Goal: Task Accomplishment & Management: Complete application form

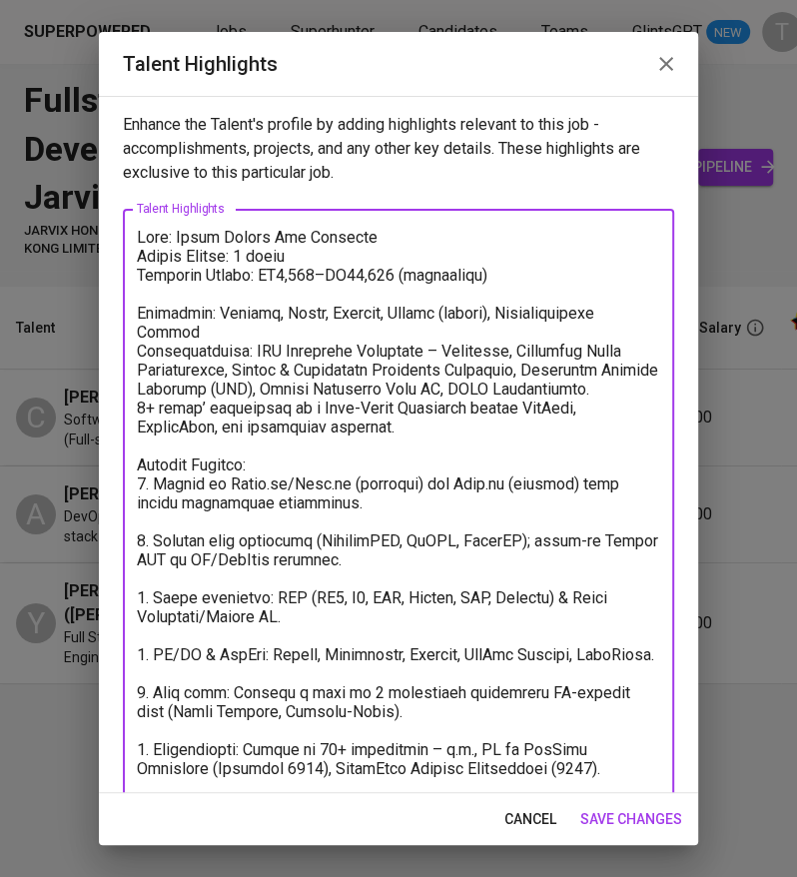
scroll to position [400, 0]
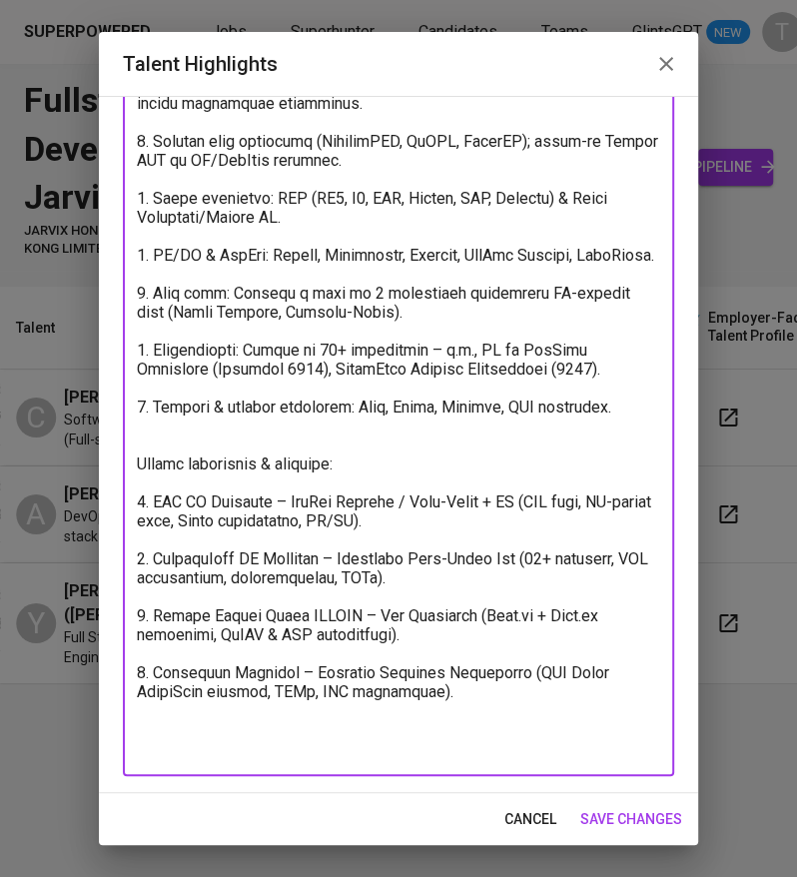
click at [338, 261] on textarea at bounding box center [398, 293] width 523 height 930
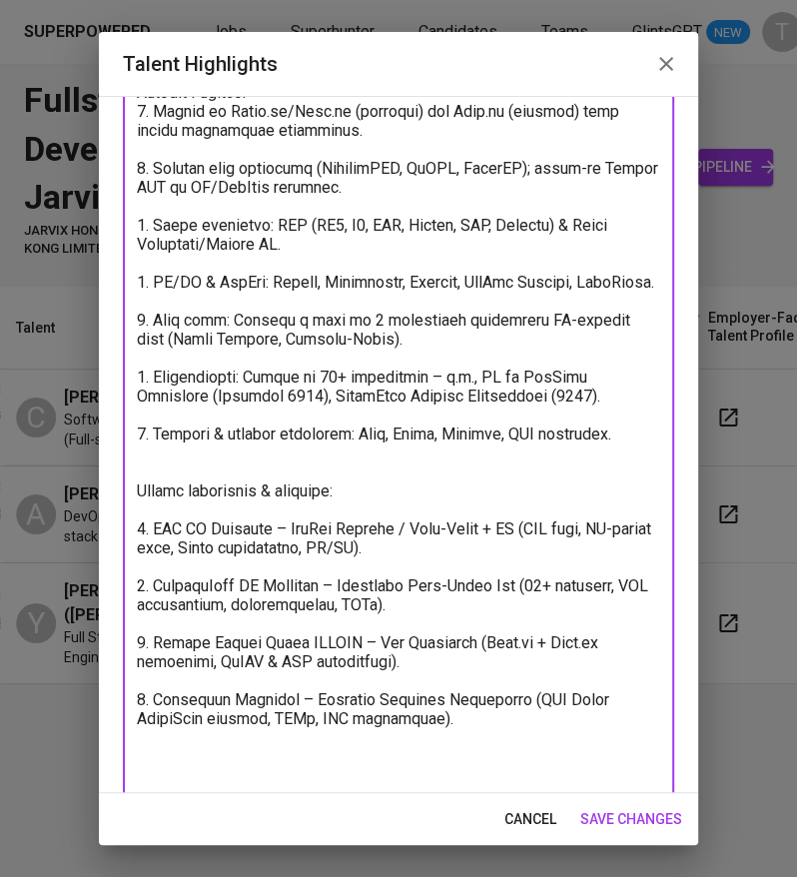
scroll to position [374, 0]
click at [489, 398] on textarea at bounding box center [398, 319] width 523 height 930
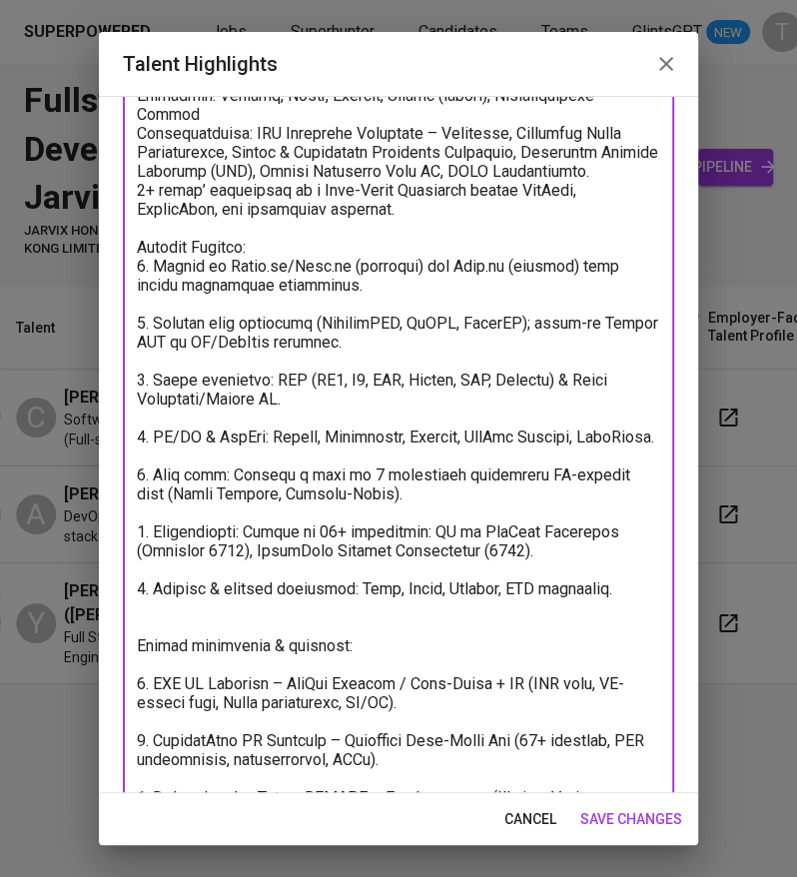
scroll to position [400, 0]
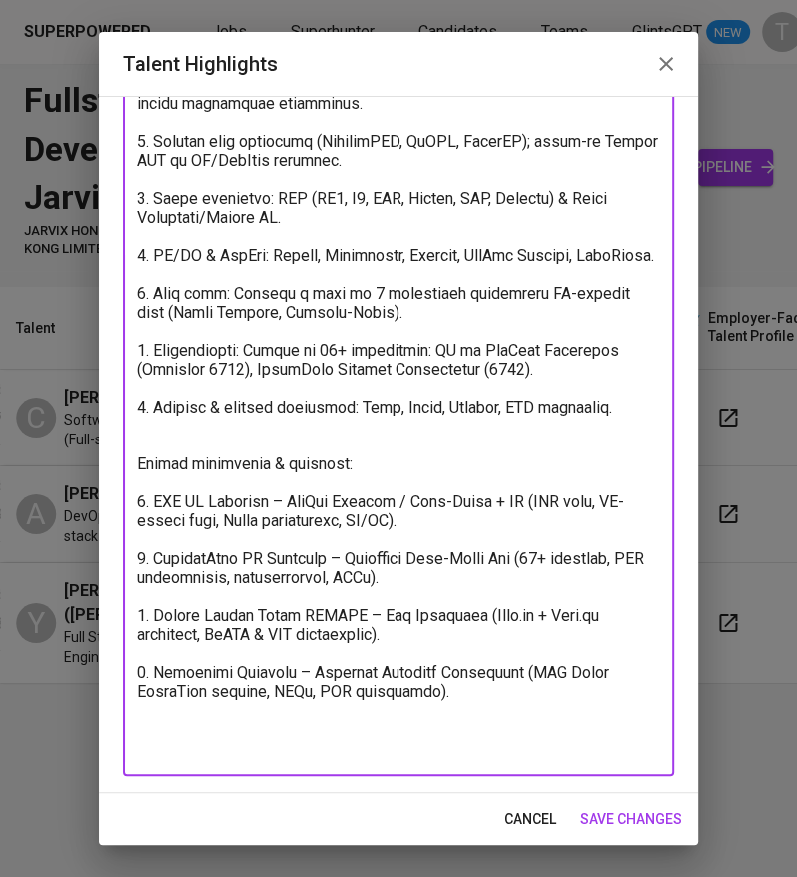
drag, startPoint x: 152, startPoint y: 262, endPoint x: 436, endPoint y: 930, distance: 726.3
click at [436, 736] on html "Superpowered Jobs Superhunter Candidates Teams GlintsGPT NEW T Fullstack Develo…" at bounding box center [398, 368] width 797 height 736
paste textarea "Frontend: Strong in Angular (JS to 18) with additional skills in jQuery, HTML, …"
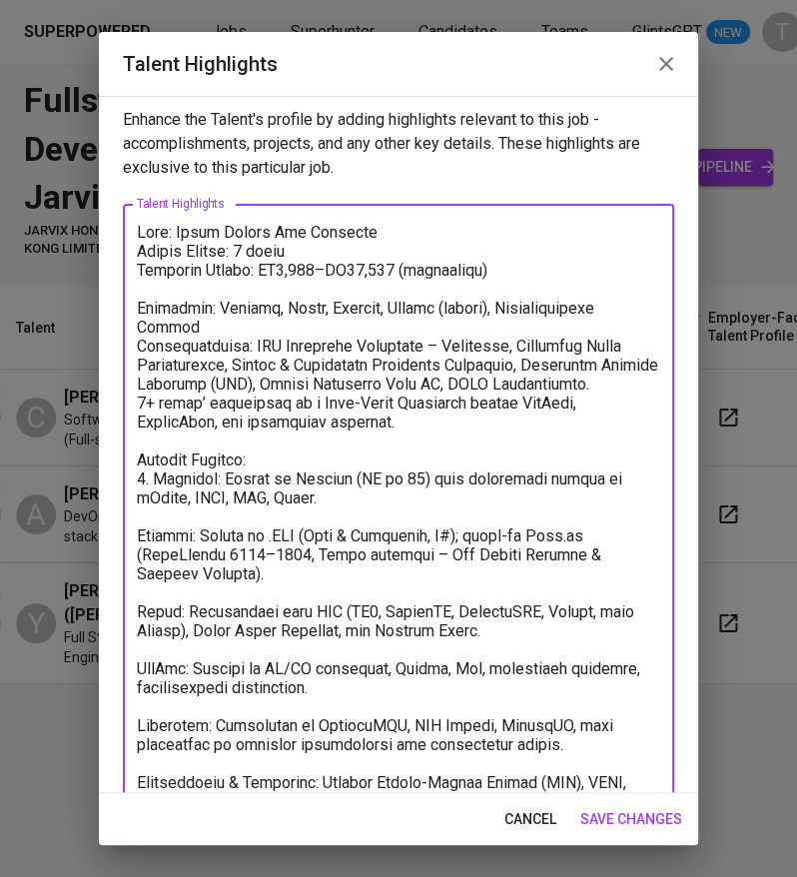
scroll to position [6, 0]
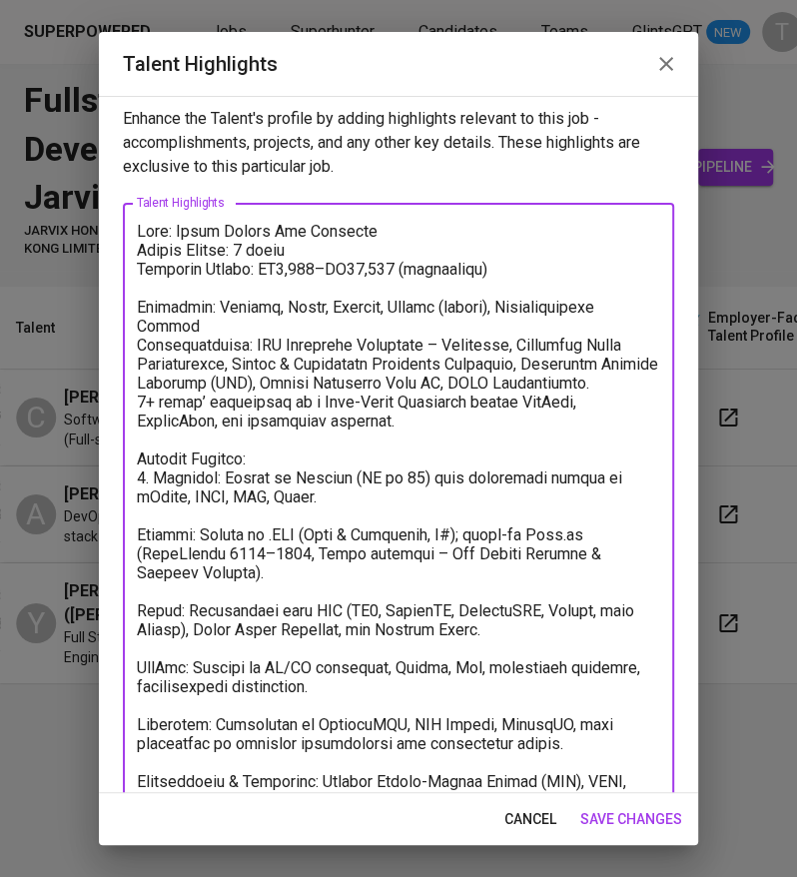
drag, startPoint x: 402, startPoint y: 268, endPoint x: 283, endPoint y: 262, distance: 119.0
click at [283, 262] on textarea at bounding box center [398, 658] width 523 height 873
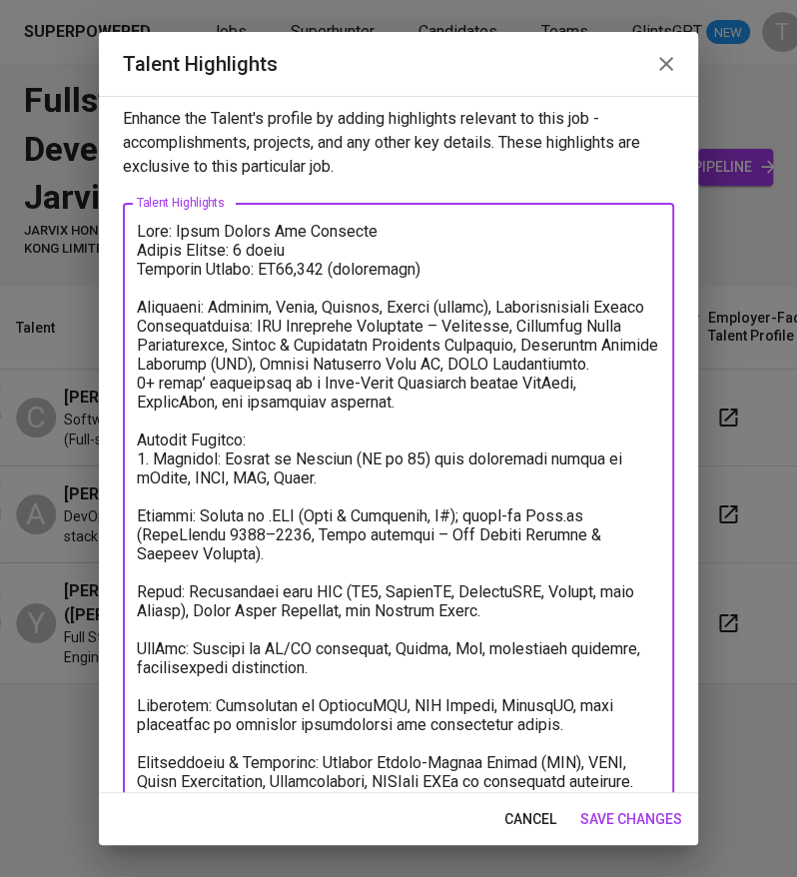
click at [141, 535] on textarea at bounding box center [398, 658] width 523 height 873
click at [138, 609] on textarea at bounding box center [398, 658] width 523 height 873
click at [137, 665] on textarea at bounding box center [398, 658] width 523 height 873
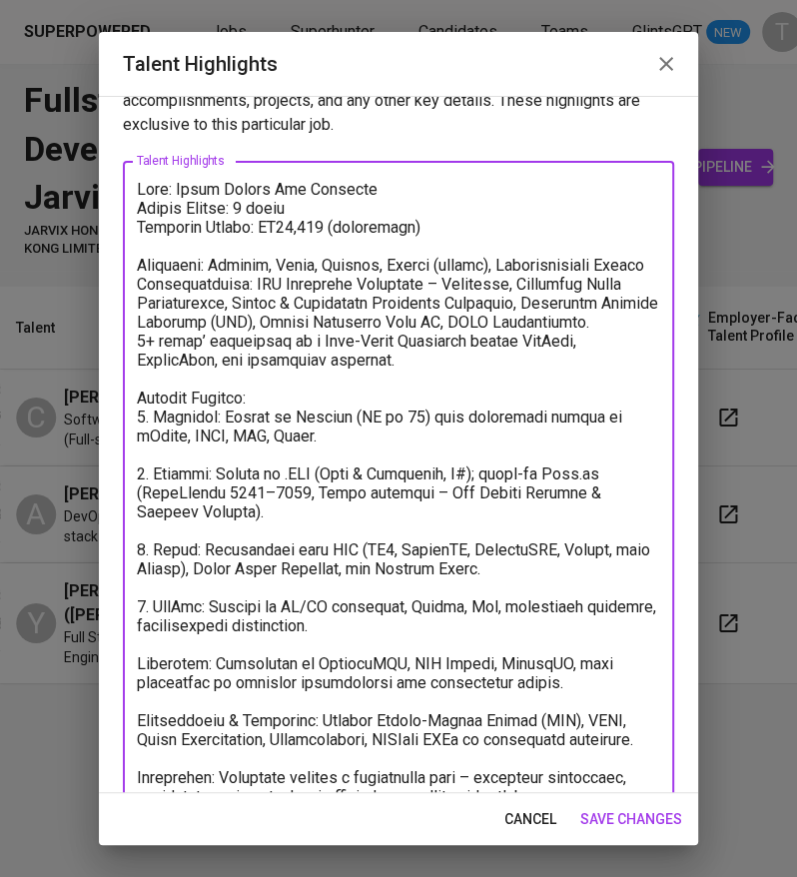
scroll to position [57, 0]
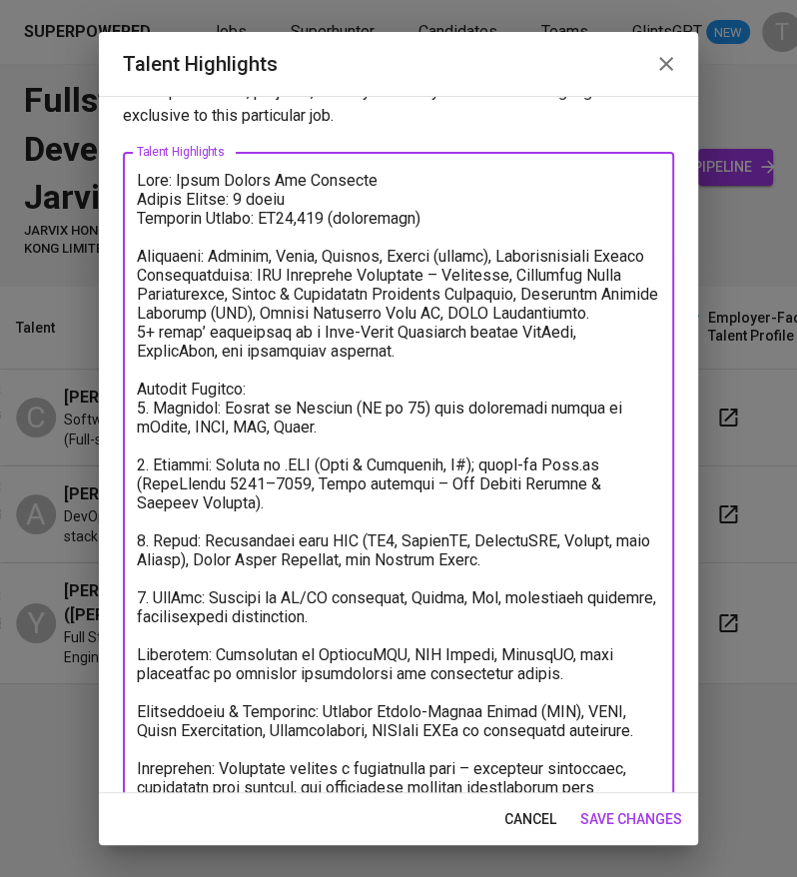
click at [137, 665] on textarea at bounding box center [398, 607] width 523 height 873
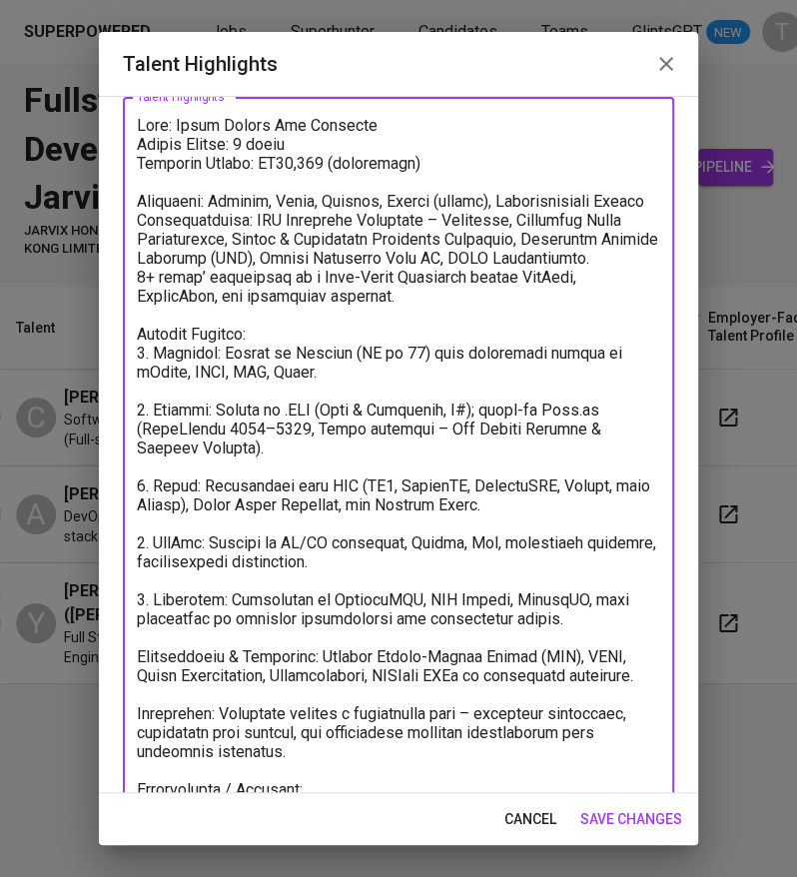
scroll to position [121, 0]
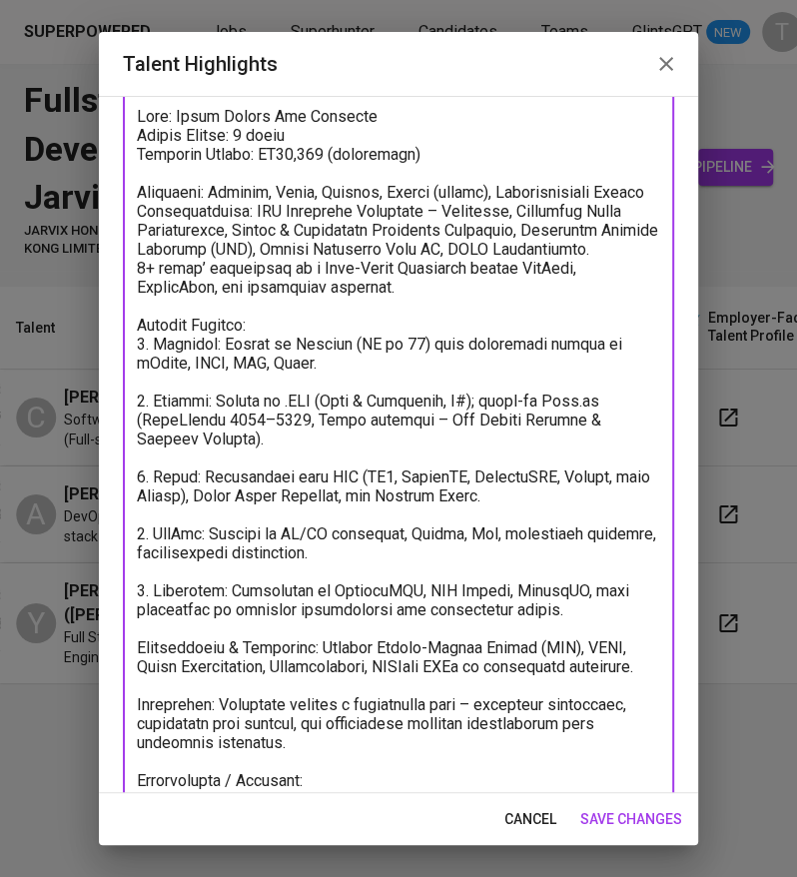
click at [137, 665] on textarea at bounding box center [398, 543] width 523 height 873
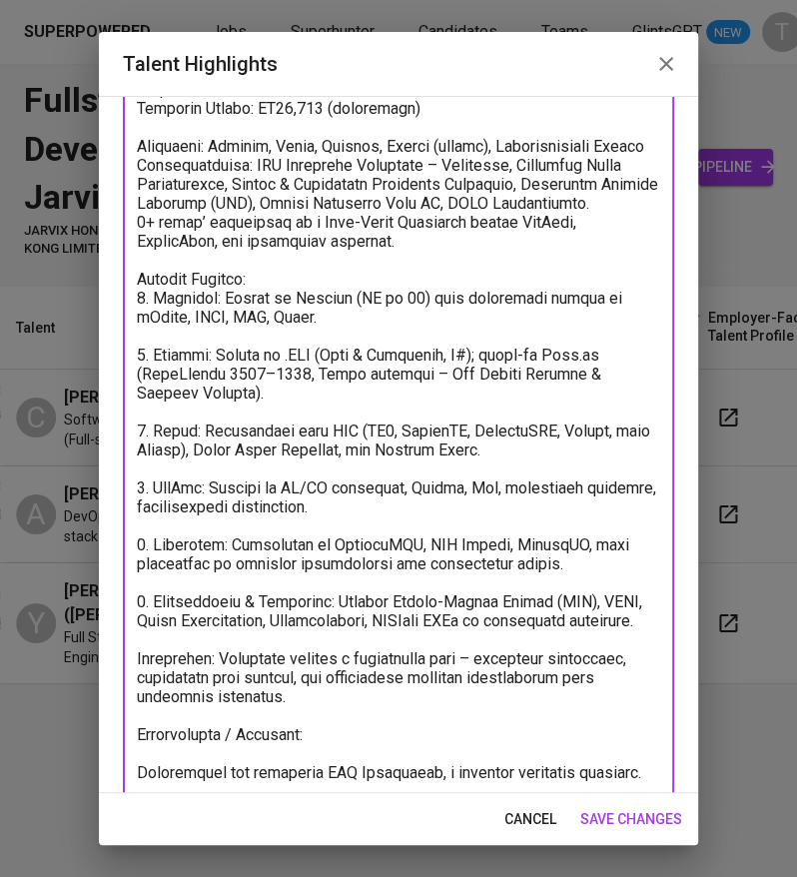
scroll to position [169, 0]
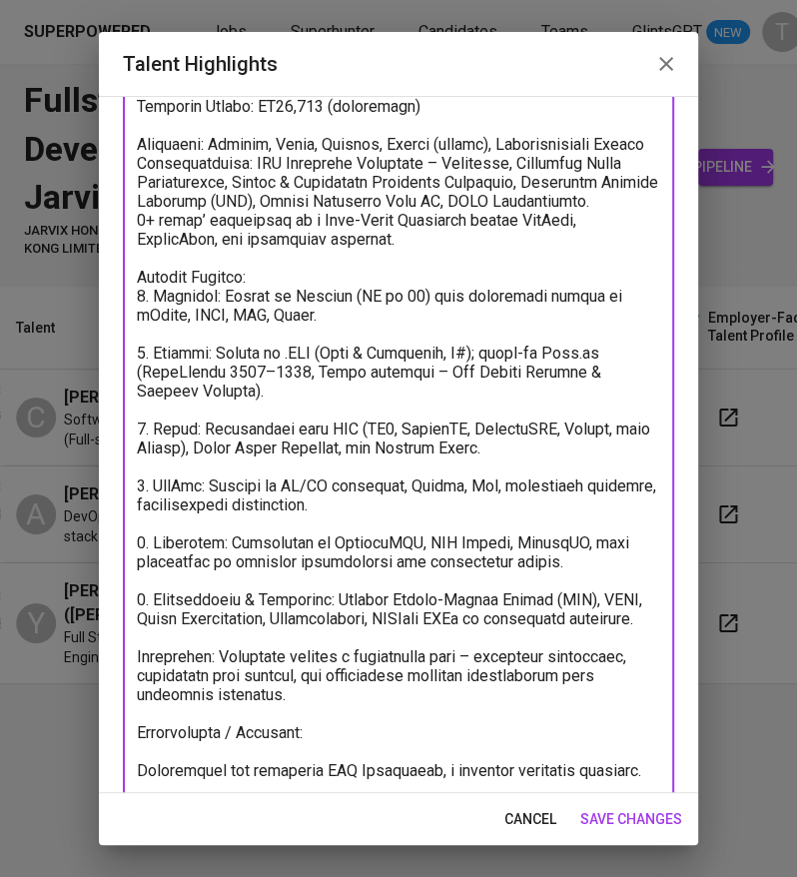
click at [141, 695] on textarea at bounding box center [398, 505] width 523 height 892
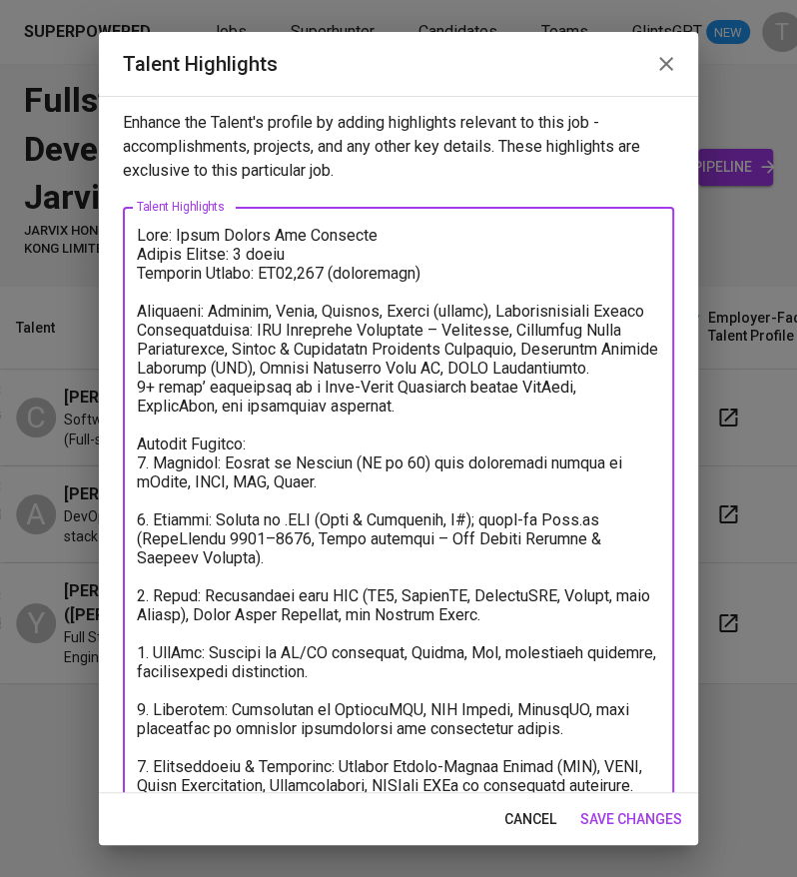
scroll to position [0, 0]
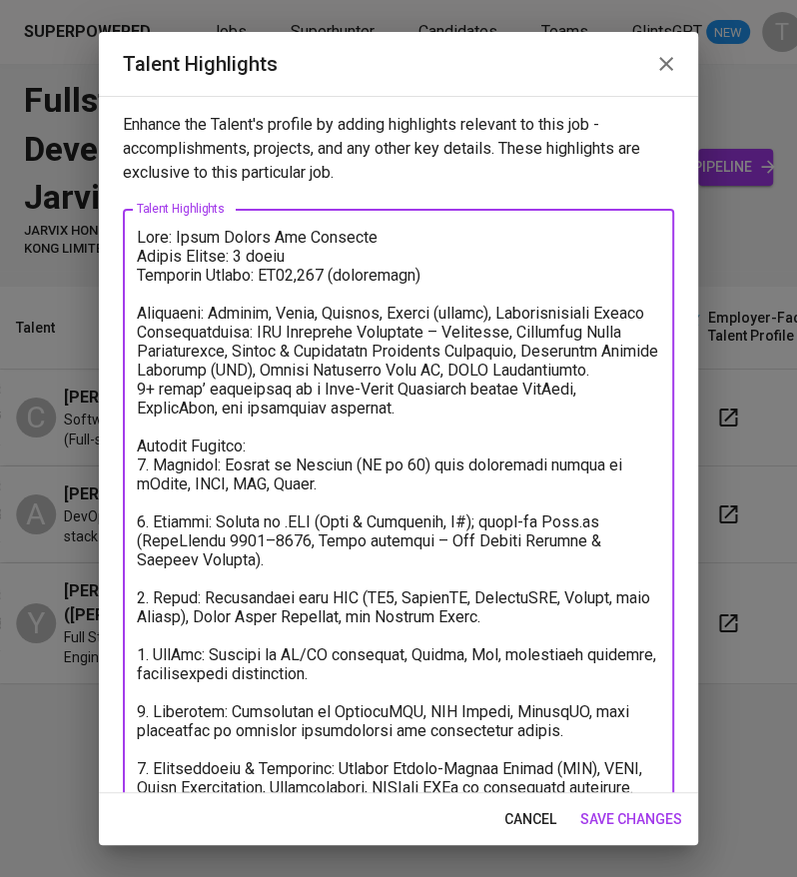
click at [297, 275] on textarea at bounding box center [398, 674] width 523 height 892
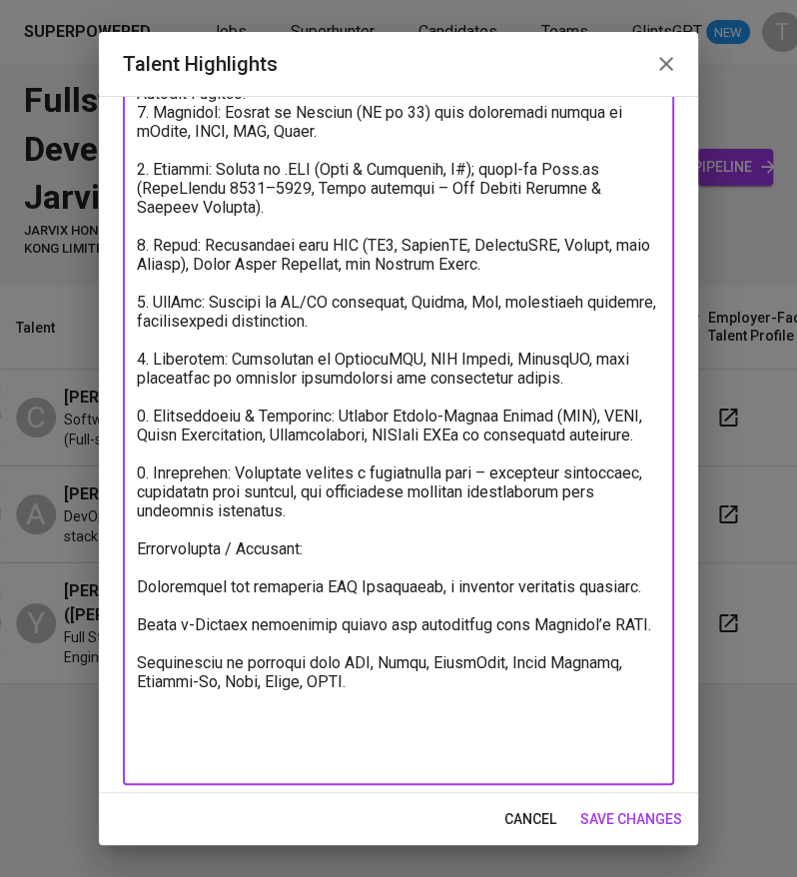
scroll to position [361, 0]
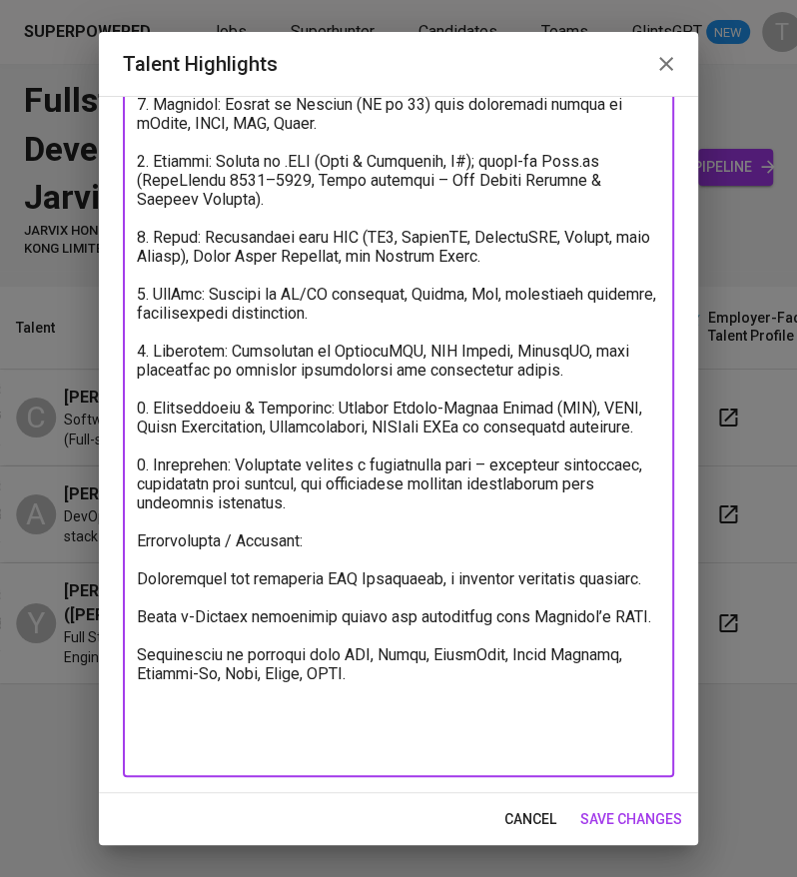
click at [137, 610] on textarea at bounding box center [398, 313] width 523 height 892
click at [137, 667] on textarea at bounding box center [398, 313] width 523 height 892
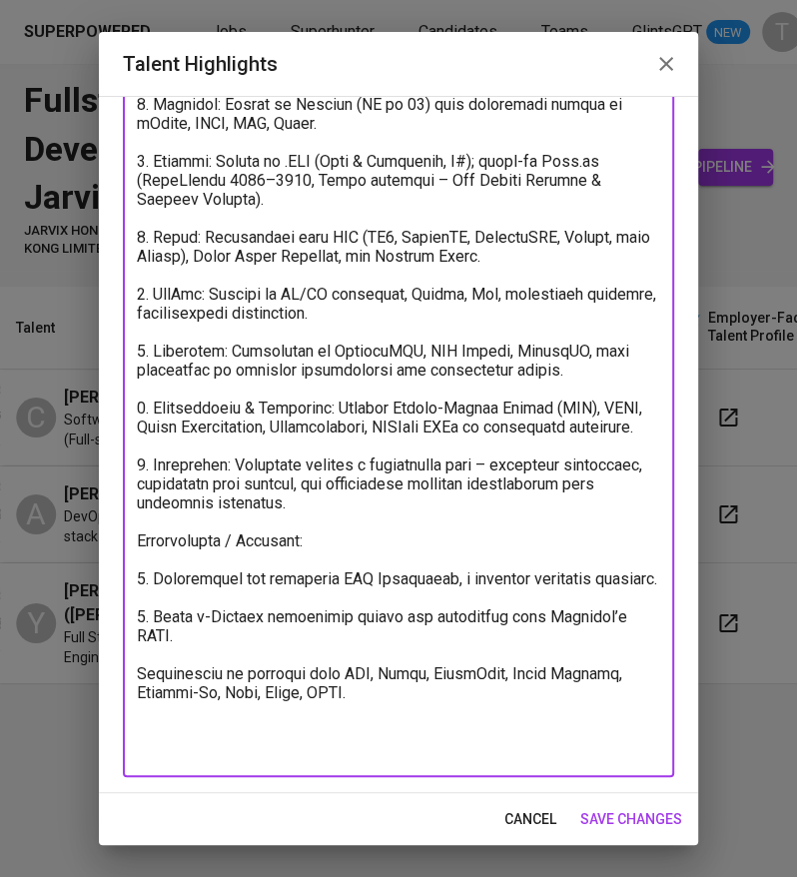
click at [140, 725] on textarea at bounding box center [398, 313] width 523 height 892
click at [160, 715] on textarea at bounding box center [398, 313] width 523 height 892
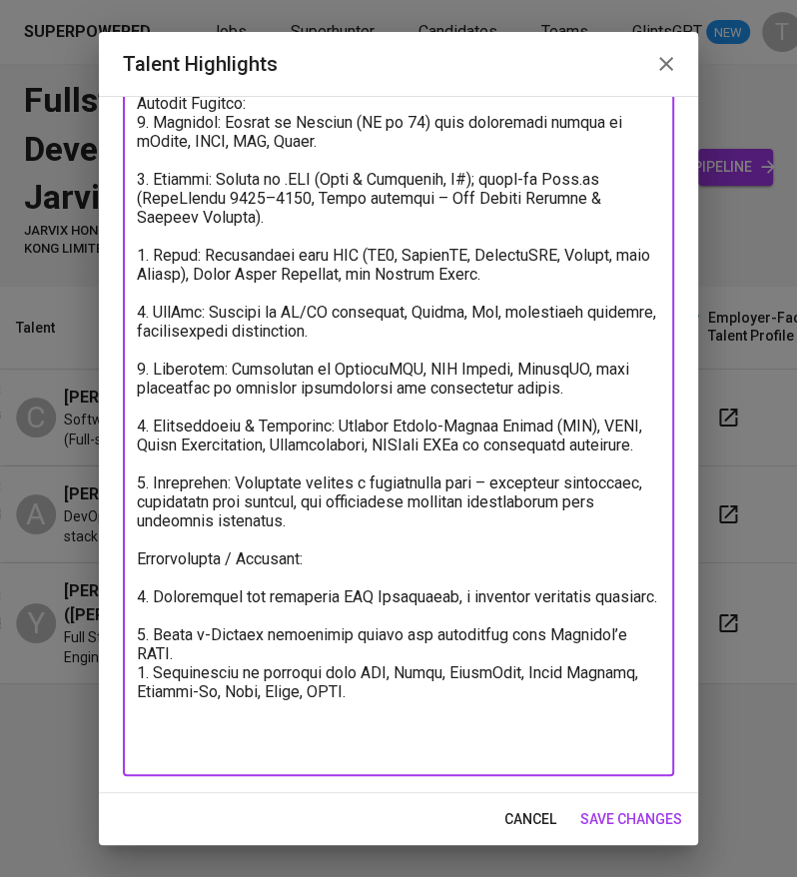
scroll to position [342, 0]
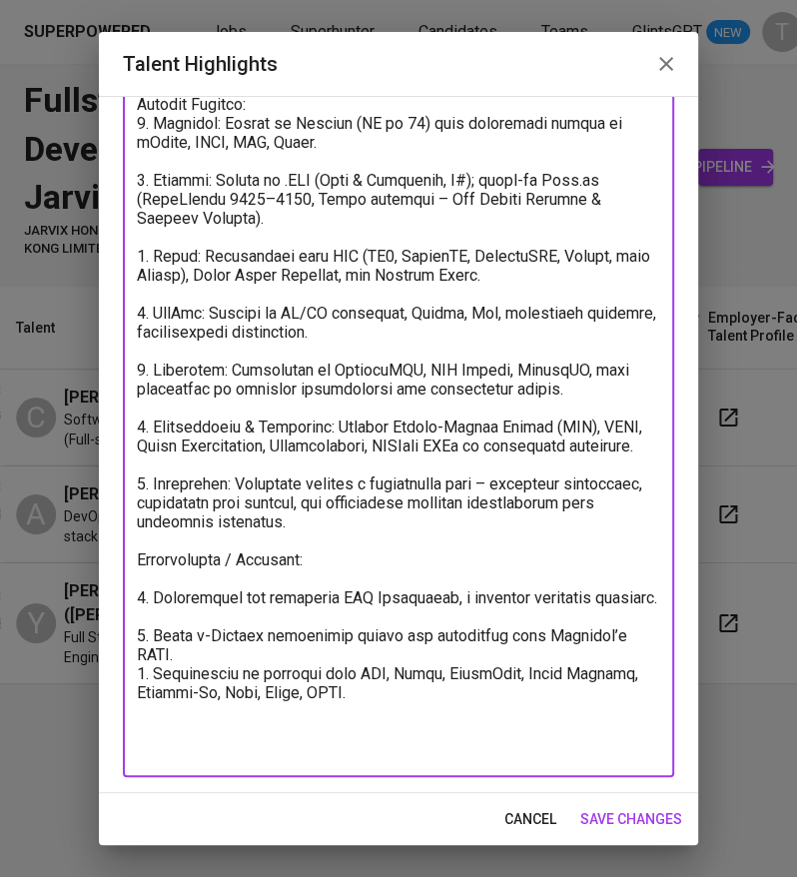
click at [172, 675] on textarea at bounding box center [398, 322] width 523 height 873
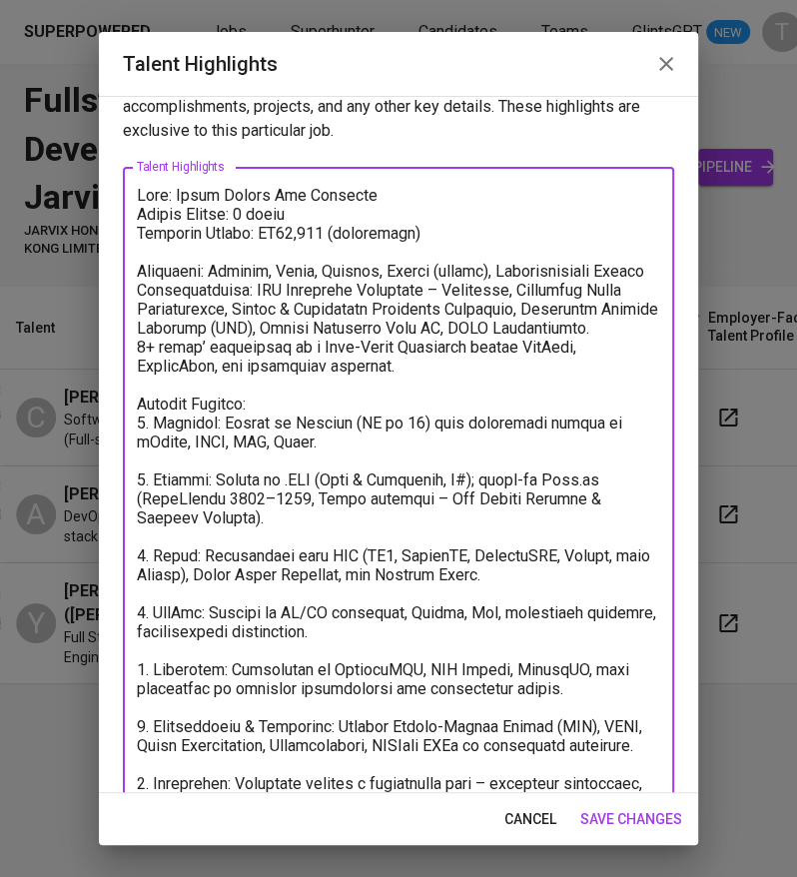
scroll to position [41, 0]
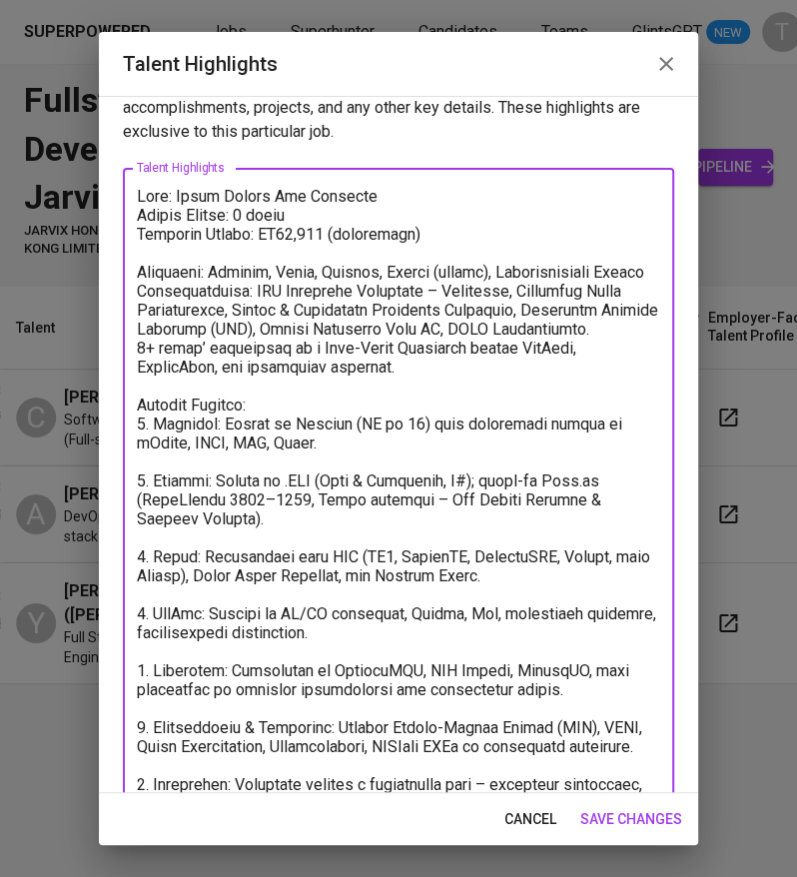
type textarea "Name: Arinn Danish Bin Abdullah Notice Period: 1 month Expected Salary: RM15,00…"
click at [533, 812] on span "cancel" at bounding box center [530, 819] width 52 height 25
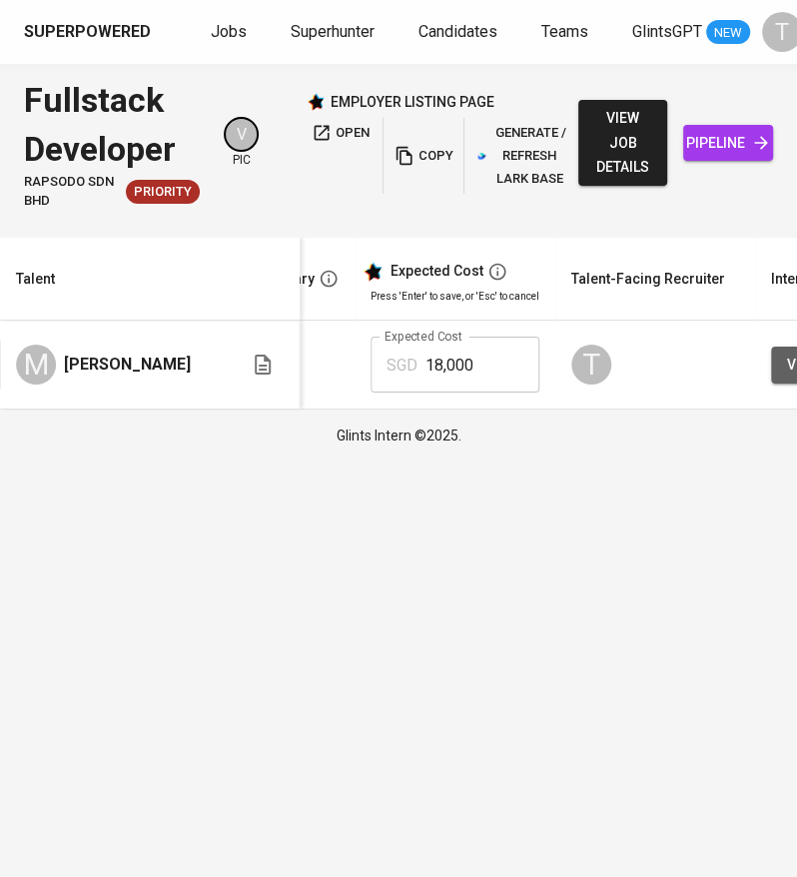
scroll to position [0, 643]
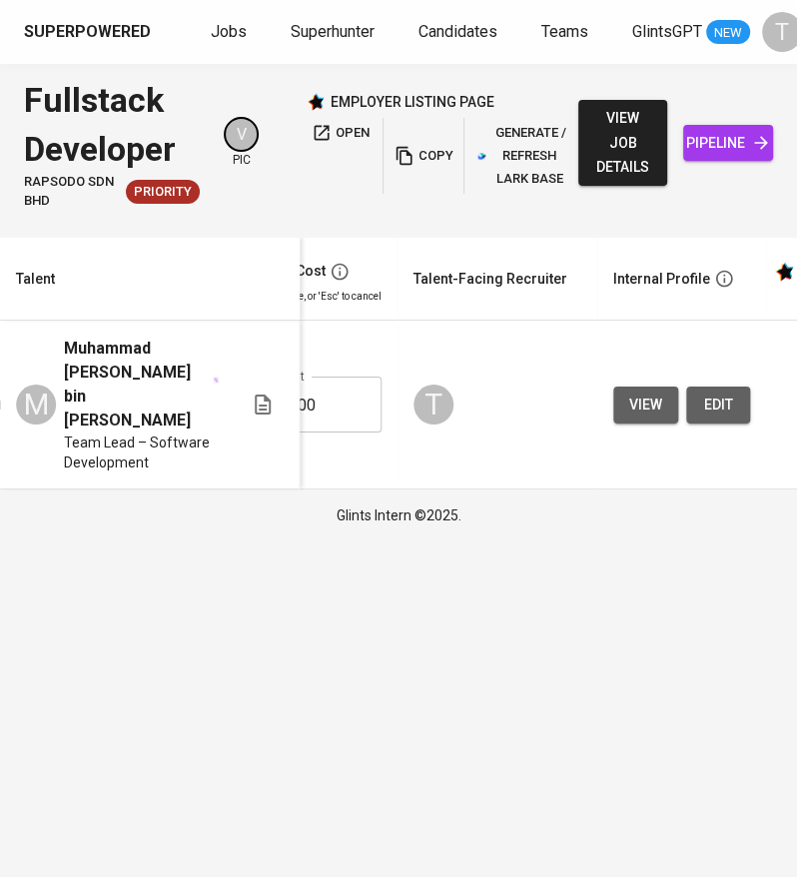
scroll to position [0, 913]
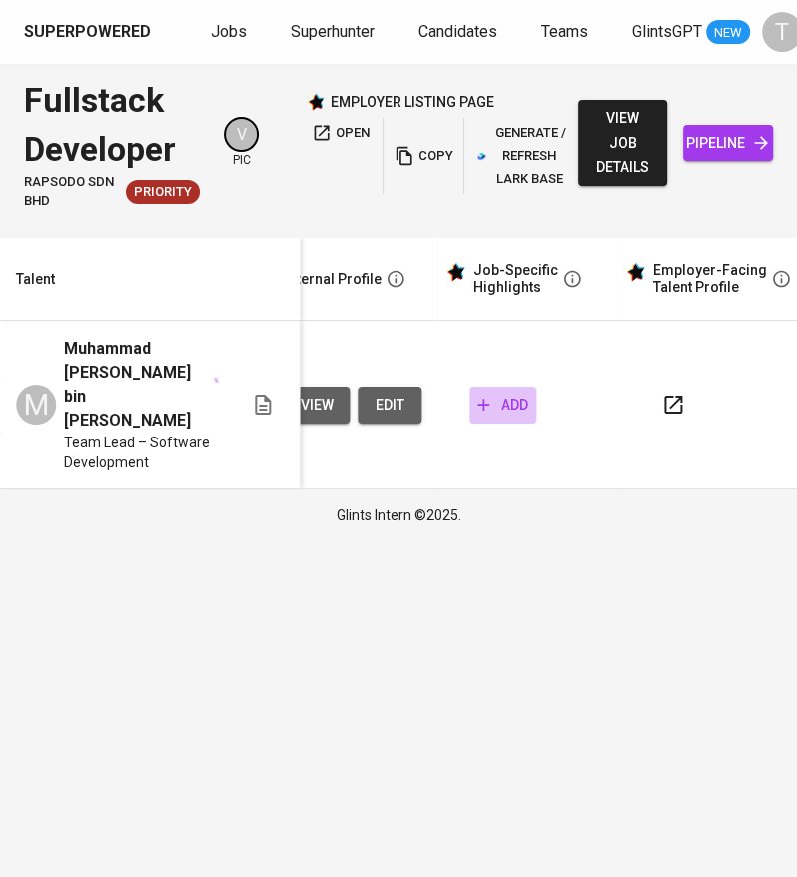
click at [507, 393] on span "add" at bounding box center [502, 405] width 51 height 25
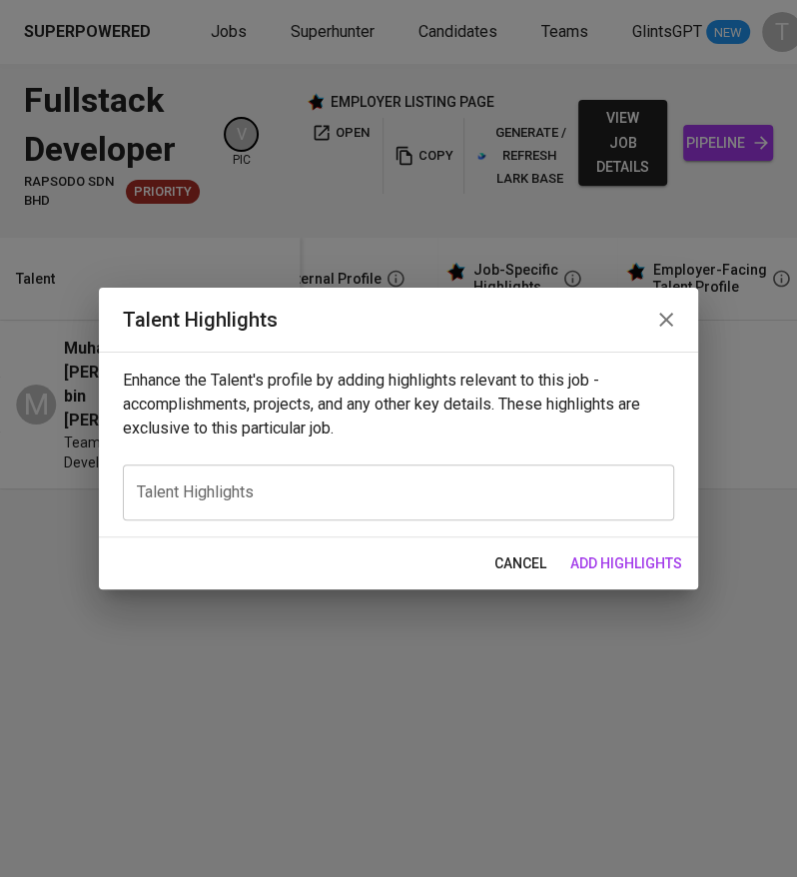
click at [325, 503] on div "x Talent Highlights" at bounding box center [398, 492] width 551 height 56
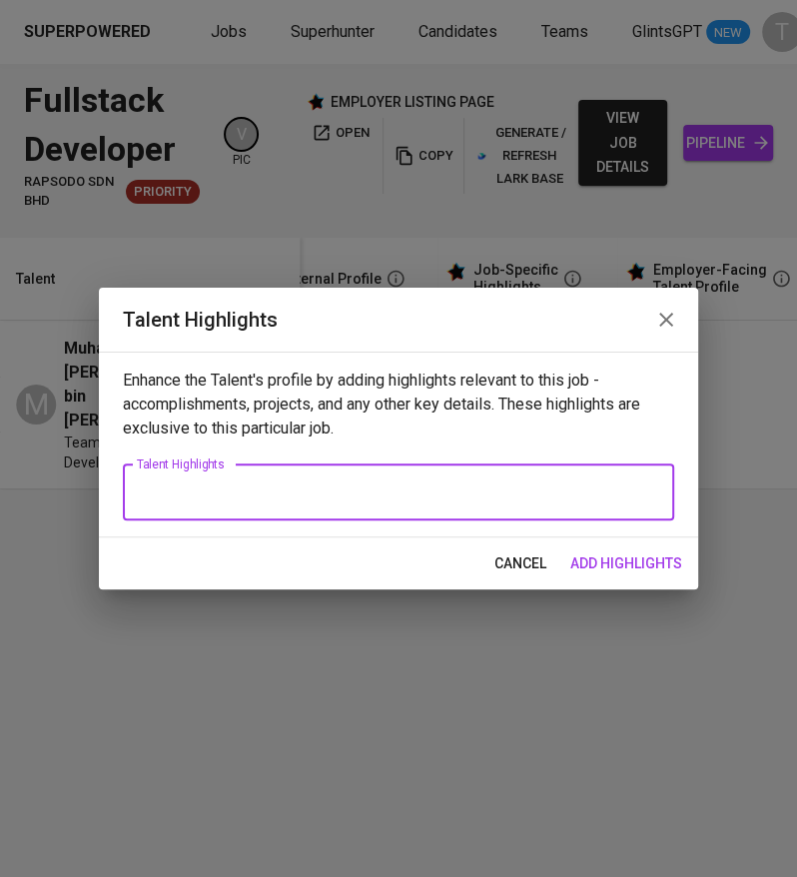
paste textarea "Candidate: Muhammad Naim Farhaan bin Zamani Experience: ~11 years | Current Rol…"
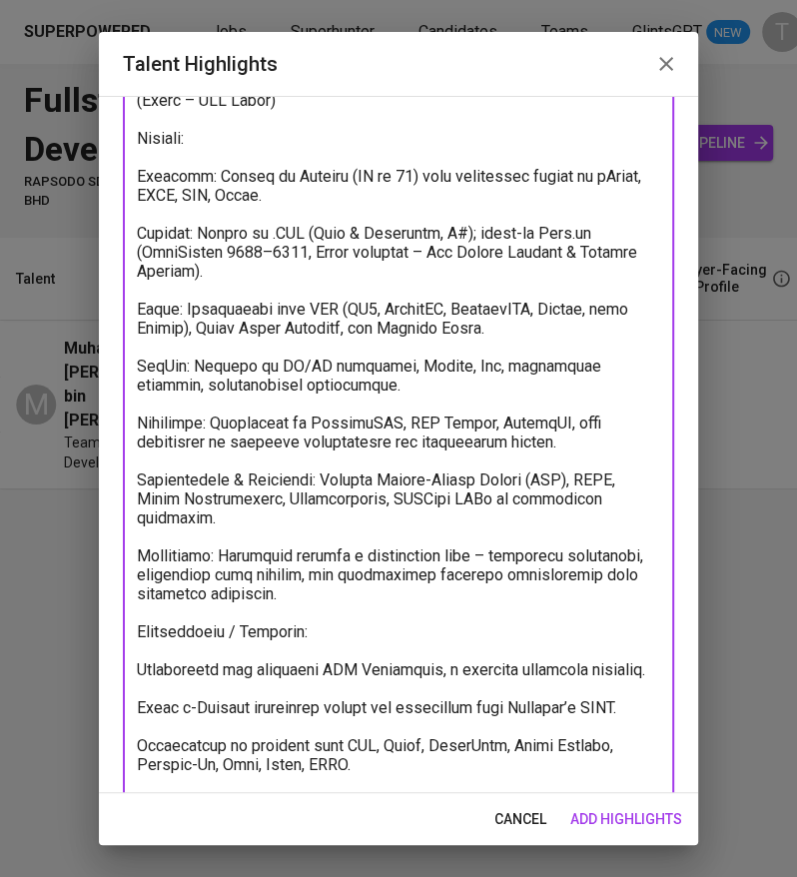
scroll to position [0, 0]
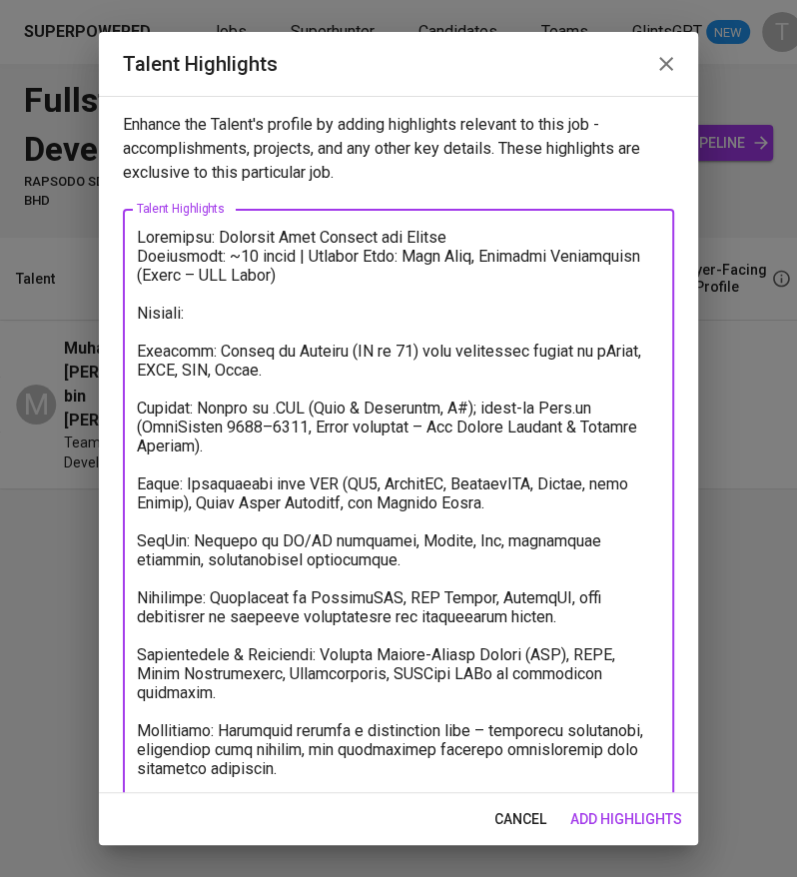
click at [509, 234] on textarea at bounding box center [398, 598] width 523 height 740
click at [301, 255] on textarea at bounding box center [398, 598] width 523 height 740
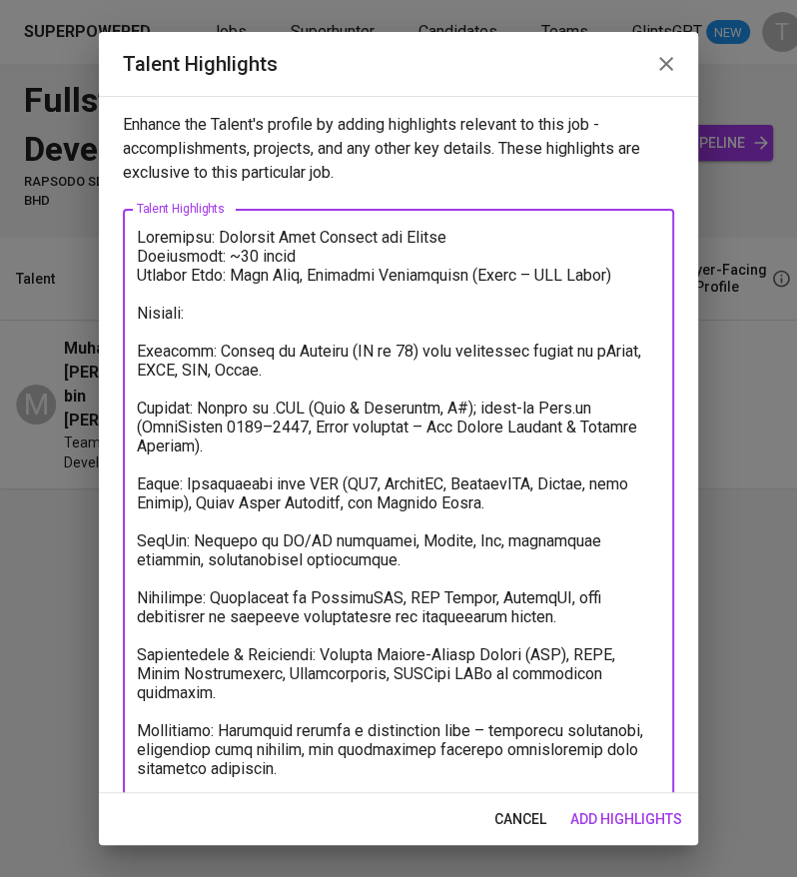
click at [638, 275] on textarea at bounding box center [398, 598] width 523 height 740
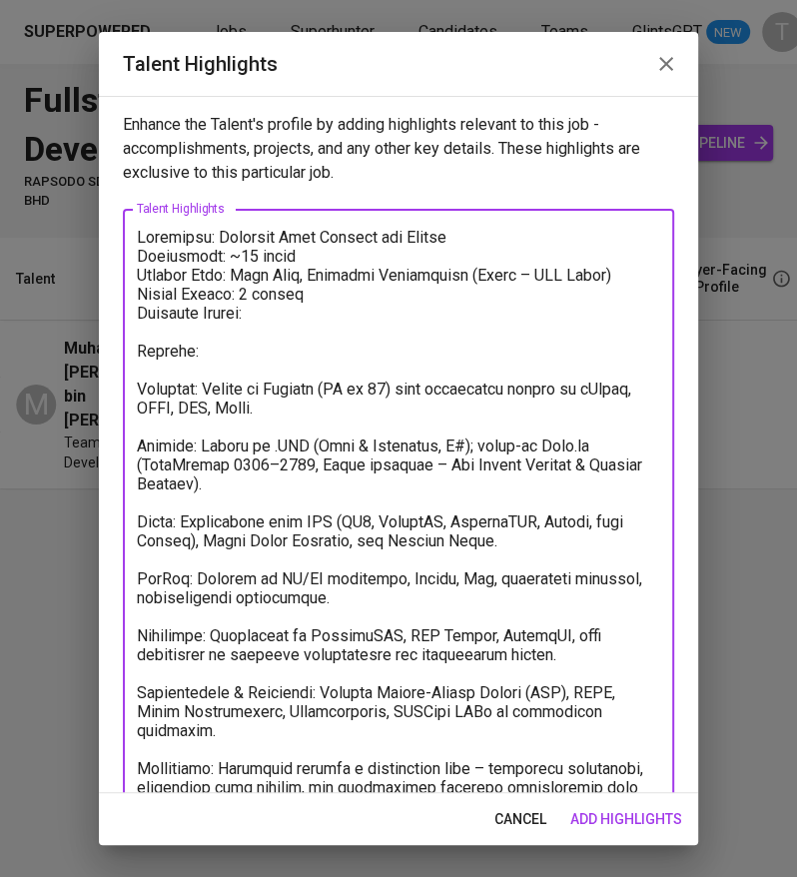
click at [138, 388] on textarea at bounding box center [398, 617] width 523 height 778
click at [139, 440] on textarea at bounding box center [398, 617] width 523 height 778
click at [142, 520] on textarea at bounding box center [398, 617] width 523 height 778
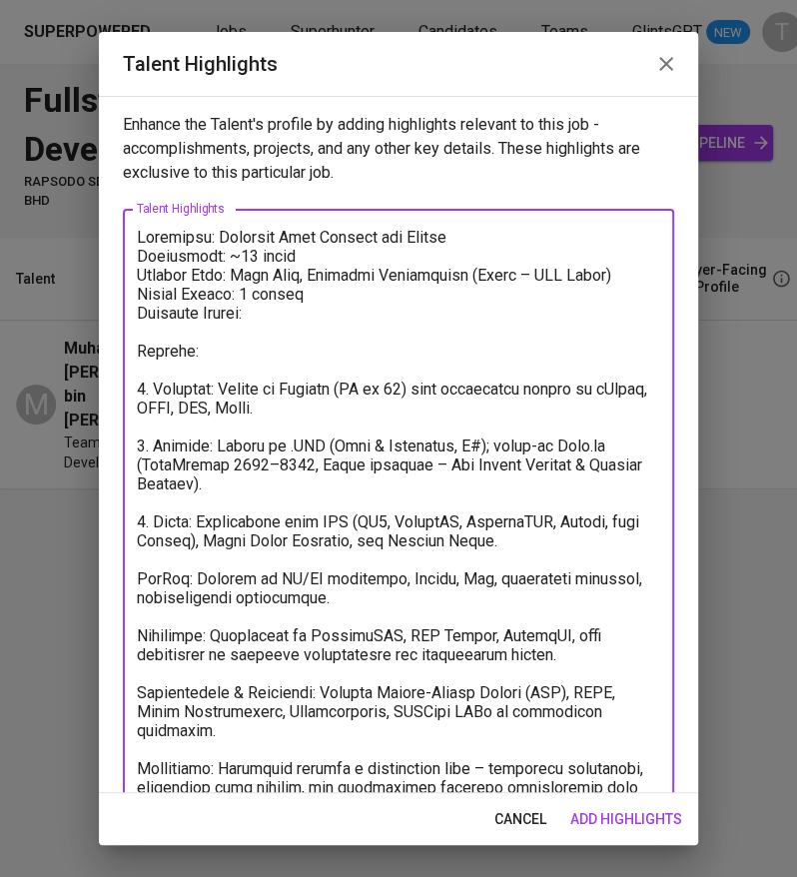
click at [137, 571] on textarea at bounding box center [398, 617] width 523 height 778
click at [137, 631] on textarea at bounding box center [398, 617] width 523 height 778
click at [140, 687] on textarea at bounding box center [398, 617] width 523 height 778
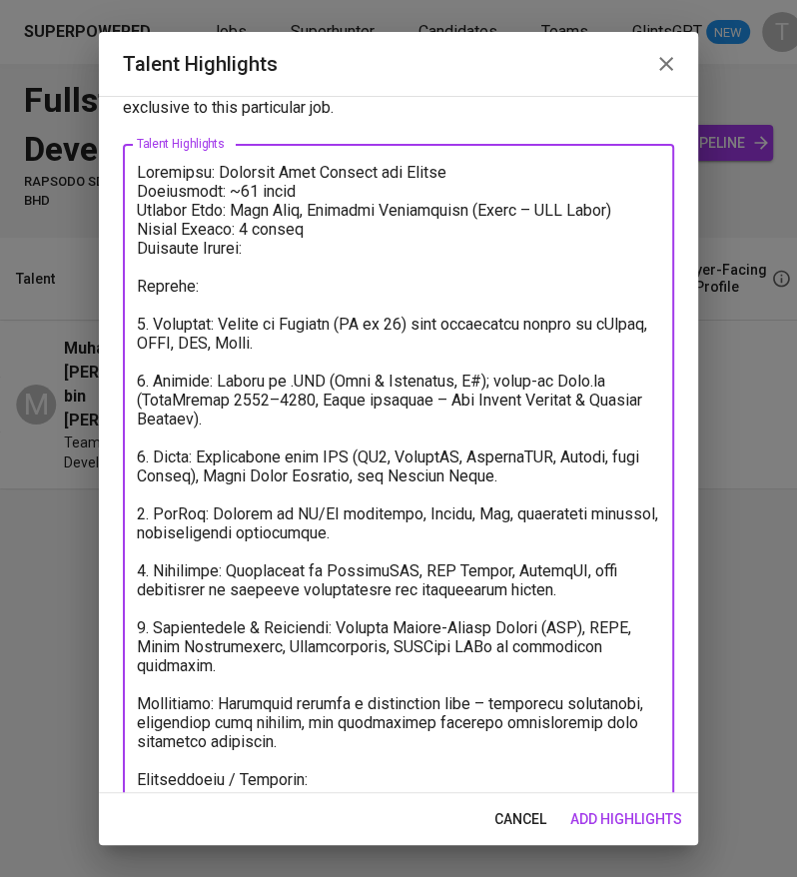
scroll to position [66, 0]
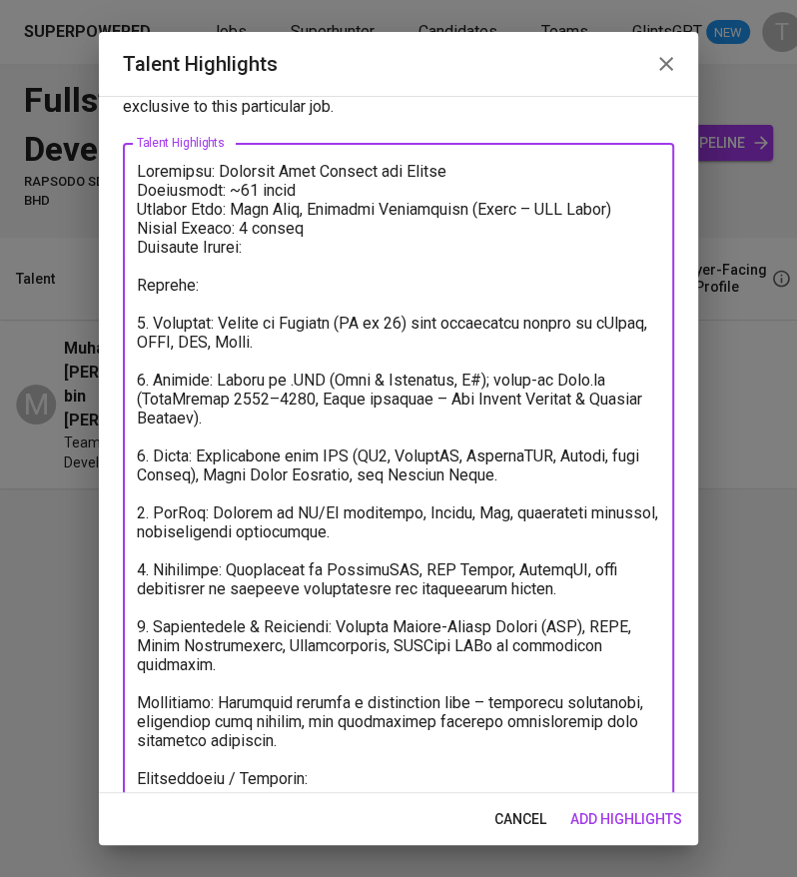
click at [137, 704] on textarea at bounding box center [398, 560] width 523 height 797
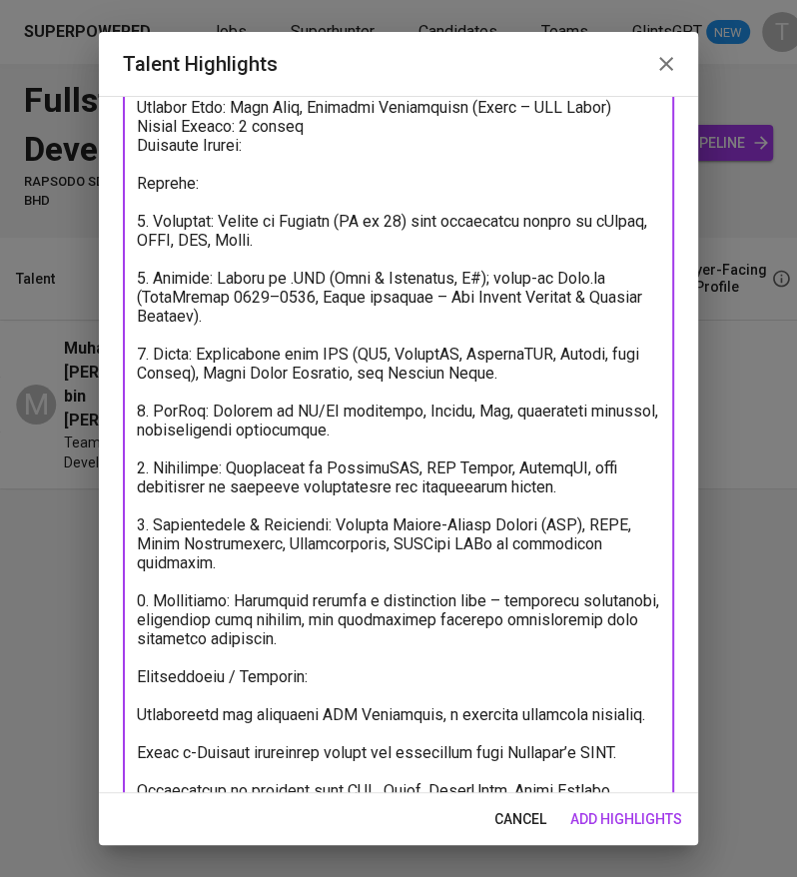
scroll to position [266, 0]
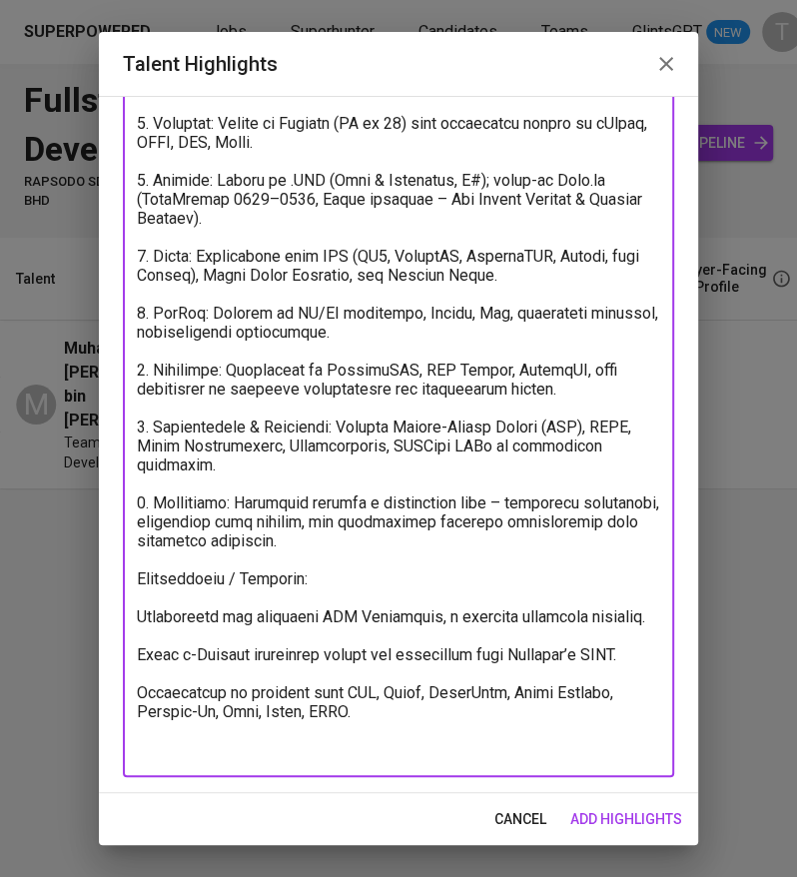
drag, startPoint x: 156, startPoint y: 388, endPoint x: 474, endPoint y: 860, distance: 569.9
click at [474, 860] on div "Talent Highlights Enhance the Talent's profile by adding highlights relevant to…" at bounding box center [398, 438] width 797 height 877
paste textarea "Backend: Expert in .NET (Core & Framework, C#); hands-on Node.js (UberFusion 20…"
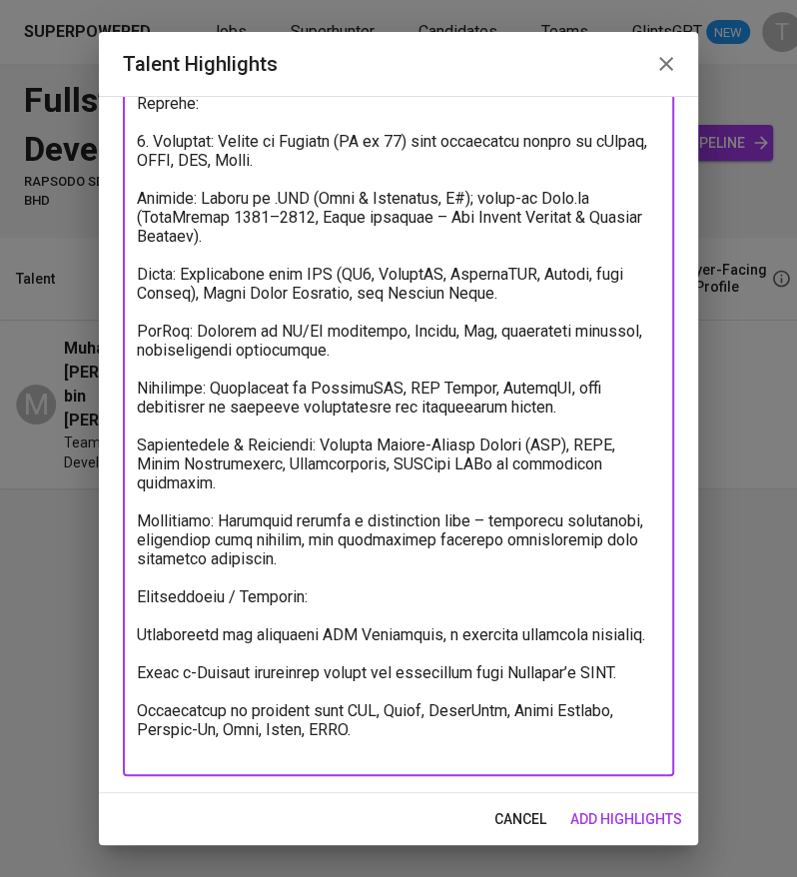
scroll to position [213, 0]
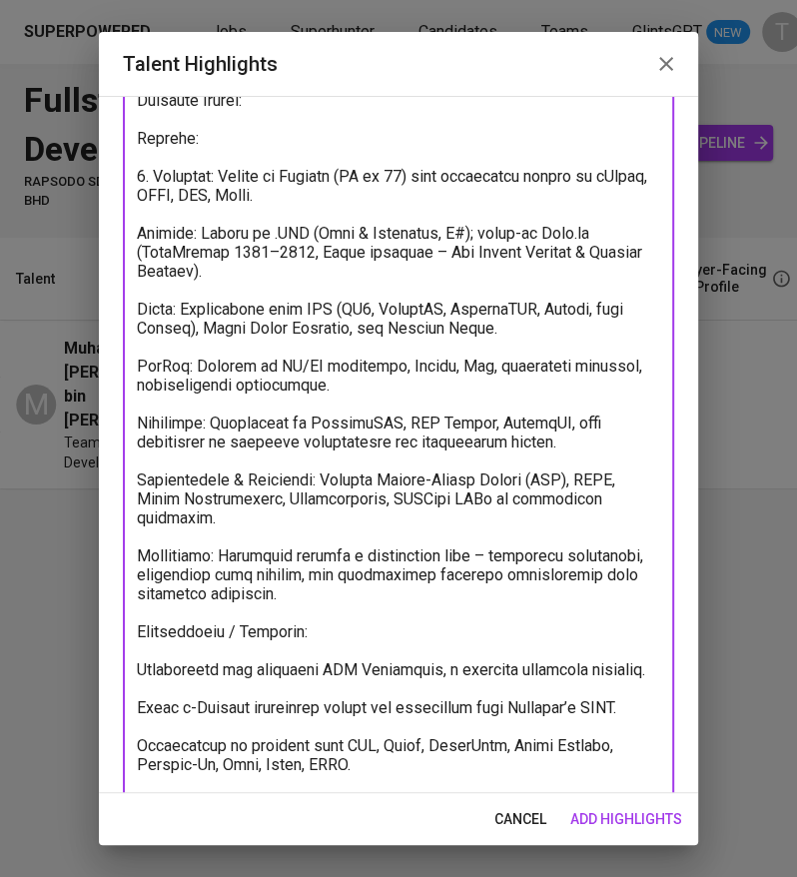
click at [140, 235] on textarea at bounding box center [398, 404] width 523 height 778
click at [140, 309] on textarea at bounding box center [398, 404] width 523 height 778
click at [141, 364] on textarea at bounding box center [398, 404] width 523 height 778
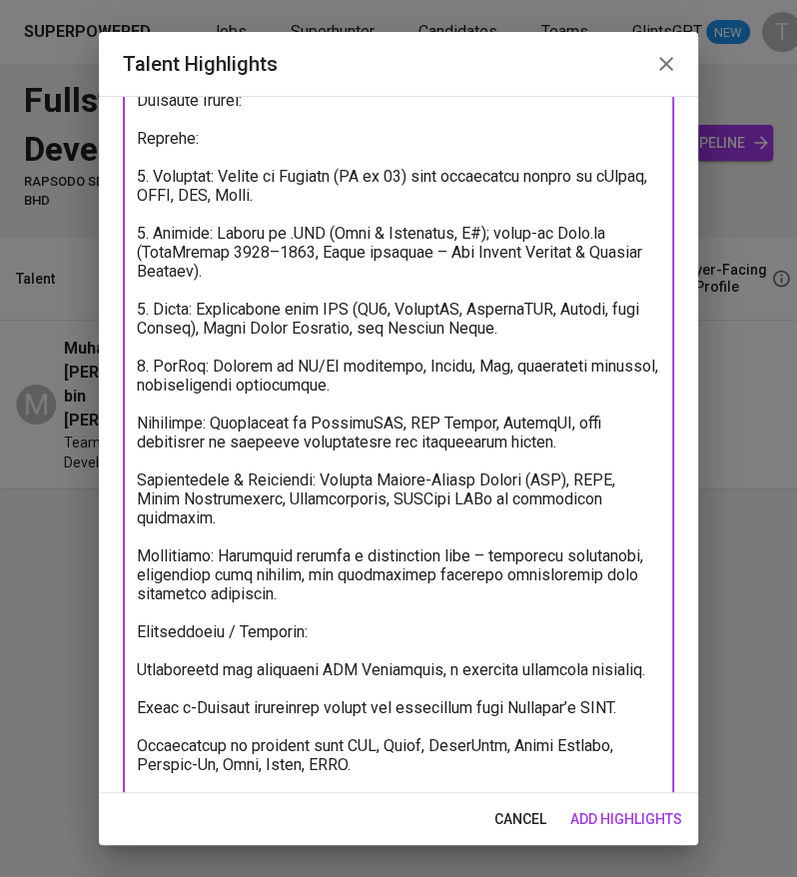
click at [138, 422] on textarea at bounding box center [398, 404] width 523 height 778
click at [138, 475] on textarea at bounding box center [398, 404] width 523 height 778
click at [135, 550] on div "x Talent Highlights" at bounding box center [398, 413] width 551 height 834
click at [140, 550] on textarea at bounding box center [398, 413] width 523 height 797
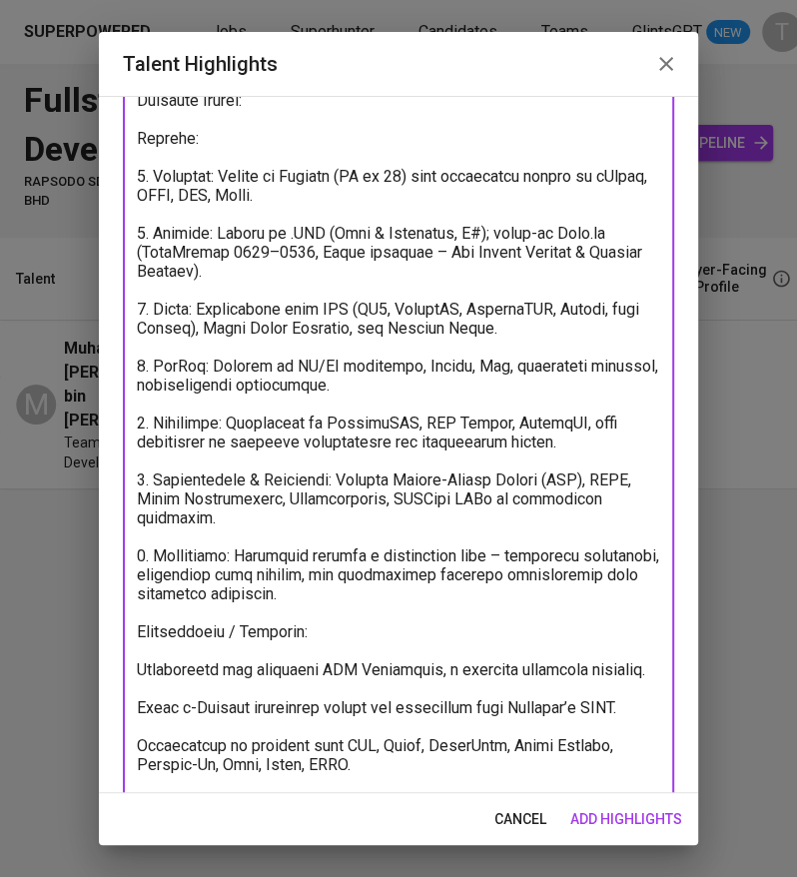
click at [140, 657] on textarea at bounding box center [398, 413] width 523 height 797
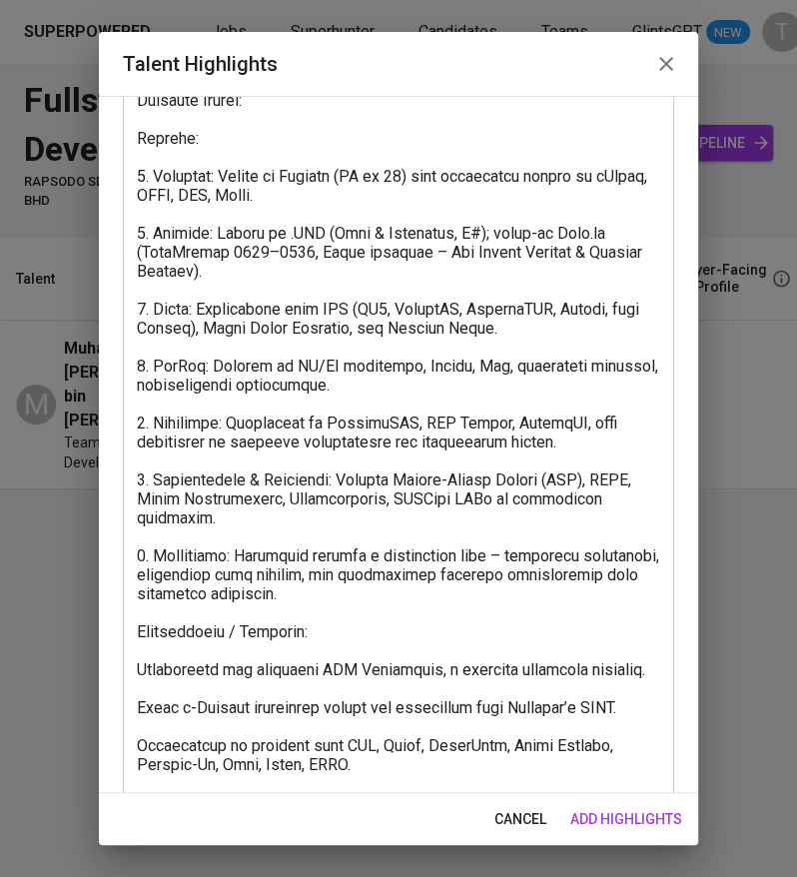
click at [135, 680] on div "x Talent Highlights" at bounding box center [398, 413] width 551 height 834
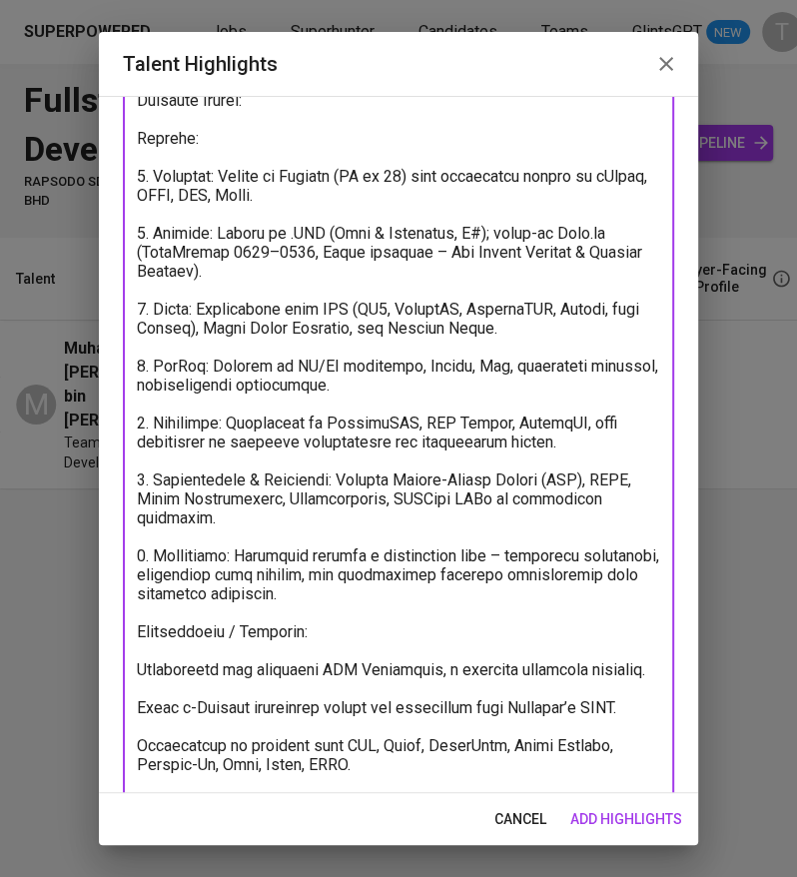
click at [141, 667] on textarea at bounding box center [398, 413] width 523 height 797
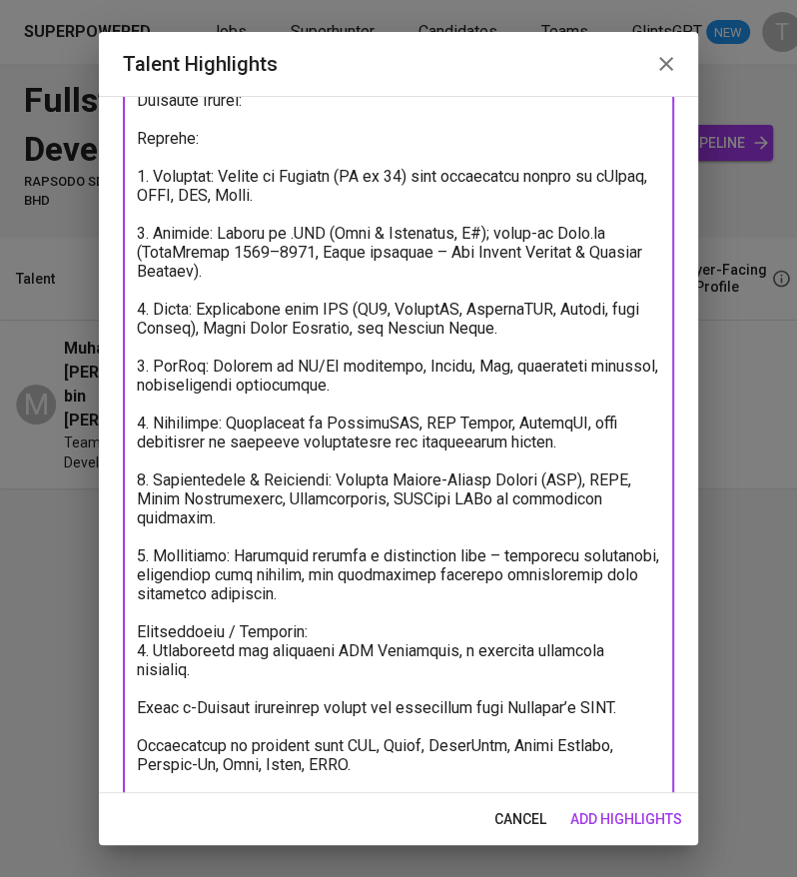
click at [137, 706] on textarea at bounding box center [398, 404] width 523 height 778
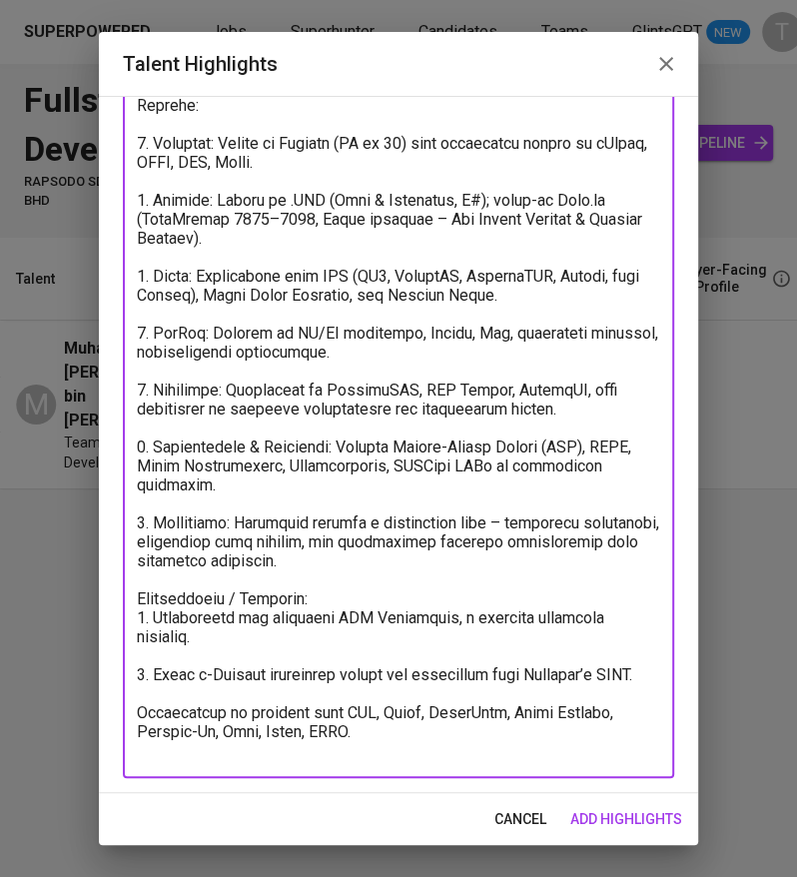
scroll to position [247, 0]
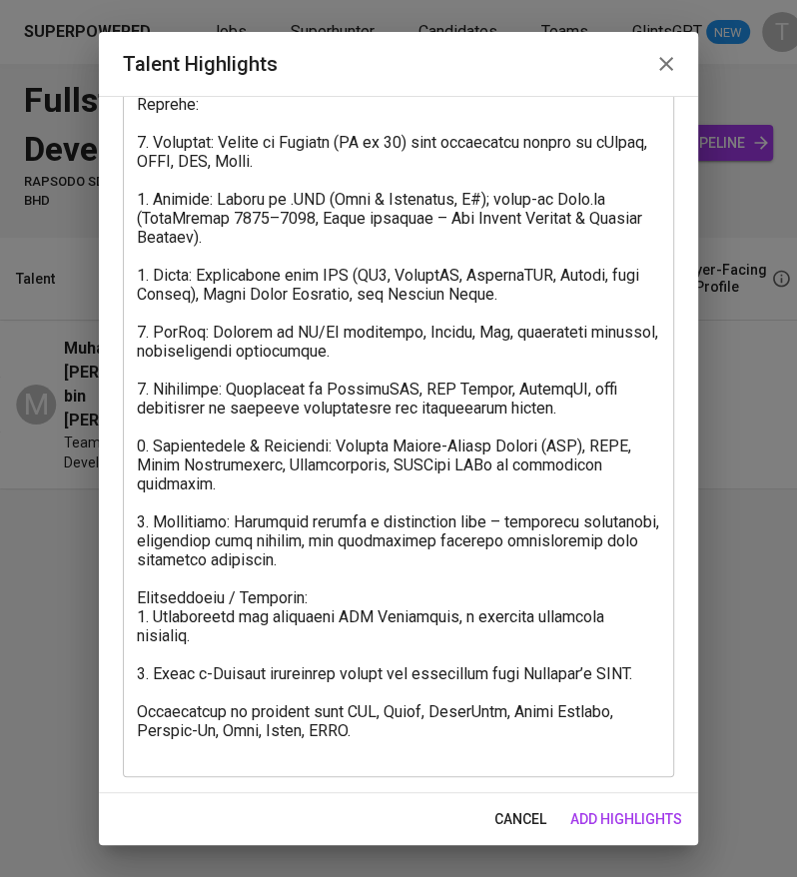
click at [133, 728] on div "x Talent Highlights" at bounding box center [398, 369] width 551 height 815
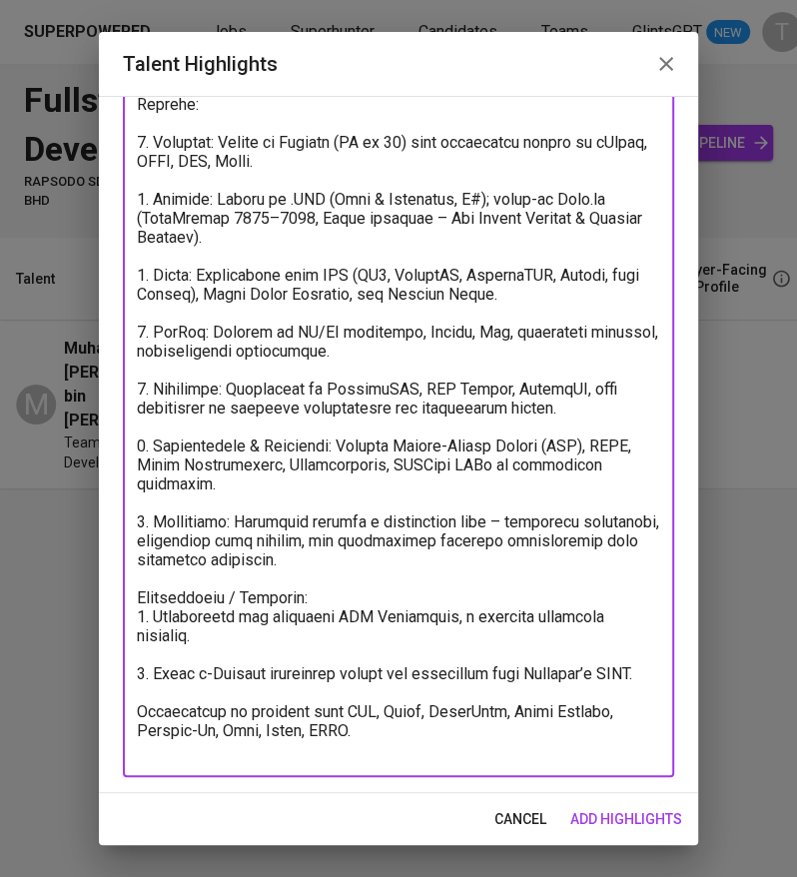
click at [140, 728] on textarea at bounding box center [398, 370] width 523 height 778
click at [175, 660] on textarea at bounding box center [398, 370] width 523 height 778
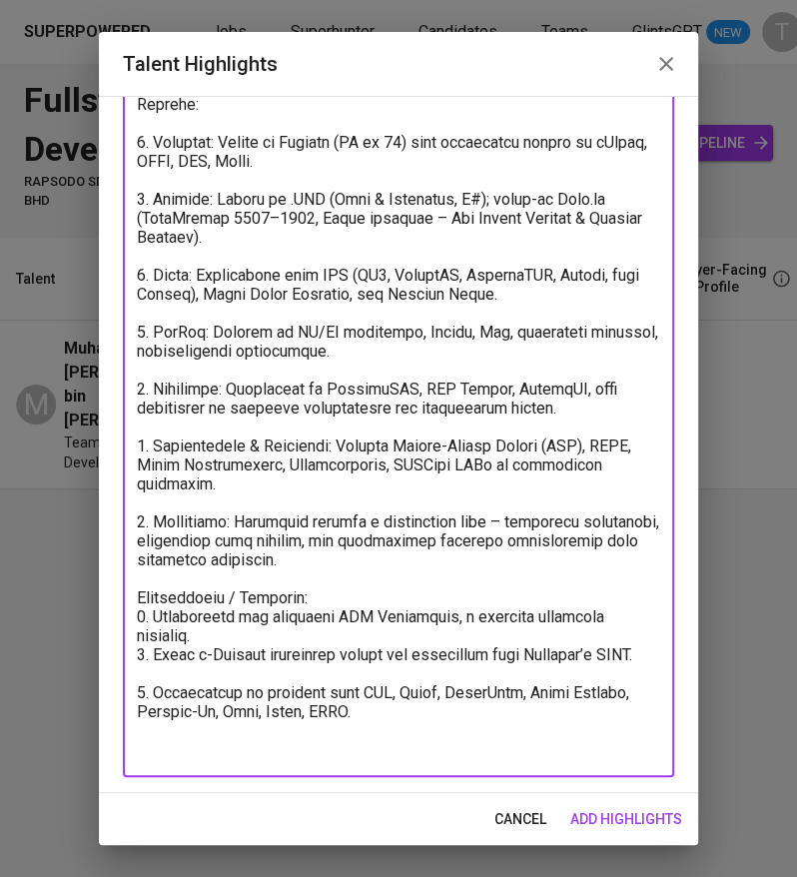
scroll to position [228, 0]
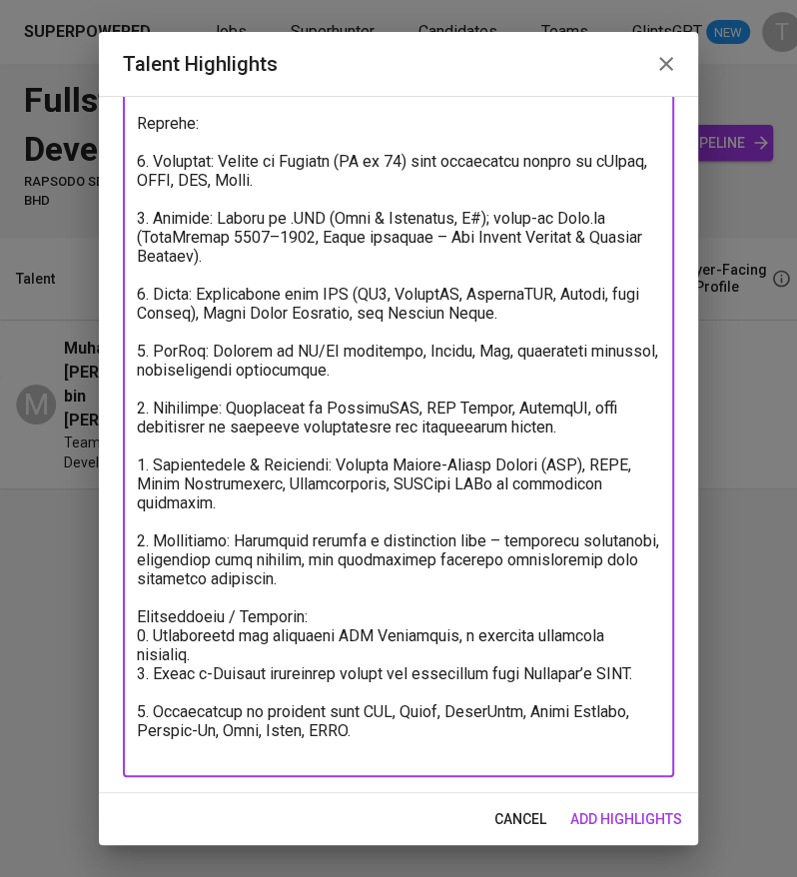
click at [184, 714] on textarea at bounding box center [398, 379] width 523 height 759
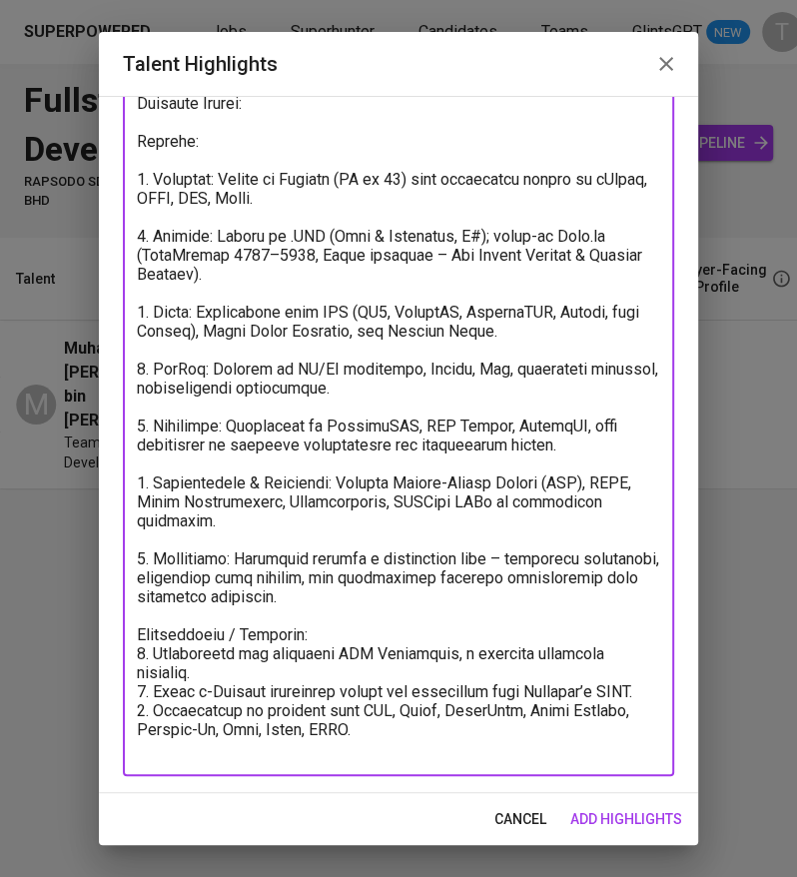
scroll to position [24, 0]
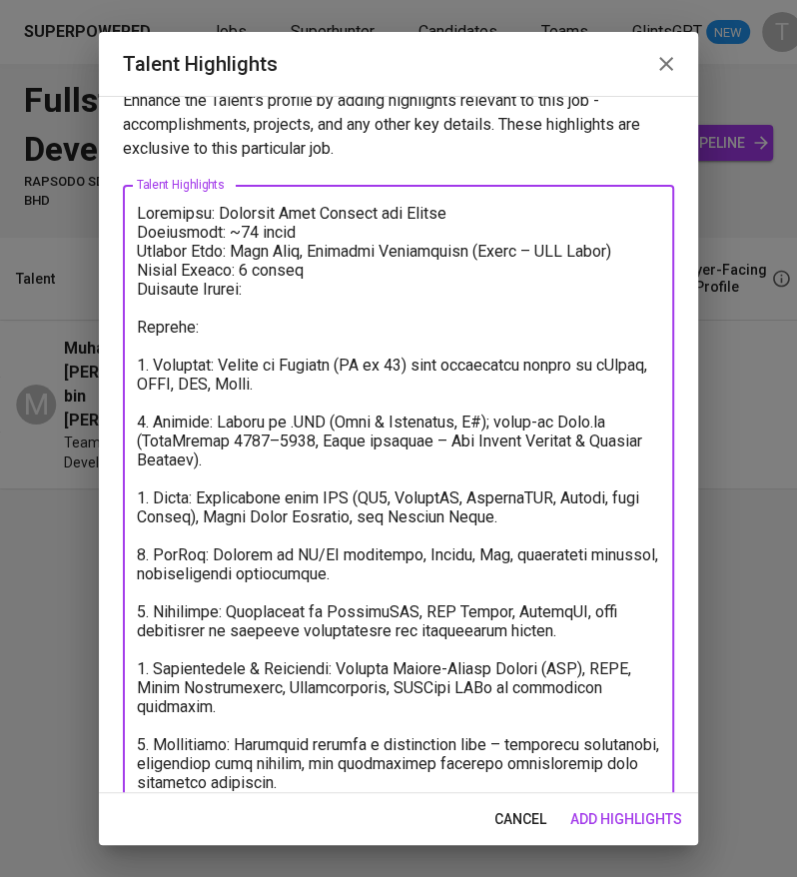
click at [274, 288] on textarea at bounding box center [398, 574] width 523 height 740
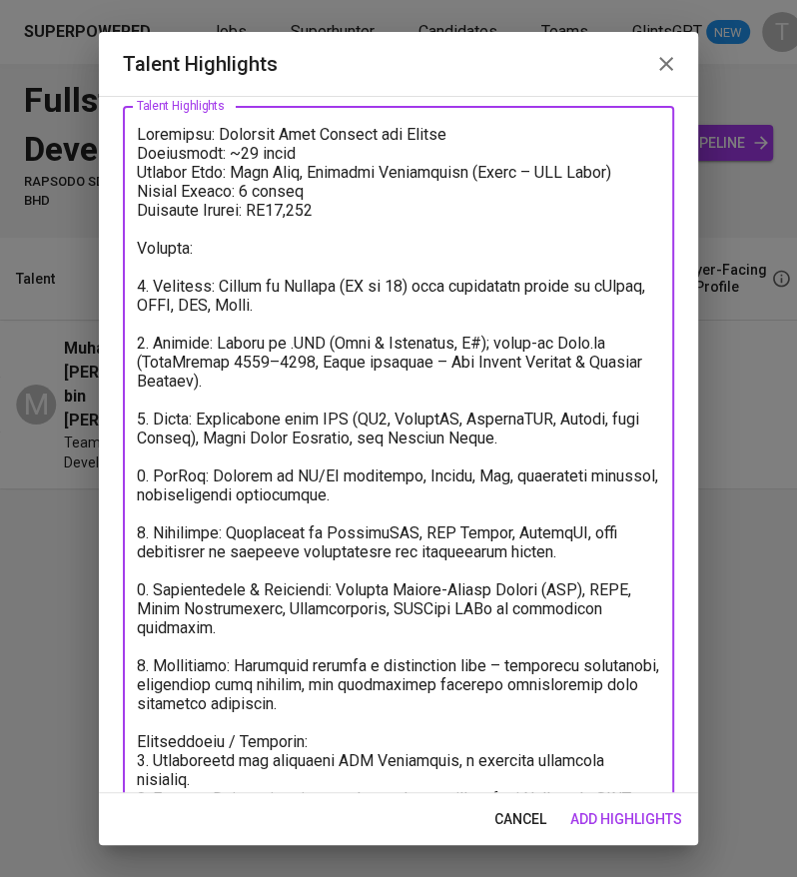
scroll to position [210, 0]
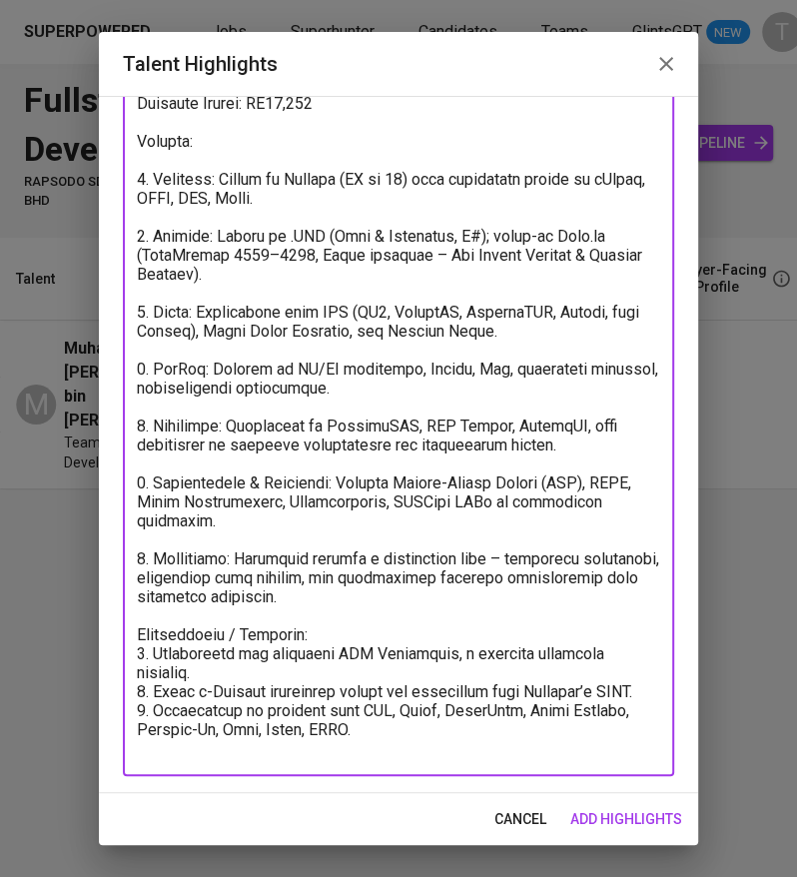
drag, startPoint x: 137, startPoint y: 239, endPoint x: 563, endPoint y: 826, distance: 725.9
click at [563, 826] on div "Talent Highlights Enhance the Talent's profile by adding highlights relevant to…" at bounding box center [398, 438] width 599 height 813
type textarea "Loremipsu: Dolorsit Amet Consect adi Elitse Doeiusmodt: ~13 incid Utlabor Etdo:…"
click at [596, 825] on span "add highlights" at bounding box center [626, 819] width 112 height 25
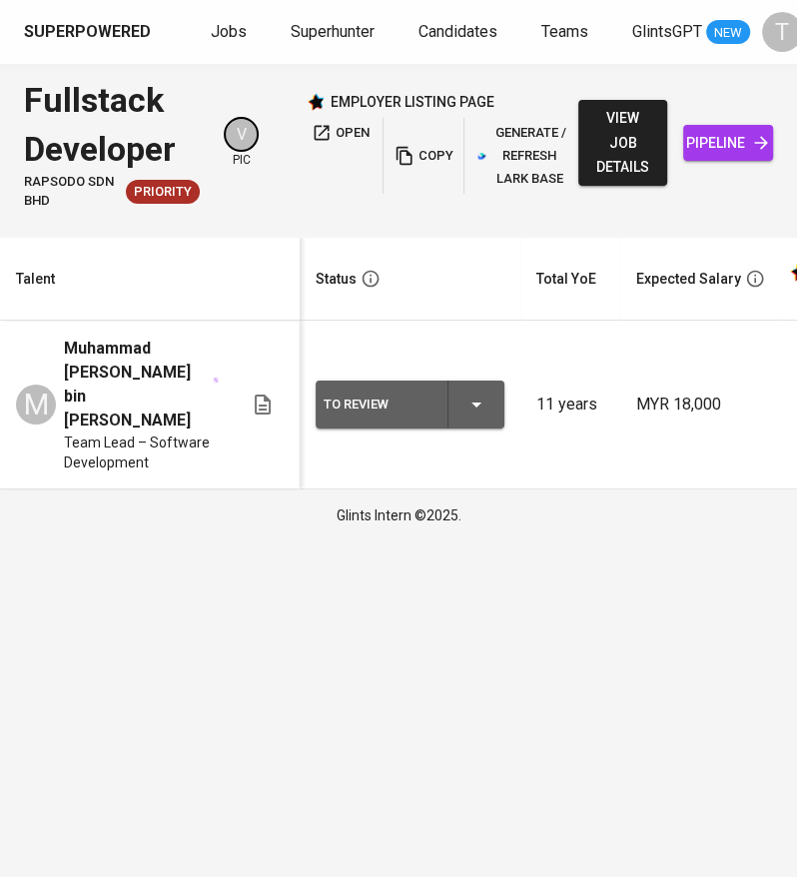
click at [472, 393] on icon "button" at bounding box center [476, 405] width 24 height 24
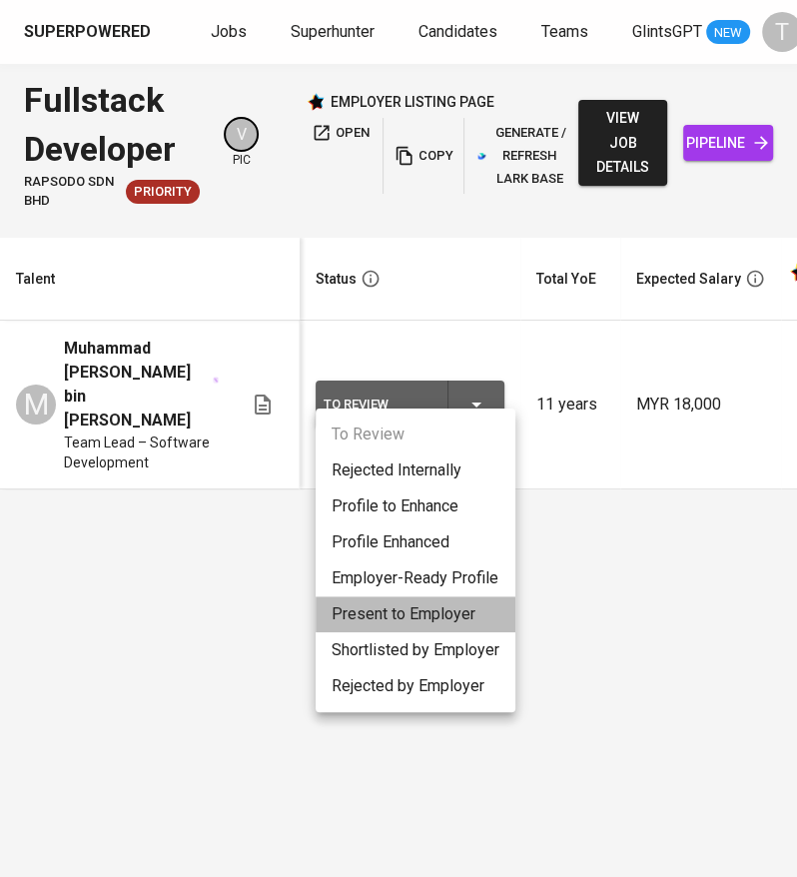
click at [412, 615] on li "Present to Employer" at bounding box center [416, 614] width 200 height 36
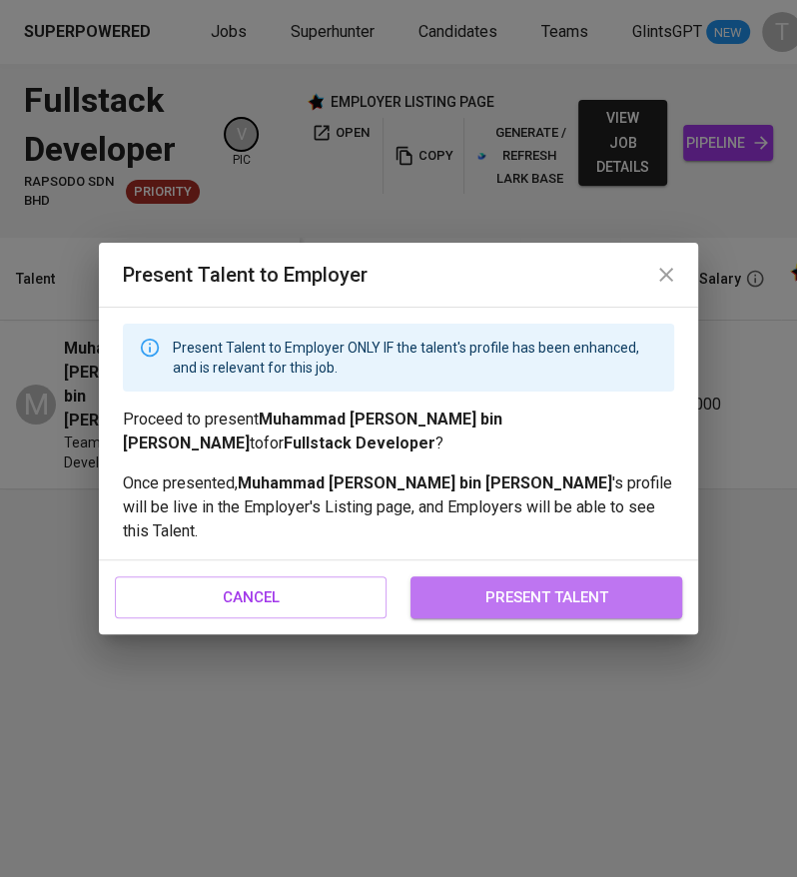
click at [486, 589] on span "present talent" at bounding box center [547, 597] width 228 height 26
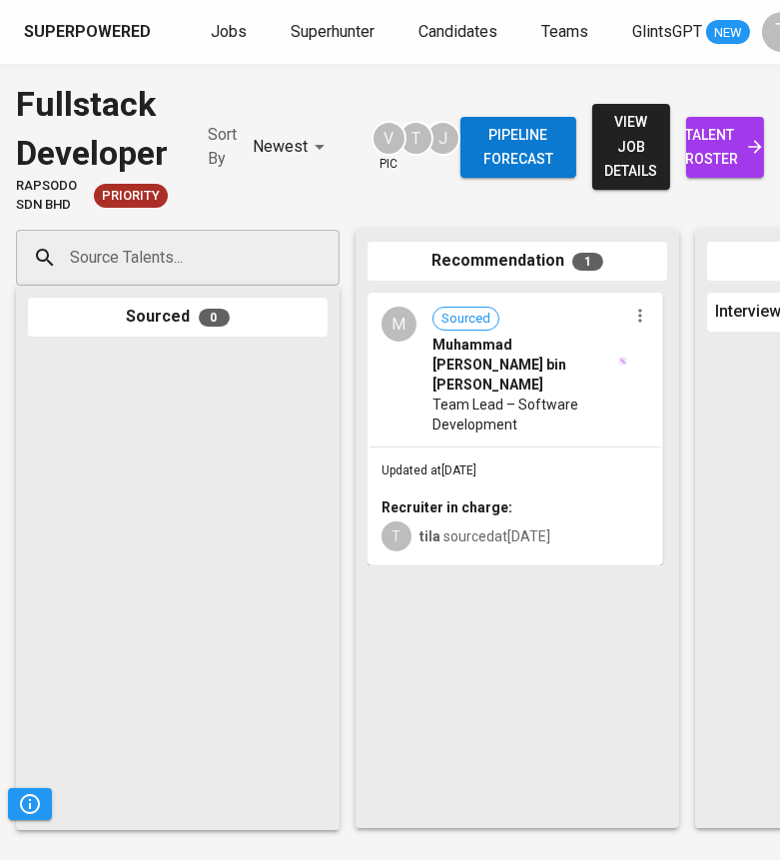
click at [216, 265] on input "Source Talents..." at bounding box center [170, 258] width 210 height 38
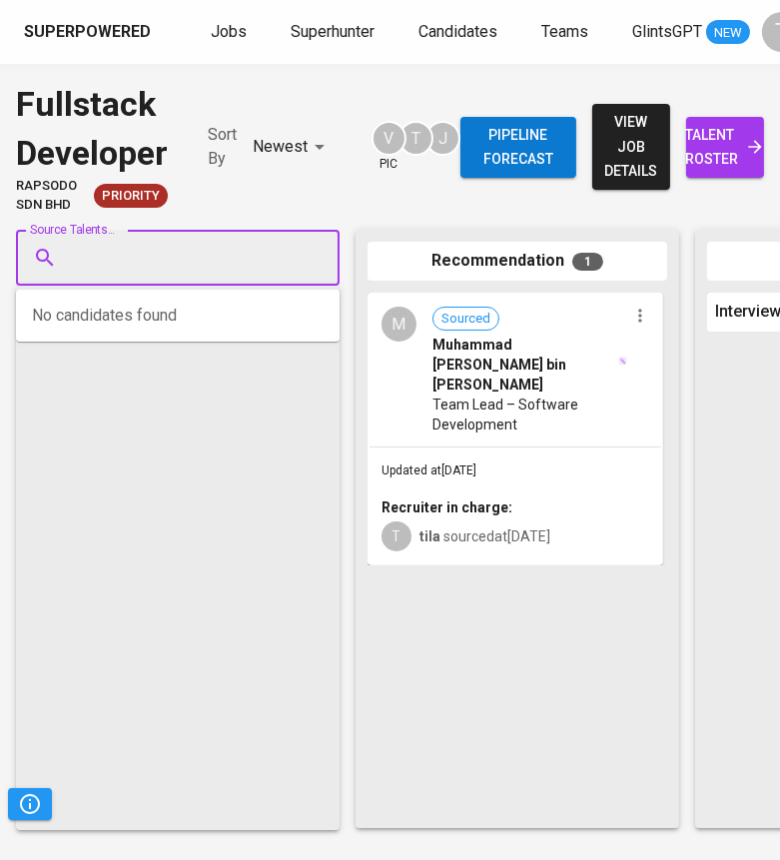
paste input "dudy.malaysia@gmail.com"
type input "dudy.malaysia@gmail.com"
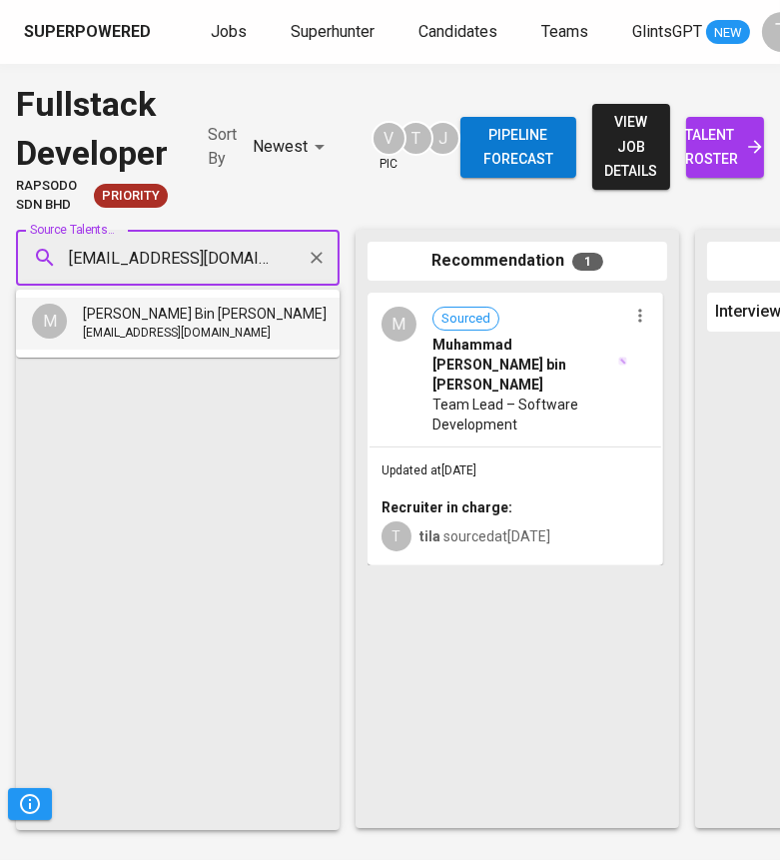
click at [194, 332] on span "dudy.malaysia@gmail.com" at bounding box center [177, 334] width 188 height 20
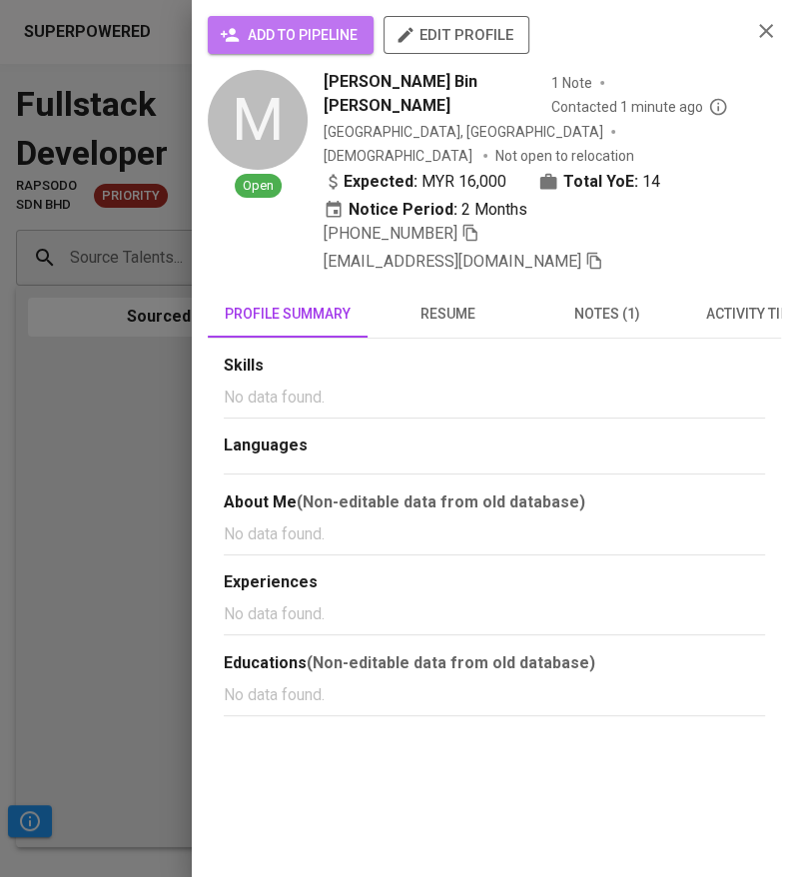
click at [318, 42] on span "add to pipeline" at bounding box center [291, 35] width 134 height 25
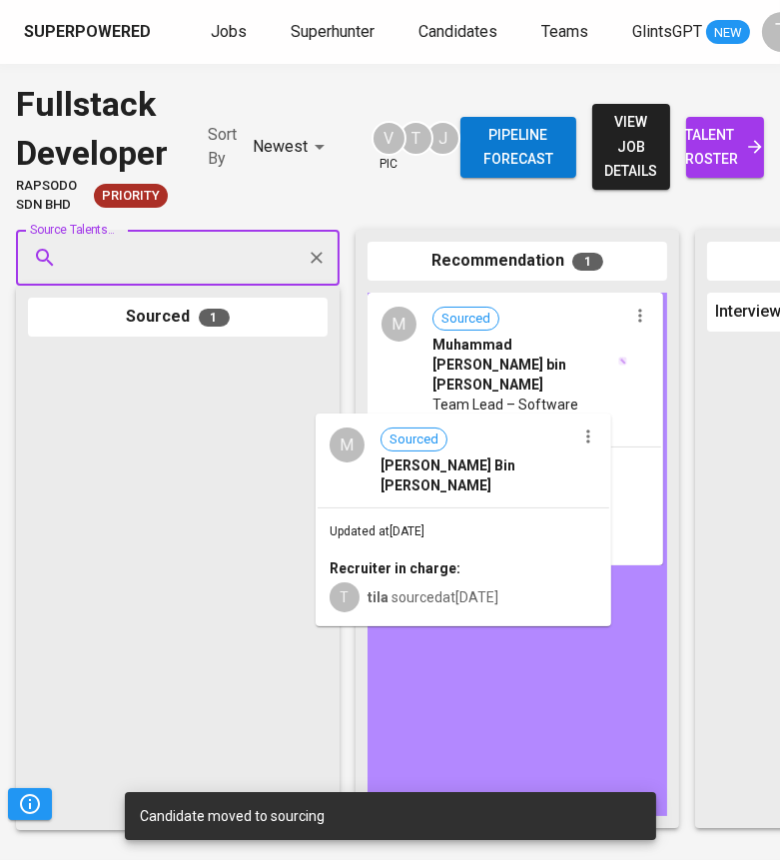
drag, startPoint x: 212, startPoint y: 469, endPoint x: 506, endPoint y: 532, distance: 301.3
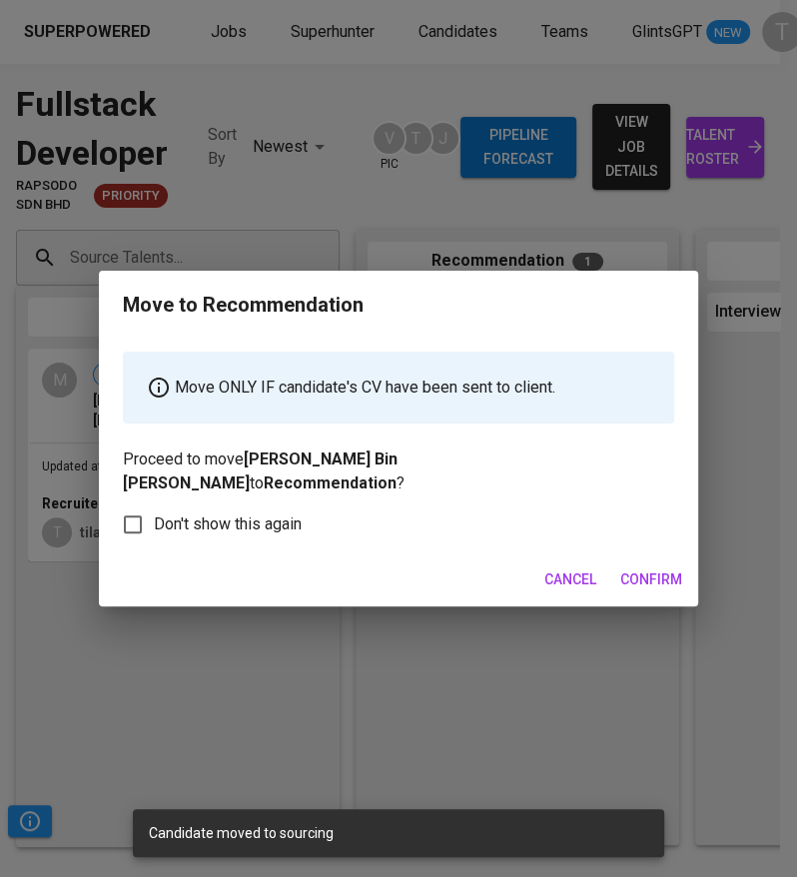
drag, startPoint x: 657, startPoint y: 569, endPoint x: 554, endPoint y: 208, distance: 375.9
click at [657, 569] on span "Confirm" at bounding box center [651, 579] width 62 height 25
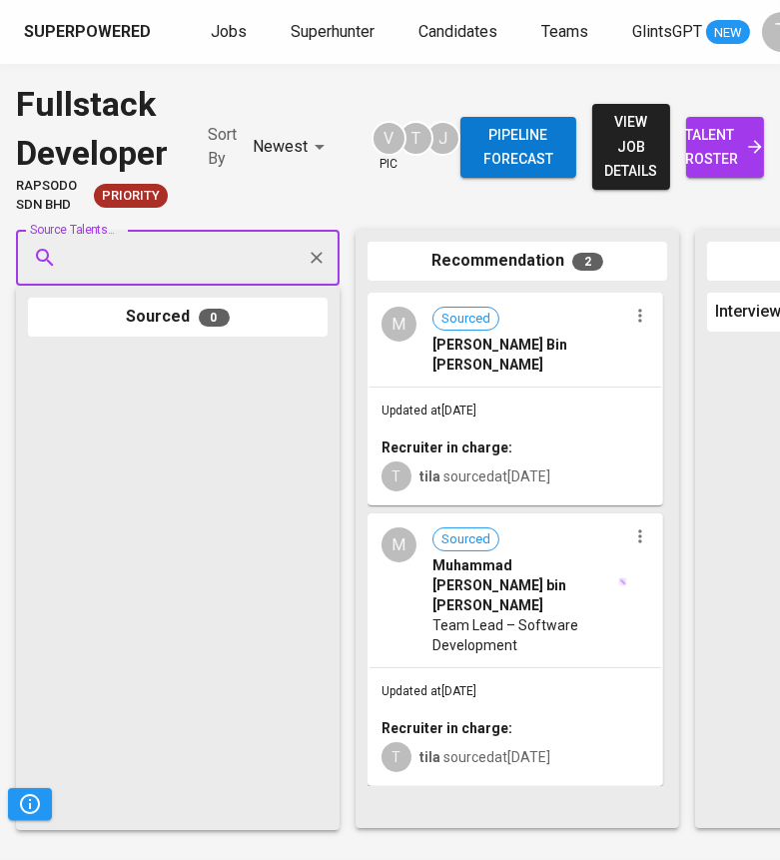
click at [702, 143] on span "talent roster" at bounding box center [725, 147] width 46 height 49
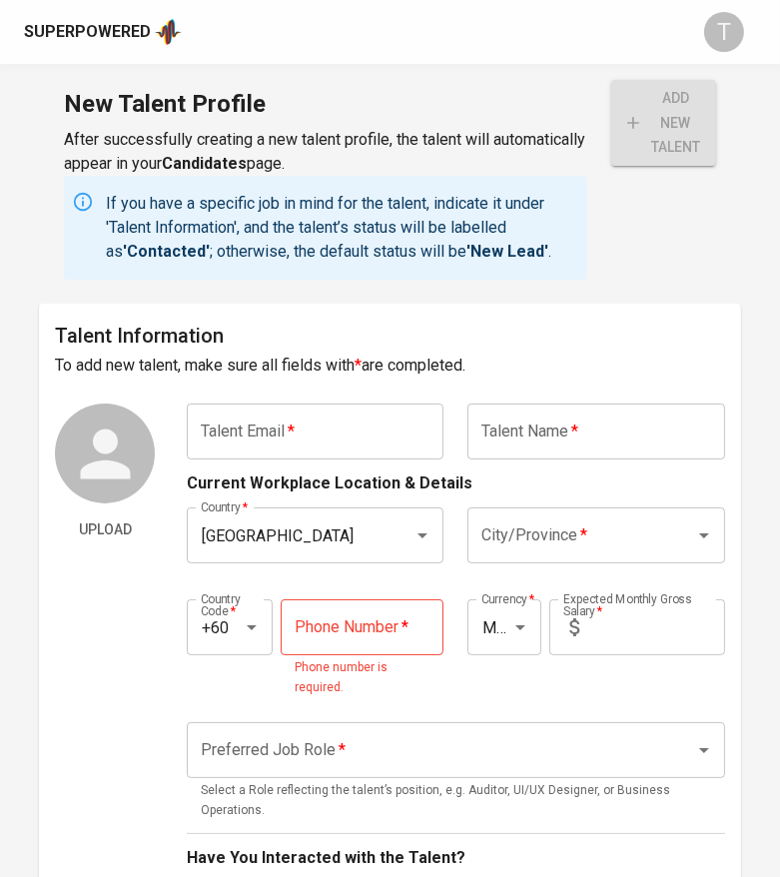
click at [525, 439] on input "text" at bounding box center [595, 432] width 257 height 56
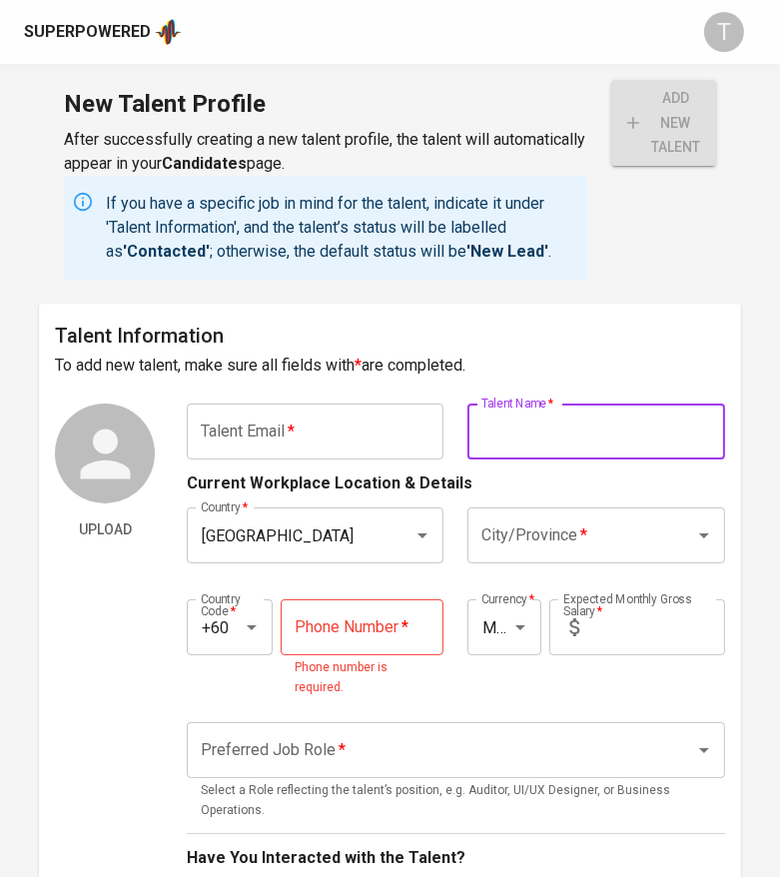
paste input "[PERSON_NAME] Bin [PERSON_NAME]"
type input "[PERSON_NAME] Bin [PERSON_NAME]"
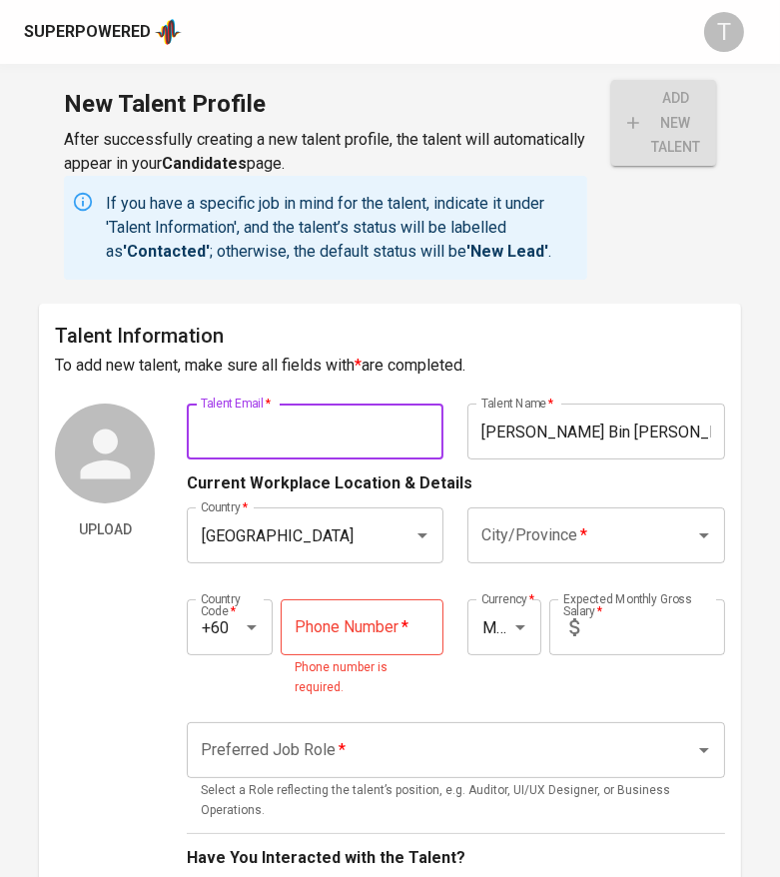
click at [260, 413] on input "text" at bounding box center [315, 432] width 257 height 56
paste input "[EMAIL_ADDRESS][DOMAIN_NAME]"
type input "[EMAIL_ADDRESS][DOMAIN_NAME]"
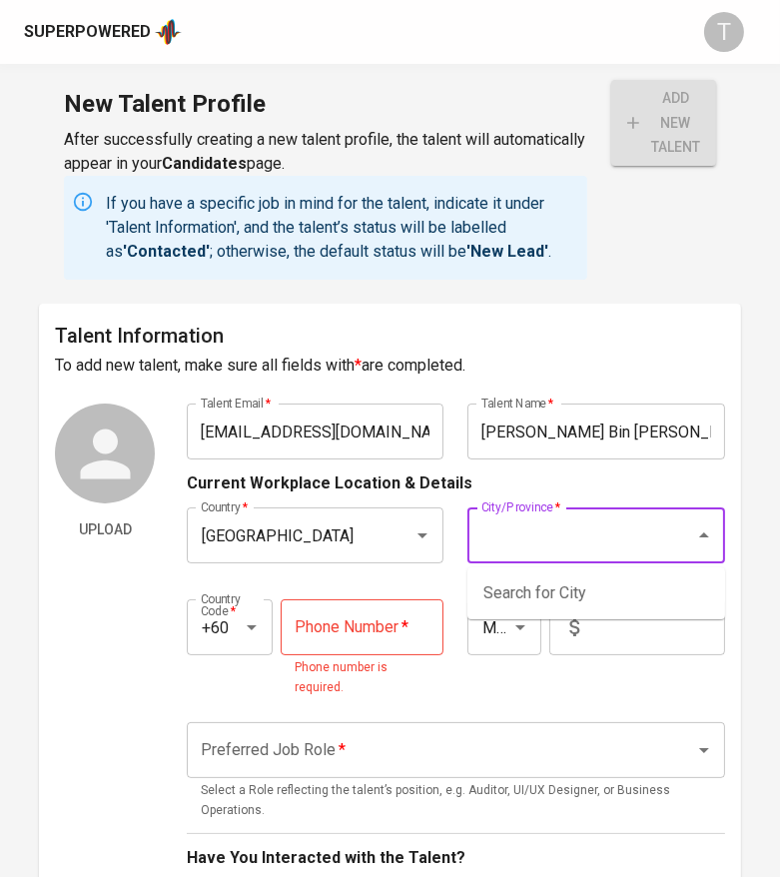
click at [656, 546] on input "City/Province   *" at bounding box center [567, 535] width 183 height 38
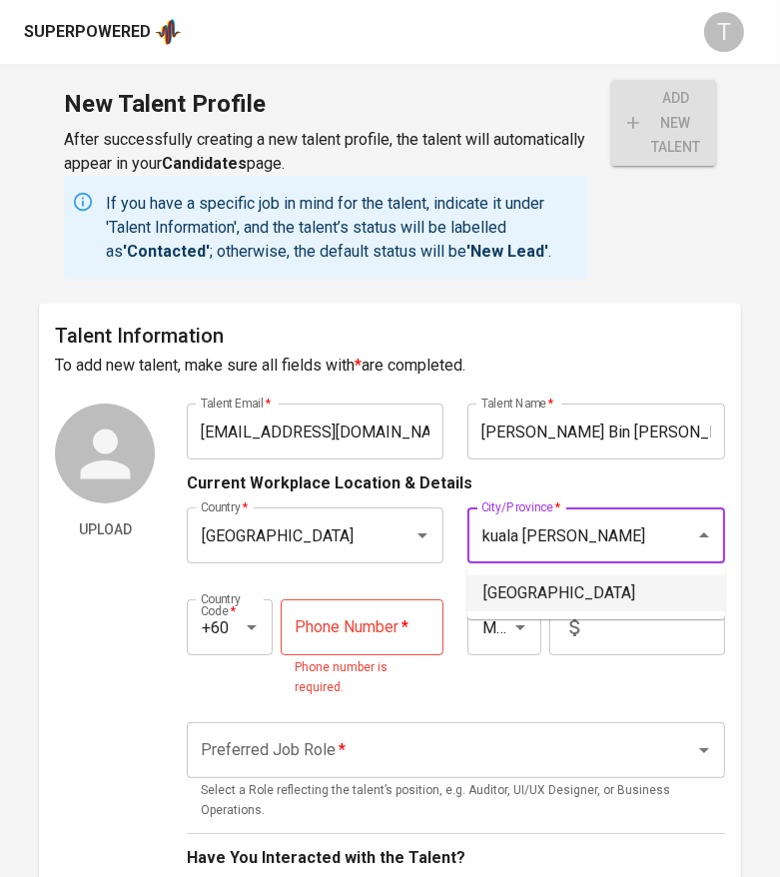
click at [579, 586] on li "[GEOGRAPHIC_DATA]" at bounding box center [596, 593] width 258 height 36
type input "[GEOGRAPHIC_DATA]"
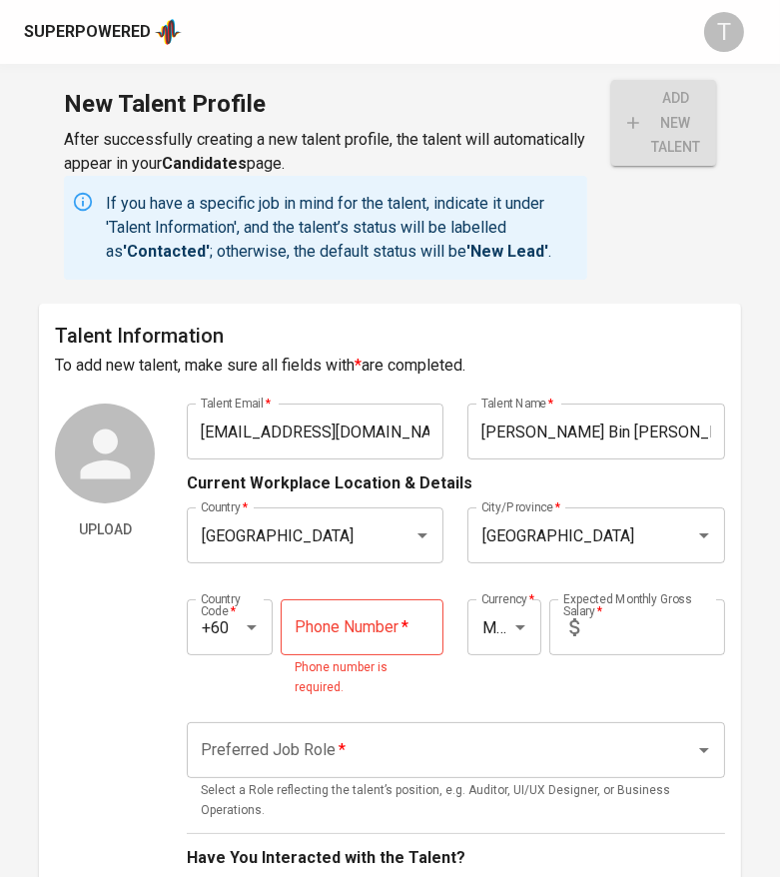
click at [332, 620] on input "tel" at bounding box center [363, 627] width 164 height 56
paste input "11-1282-9398"
type input "11-1282-9398"
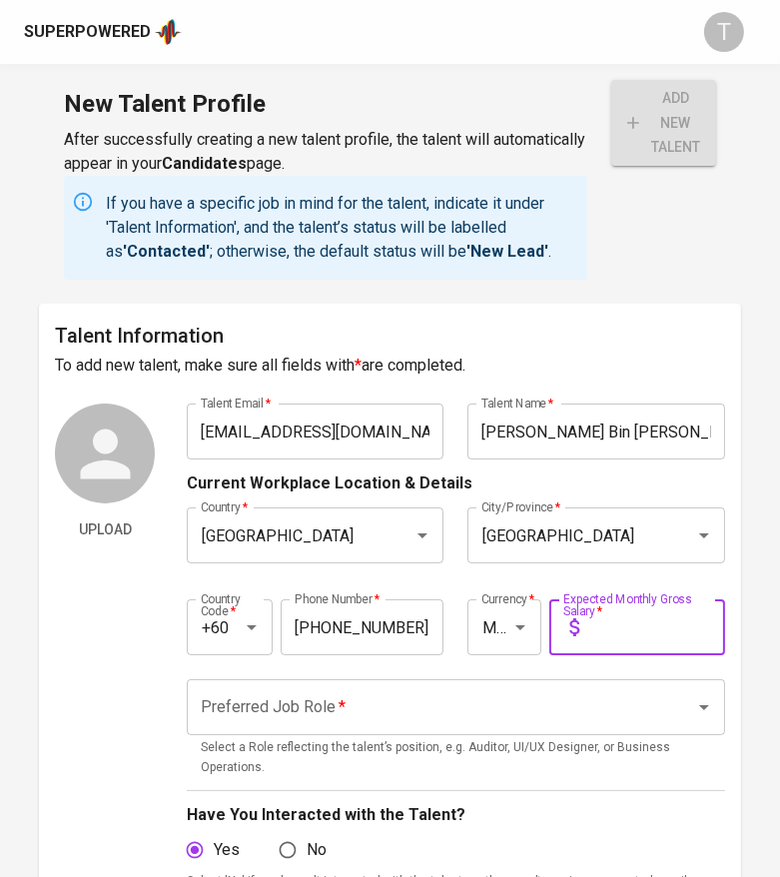
click at [607, 630] on input "text" at bounding box center [656, 627] width 138 height 56
type input "16,000"
drag, startPoint x: 564, startPoint y: 708, endPoint x: 552, endPoint y: 700, distance: 14.4
click at [562, 707] on input "Preferred Job Role   *" at bounding box center [428, 707] width 464 height 38
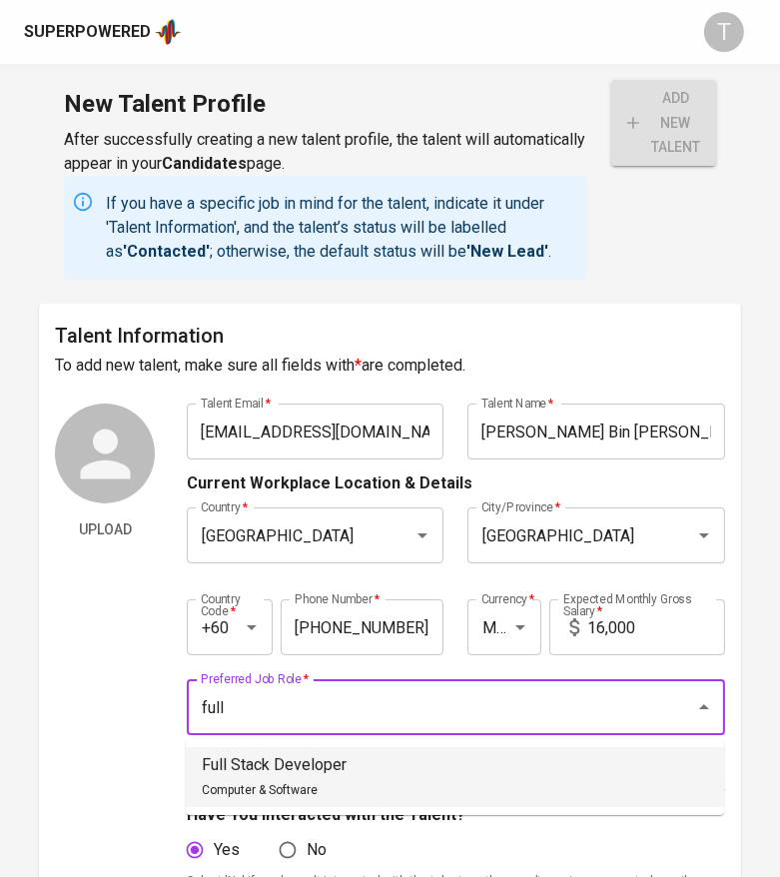
click at [359, 748] on ul "Full Stack Developer Computer & Software" at bounding box center [455, 777] width 538 height 76
click at [365, 764] on li "Full Stack Developer Computer & Software" at bounding box center [455, 777] width 538 height 60
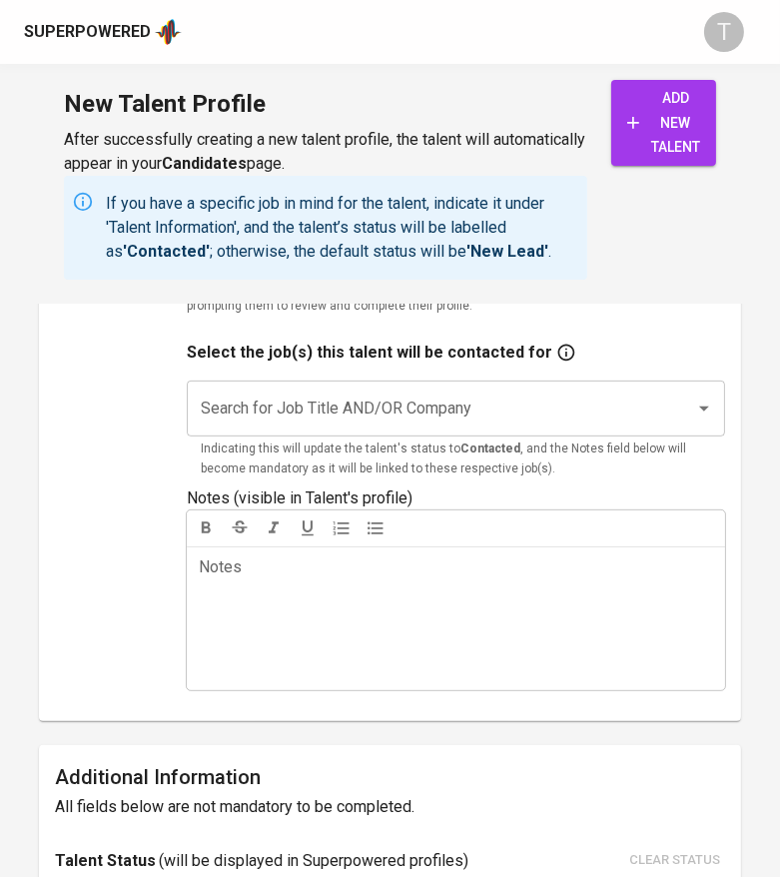
scroll to position [612, 0]
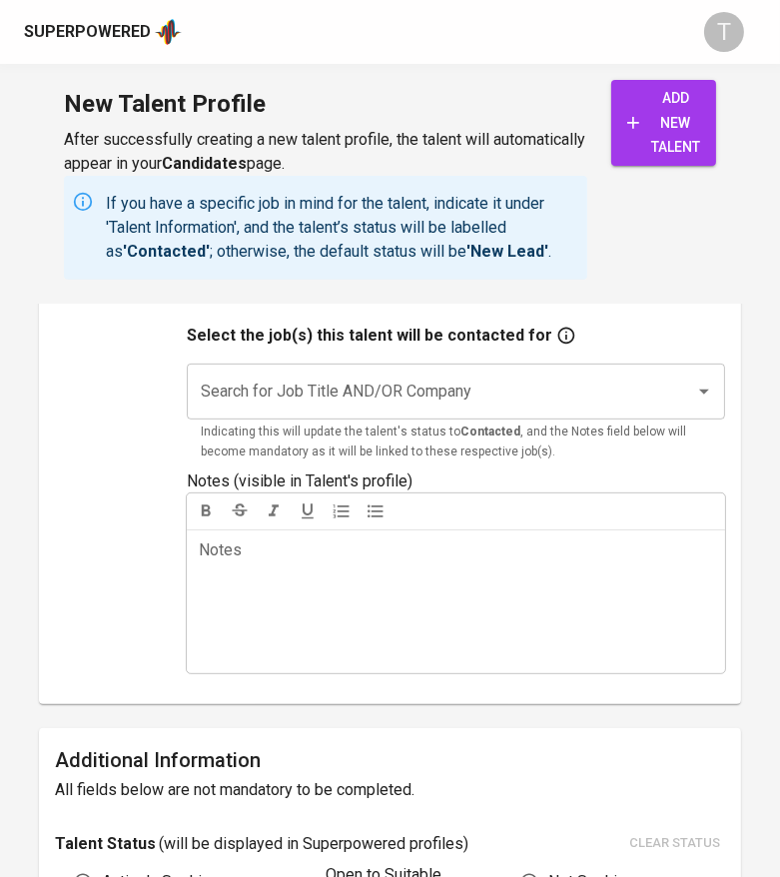
type input "Full Stack Developer"
click at [425, 396] on input "Search for Job Title AND/OR Company" at bounding box center [428, 392] width 464 height 38
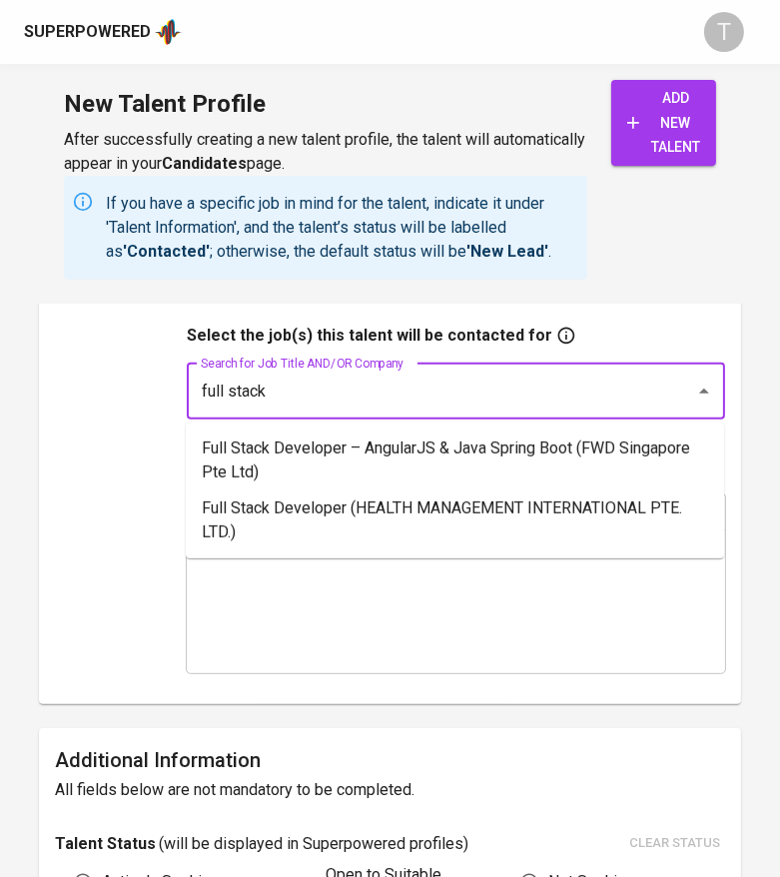
click at [231, 391] on input "full stack" at bounding box center [428, 392] width 464 height 38
type input "fullstack"
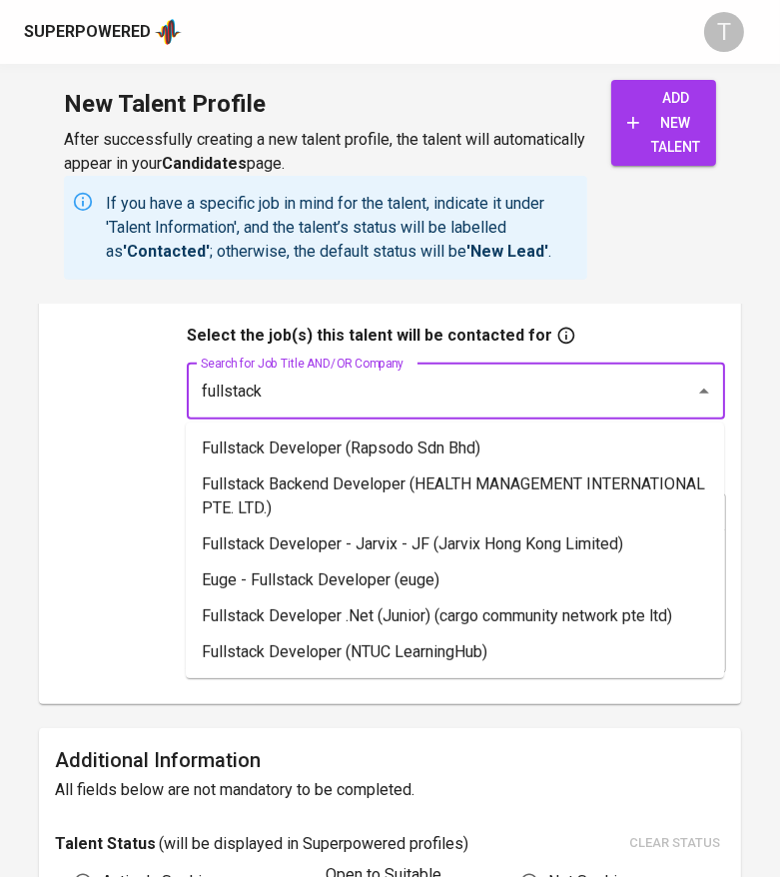
drag, startPoint x: 317, startPoint y: 397, endPoint x: 331, endPoint y: 460, distance: 65.4
drag, startPoint x: 331, startPoint y: 460, endPoint x: 277, endPoint y: 446, distance: 55.7
click at [277, 446] on li "Fullstack Developer (Rapsodo Sdn Bhd)" at bounding box center [455, 449] width 538 height 36
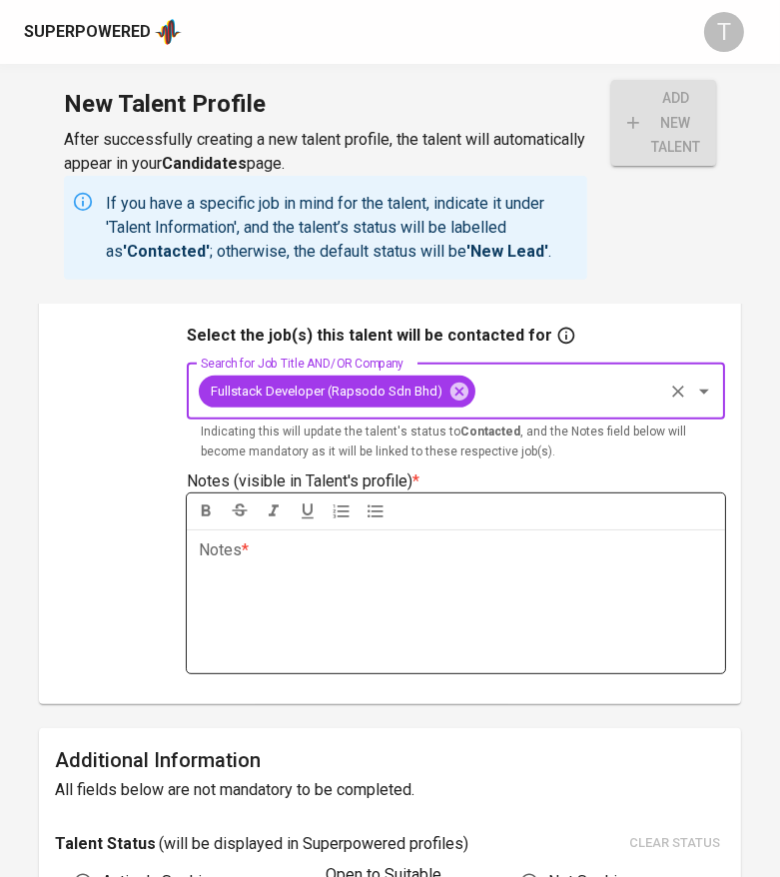
click at [257, 590] on div "Notes * ﻿" at bounding box center [456, 601] width 538 height 144
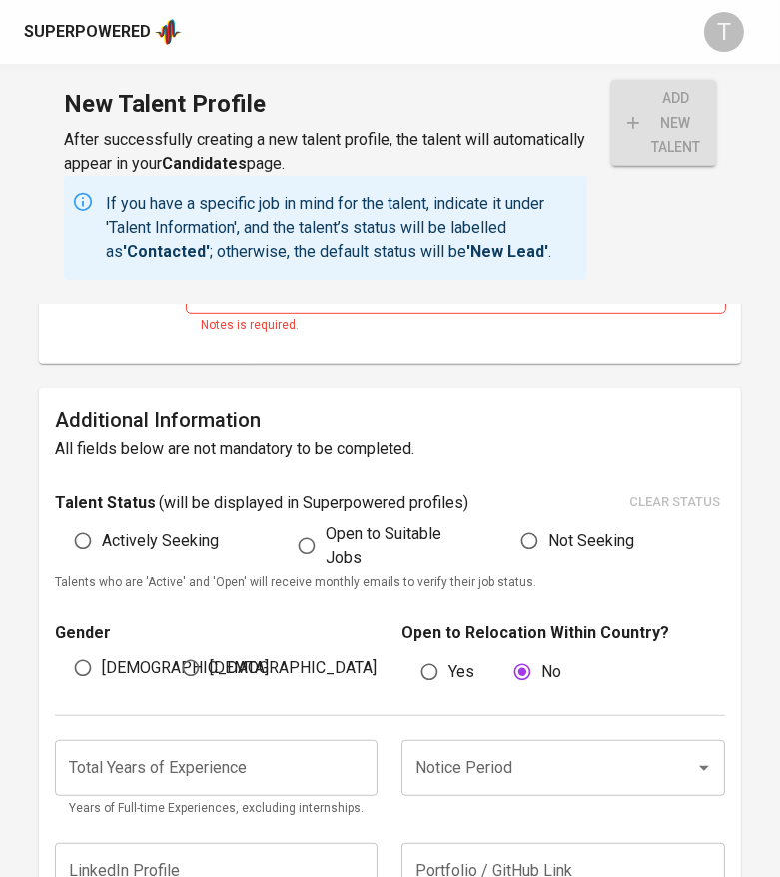
scroll to position [974, 0]
click at [119, 534] on span "Actively Seeking" at bounding box center [160, 540] width 117 height 24
click at [102, 534] on input "Actively Seeking" at bounding box center [83, 540] width 38 height 38
radio input "true"
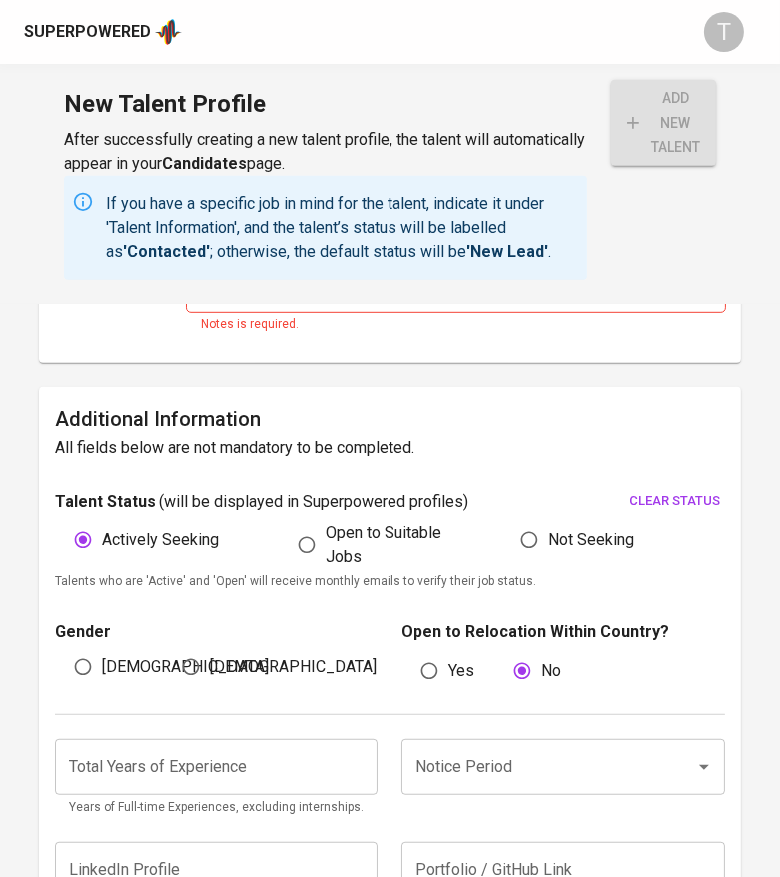
click at [126, 675] on span "[DEMOGRAPHIC_DATA]" at bounding box center [185, 667] width 167 height 24
click at [102, 675] on input "[DEMOGRAPHIC_DATA]" at bounding box center [83, 667] width 38 height 38
radio input "true"
click at [459, 766] on input "Notice Period" at bounding box center [535, 767] width 249 height 38
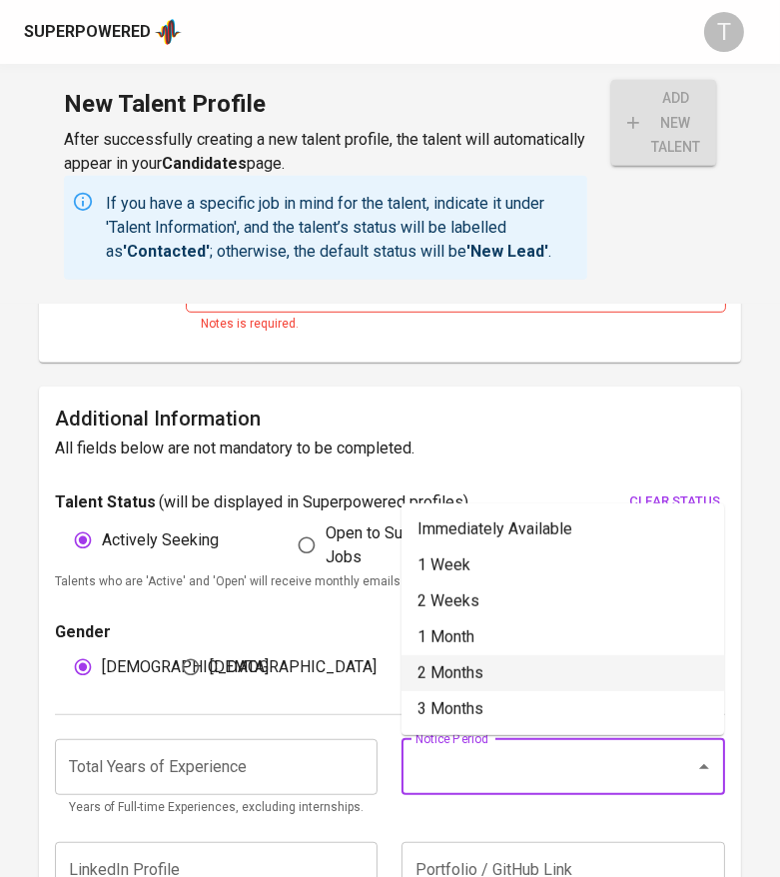
click at [468, 663] on li "2 Months" at bounding box center [563, 673] width 323 height 36
type input "2 Months"
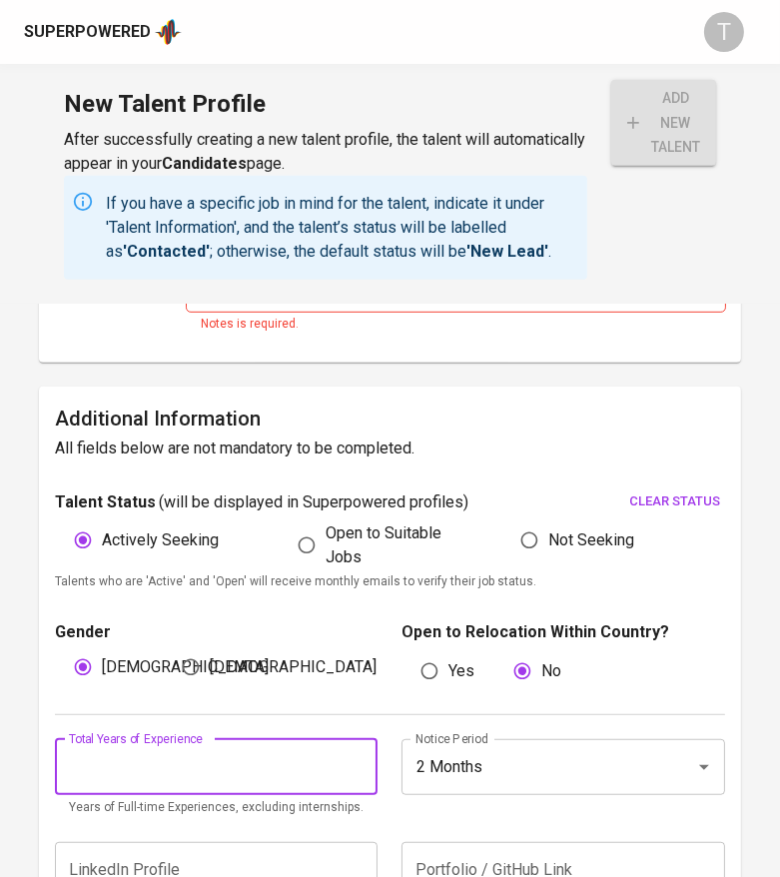
click at [235, 760] on input "number" at bounding box center [216, 767] width 323 height 56
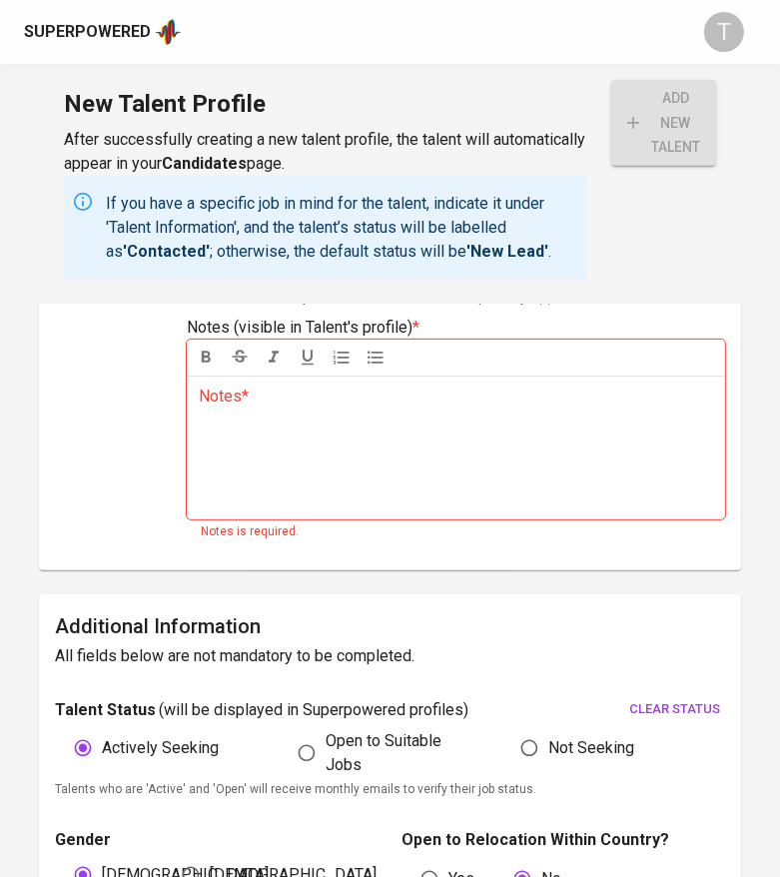
scroll to position [750, 0]
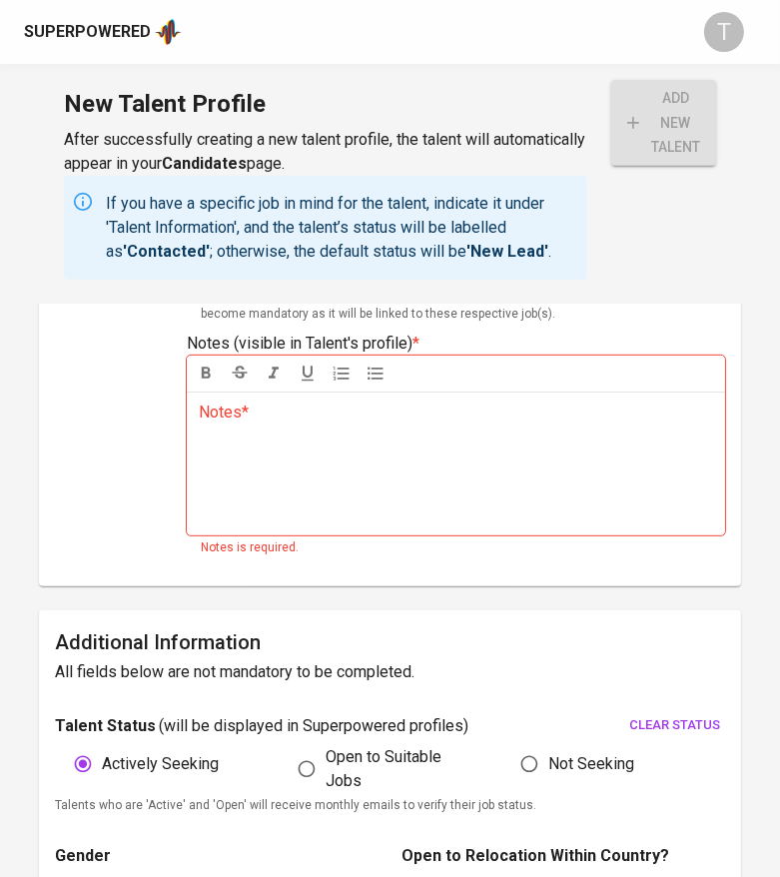
type input "14"
click at [328, 458] on div "Notes * ﻿" at bounding box center [456, 464] width 538 height 144
click at [336, 493] on div "Notes * ﻿" at bounding box center [456, 464] width 538 height 144
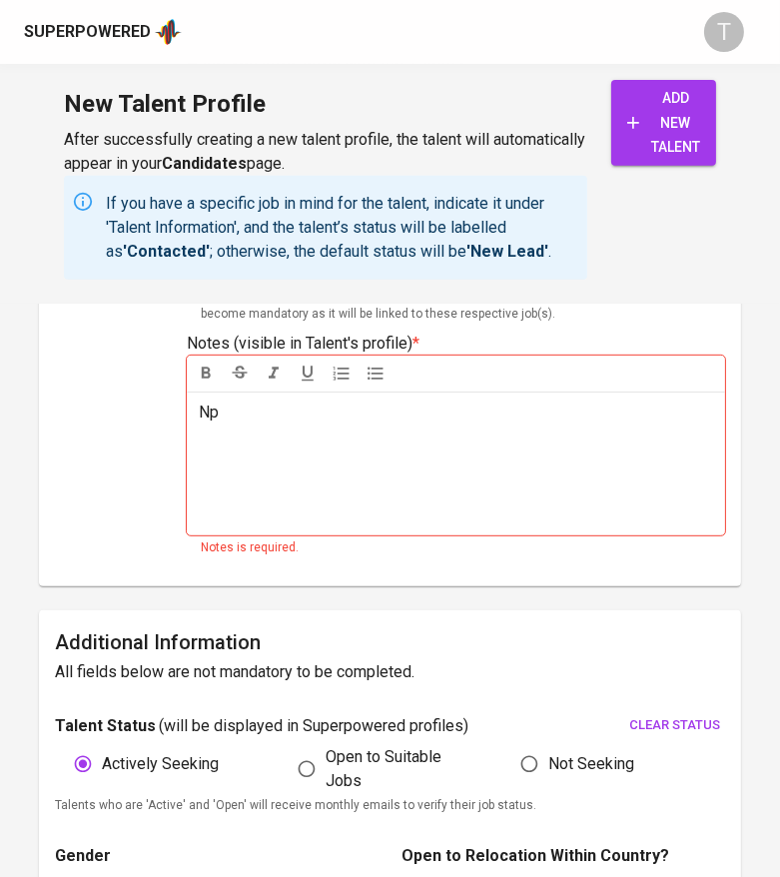
click at [336, 489] on div "Np" at bounding box center [456, 464] width 538 height 144
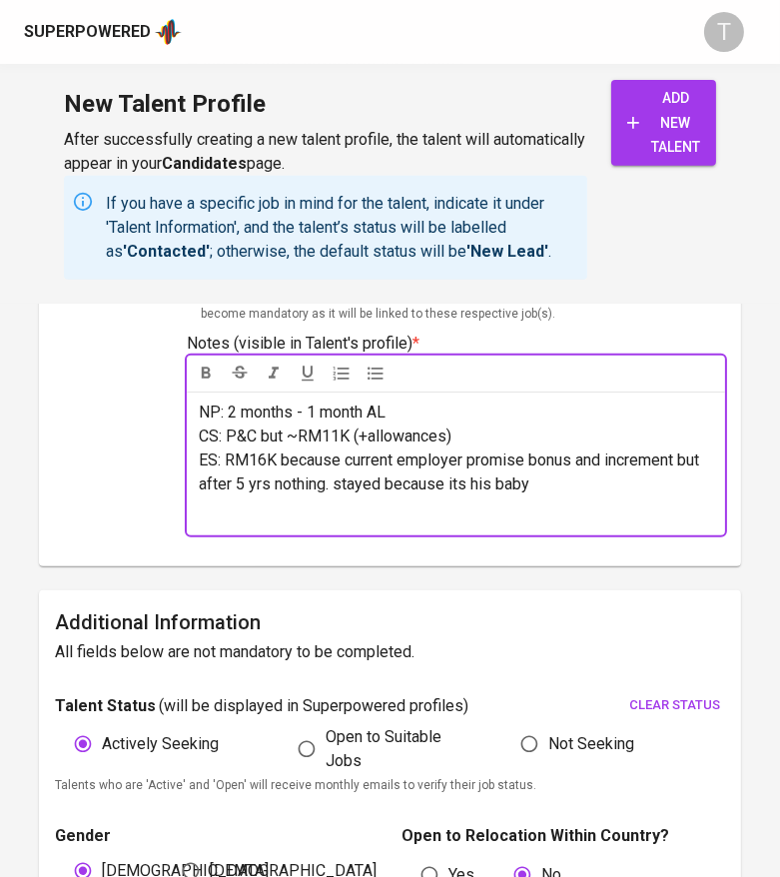
click at [405, 485] on span "ES: RM16K because current employer promise bonus and increment but after 5 yrs …" at bounding box center [451, 471] width 504 height 43
click at [666, 490] on p "ES: RM16K because current employer promise bonus and increment but after 5 yrs …" at bounding box center [456, 472] width 514 height 48
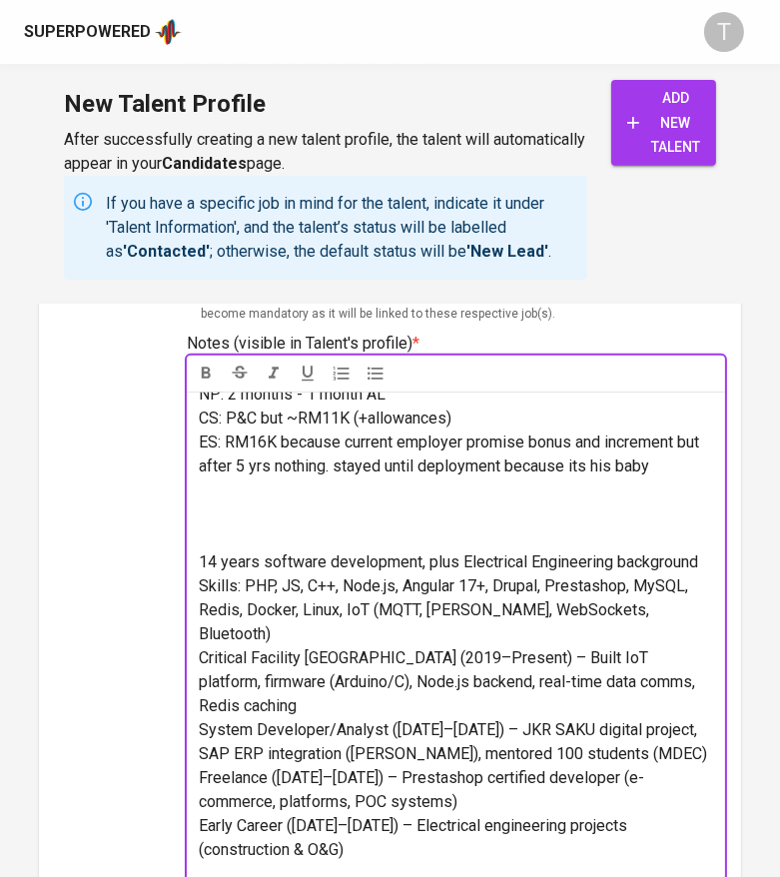
scroll to position [48, 0]
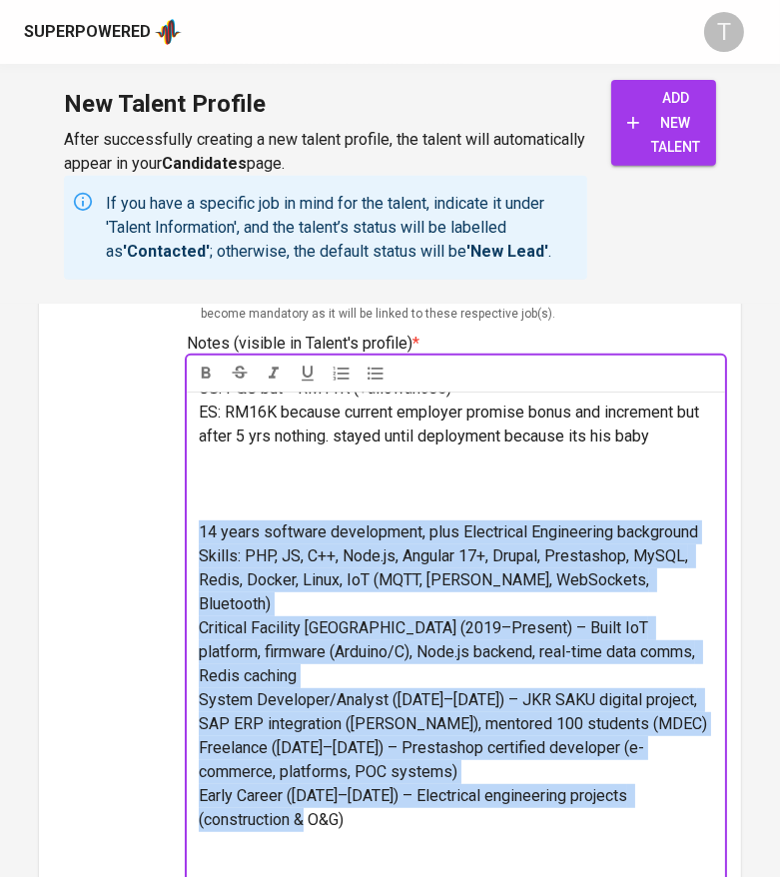
drag, startPoint x: 196, startPoint y: 527, endPoint x: 344, endPoint y: 802, distance: 311.9
click at [344, 802] on div "NP: 2 months - 1 month AL CS: P&C but ~RM11K (+allowances) ES: RM16K because cu…" at bounding box center [456, 651] width 538 height 519
drag, startPoint x: 401, startPoint y: 820, endPoint x: 200, endPoint y: 490, distance: 386.0
click at [204, 494] on div "NP: 2 months - 1 month AL CS: P&C but ~RM11K (+allowances) ES: RM16K because cu…" at bounding box center [456, 651] width 538 height 519
click at [370, 376] on icon "button" at bounding box center [376, 374] width 20 height 20
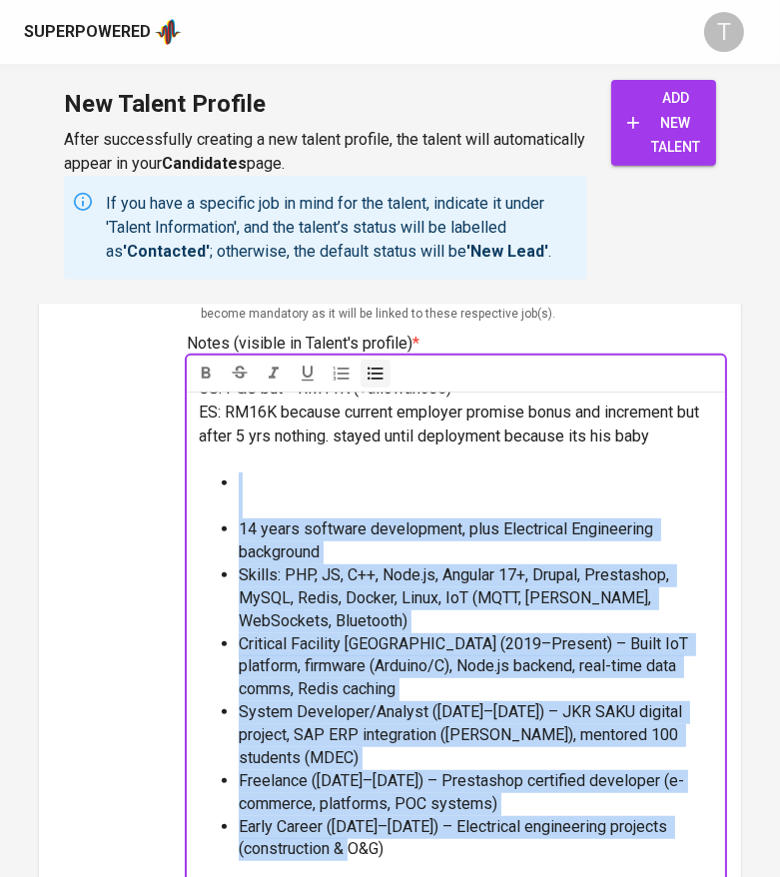
click at [296, 489] on li at bounding box center [476, 495] width 474 height 46
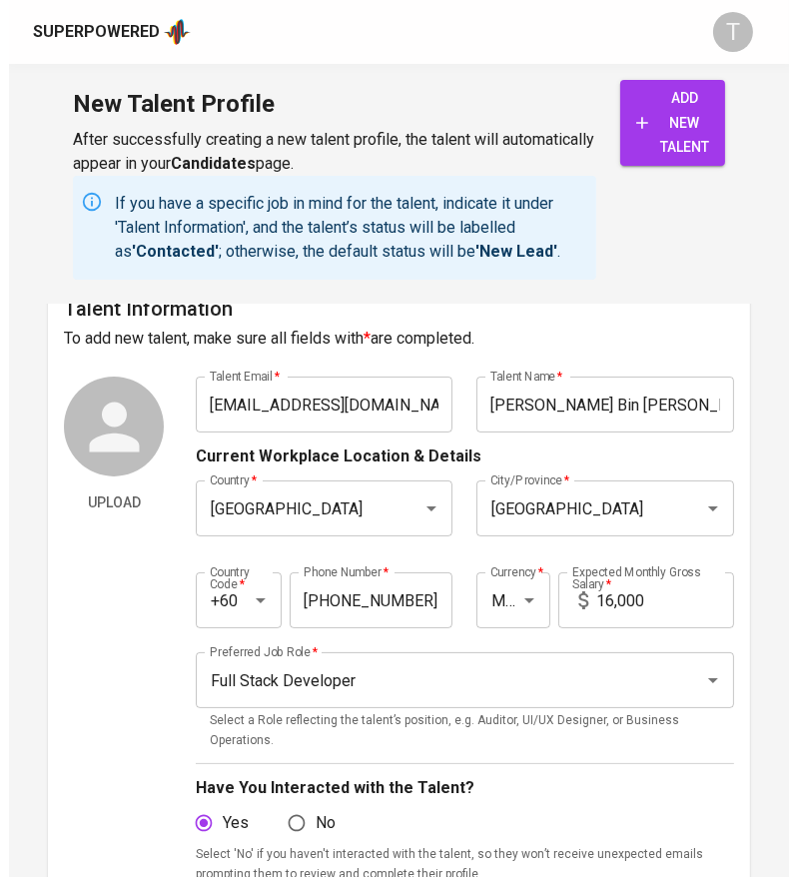
scroll to position [0, 0]
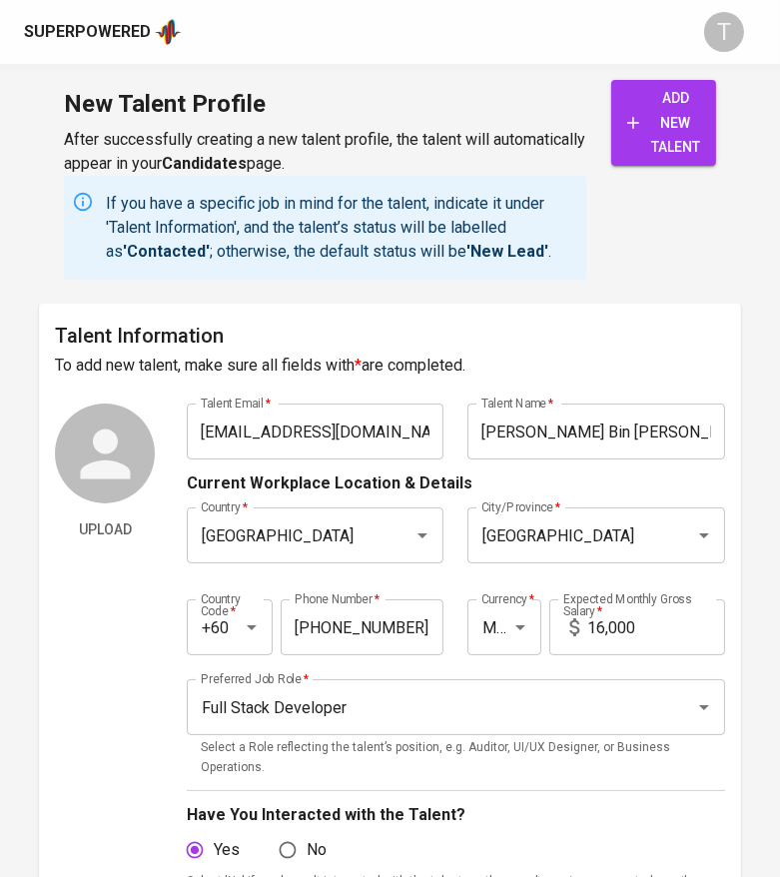
click at [295, 427] on input "[EMAIL_ADDRESS][DOMAIN_NAME]" at bounding box center [315, 432] width 257 height 56
click at [295, 426] on input "dudy.malaysia@gmail.com" at bounding box center [315, 432] width 257 height 56
click at [288, 428] on input "dudy.malaysia@gmail.com" at bounding box center [315, 432] width 257 height 56
click at [290, 431] on input "dudy.malaysia@gmail.com" at bounding box center [315, 432] width 257 height 56
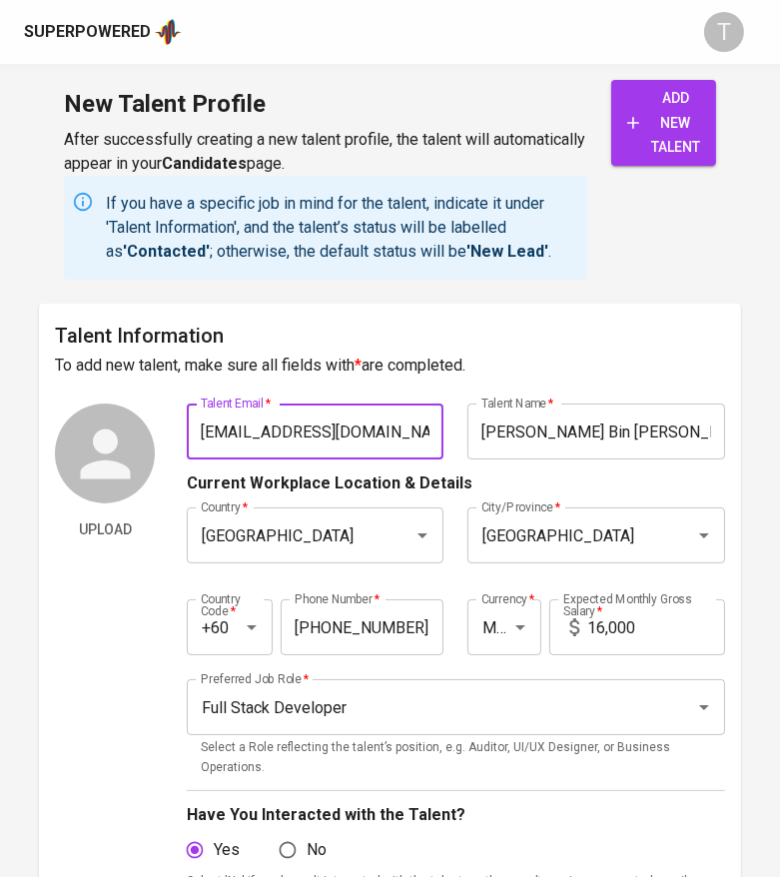
click at [290, 432] on input "dudy.malaysia@gmail.com" at bounding box center [315, 432] width 257 height 56
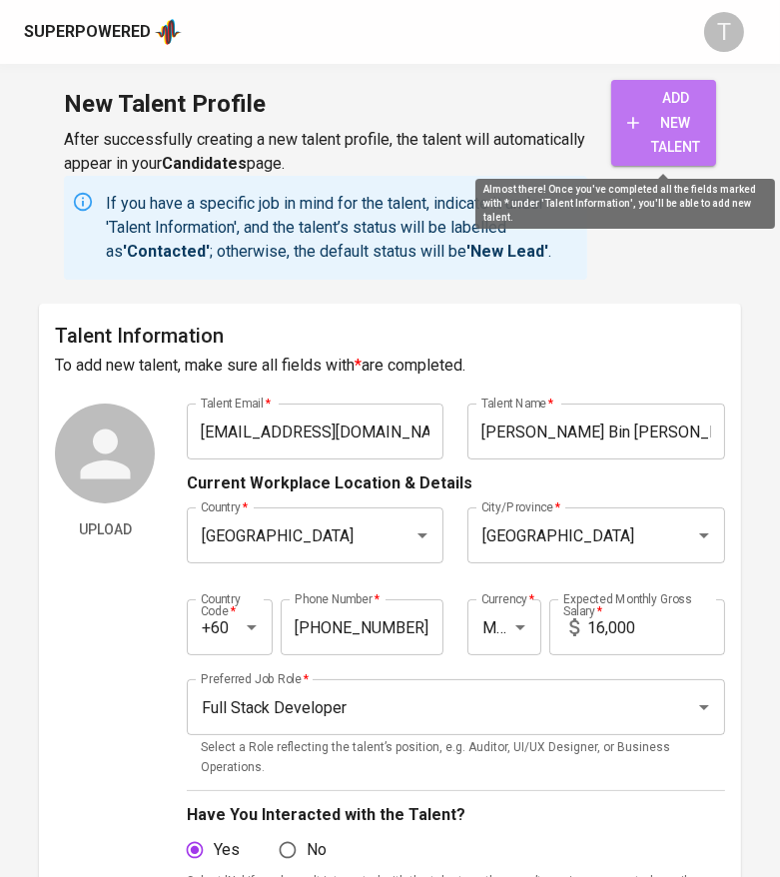
click at [665, 108] on span "add new talent" at bounding box center [663, 123] width 73 height 74
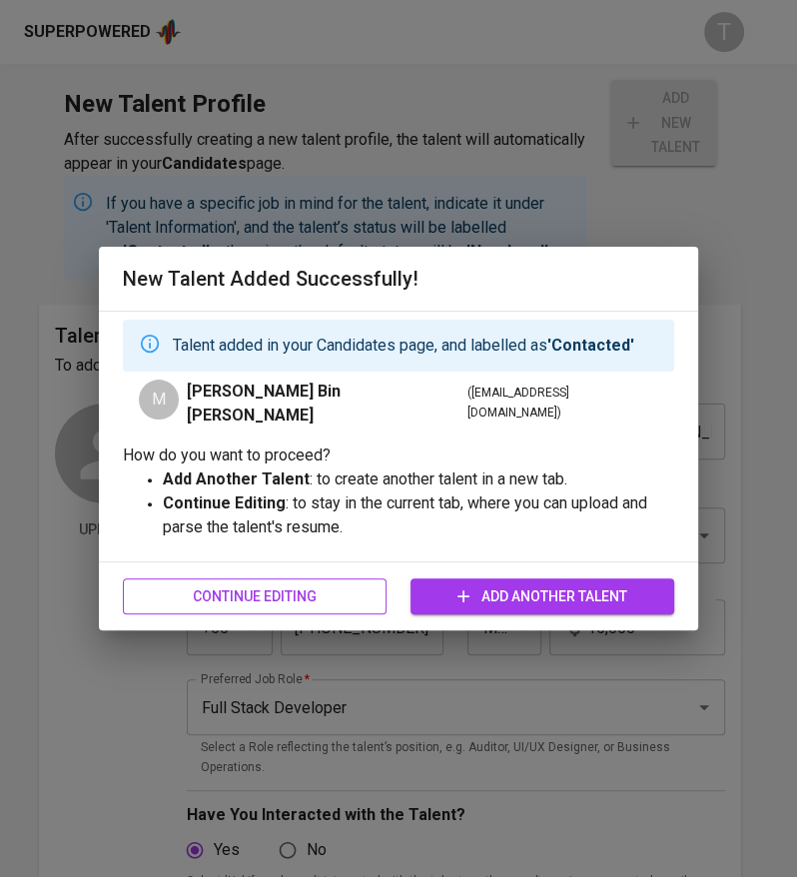
click at [306, 587] on span "Continue Editing" at bounding box center [255, 596] width 232 height 25
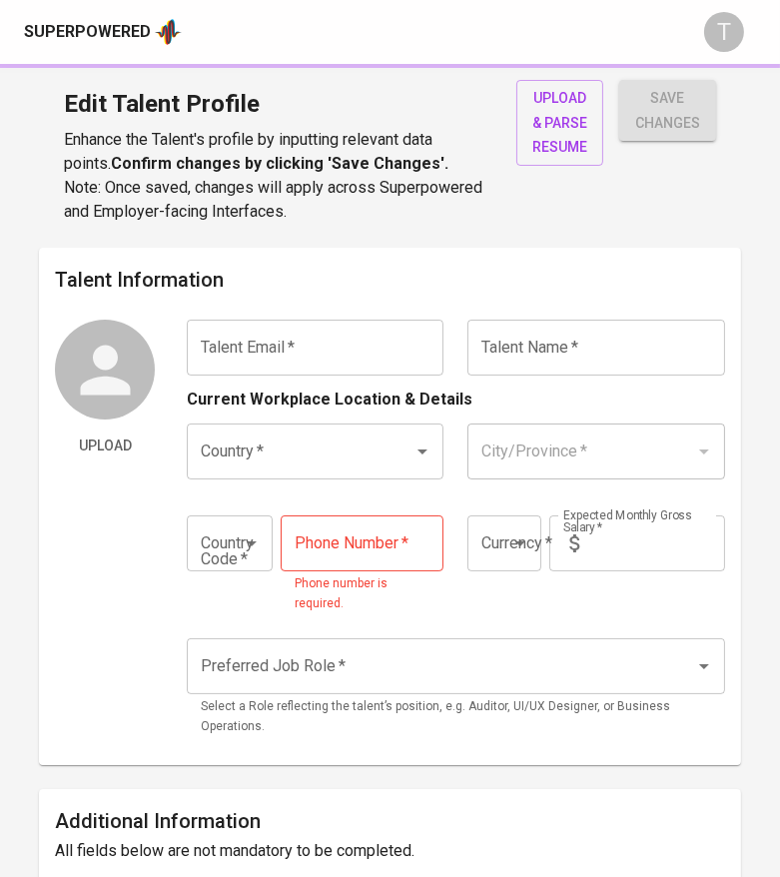
type input "dudy.malaysia@gmail.com"
type input "[PERSON_NAME]"
type input "Malaysia"
type input "Kuala Lumpur"
type input "+60"
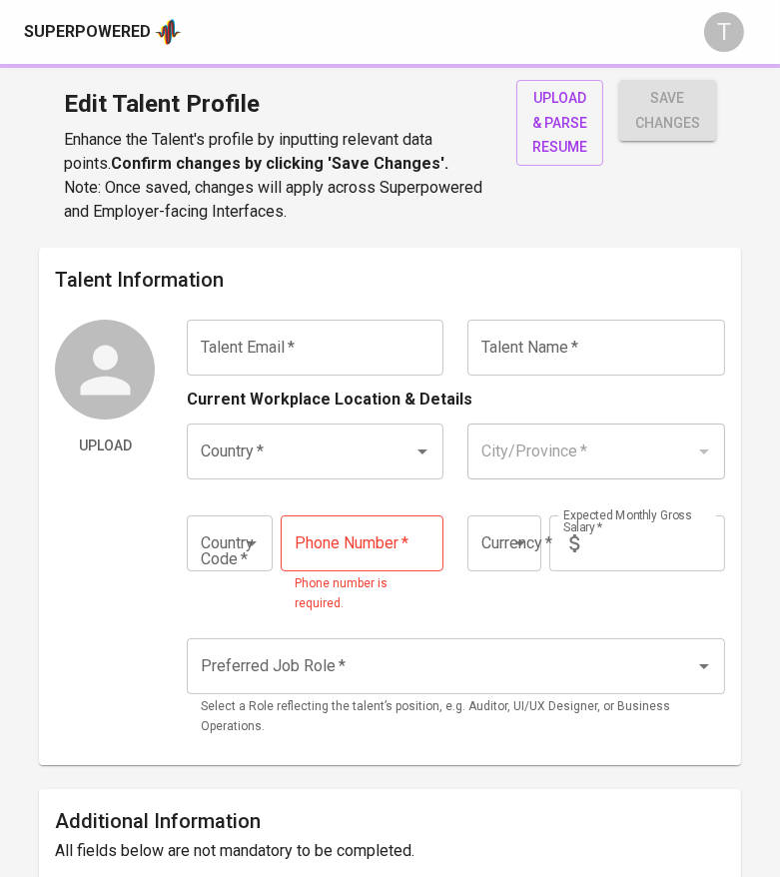
type input "11-1282-9398"
type input "MYR"
type input "16,000"
type input "Full Stack Developer"
radio input "true"
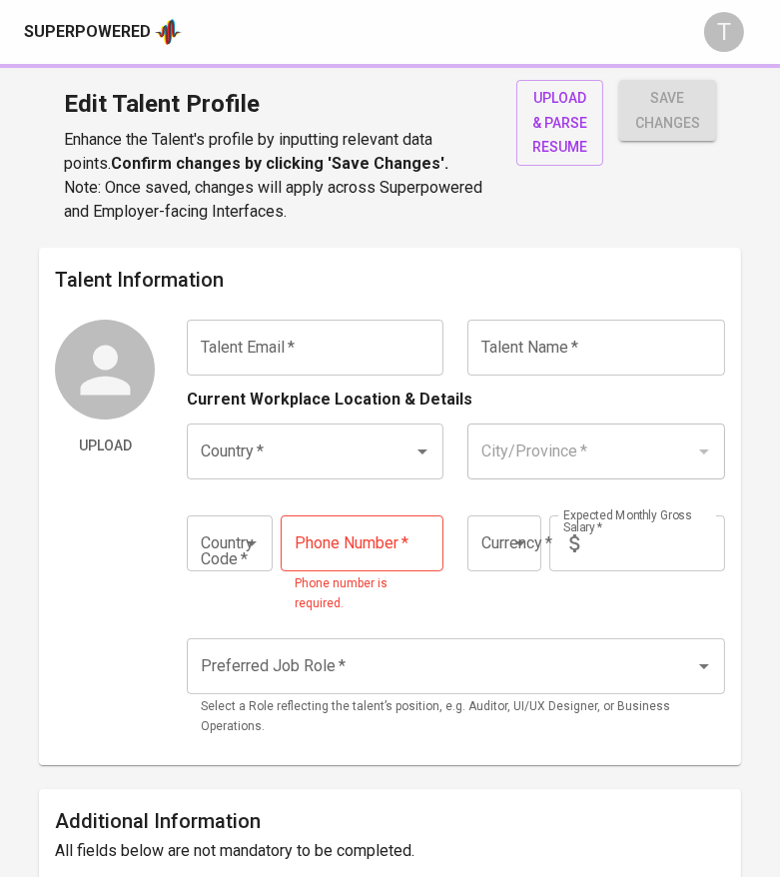
radio input "true"
type input "14"
type input "2 Months"
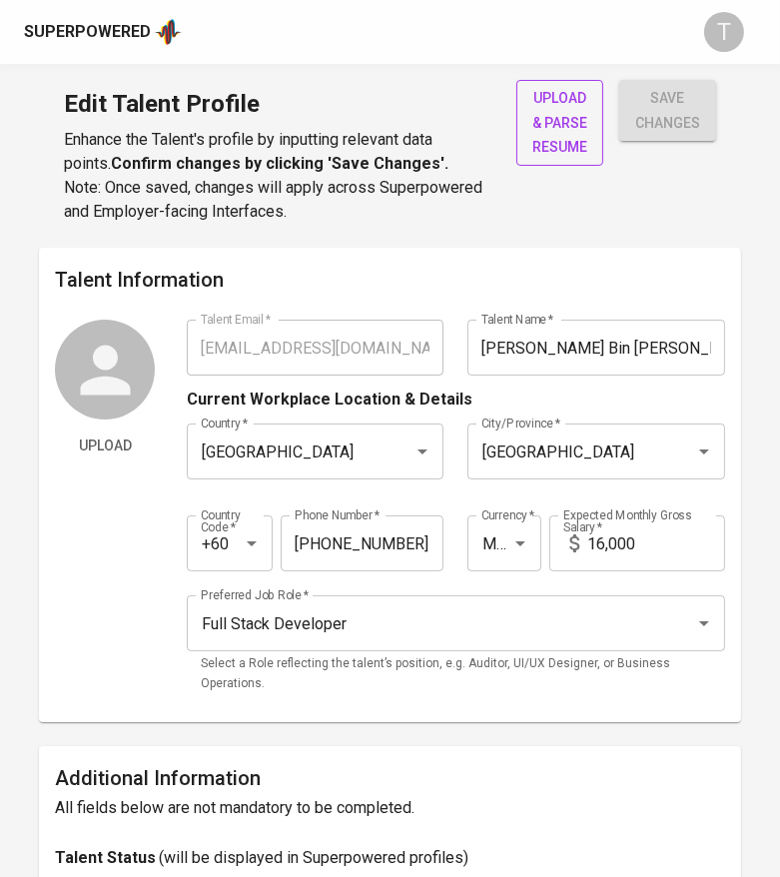
click at [567, 130] on span "upload & parse resume" at bounding box center [559, 123] width 55 height 74
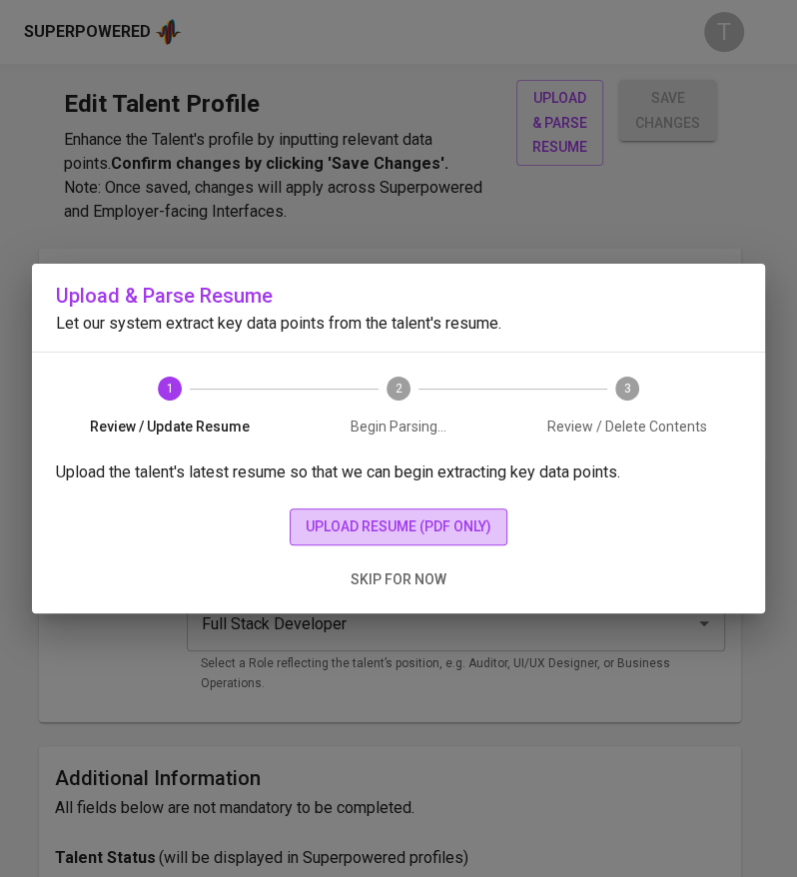
click at [387, 526] on span "upload resume (pdf only)" at bounding box center [399, 526] width 186 height 25
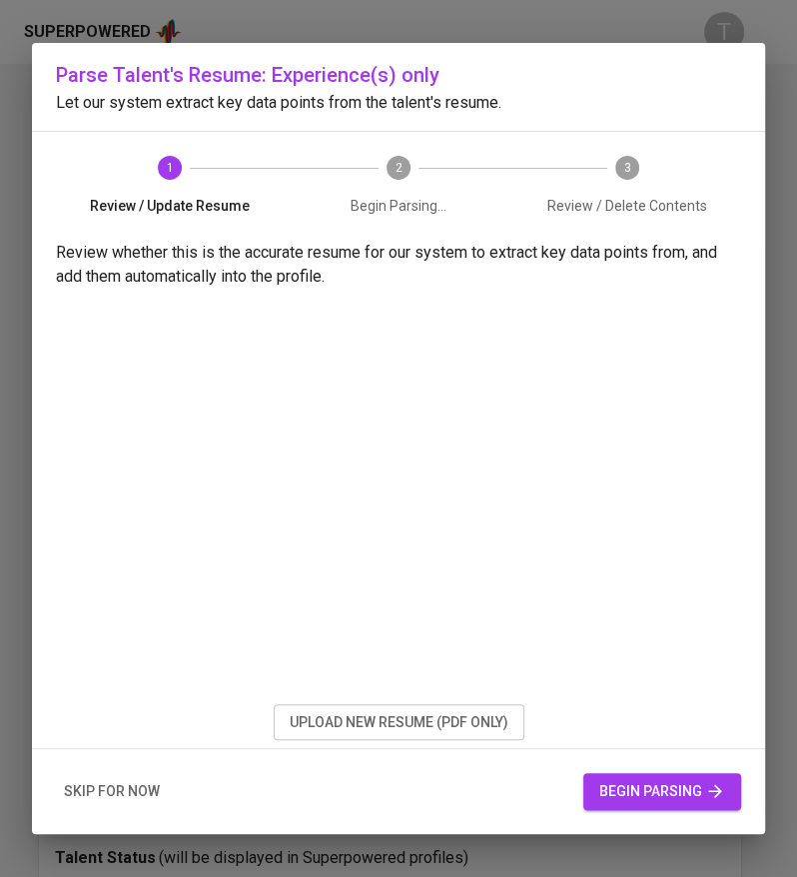
click at [689, 786] on span "begin parsing" at bounding box center [662, 791] width 126 height 25
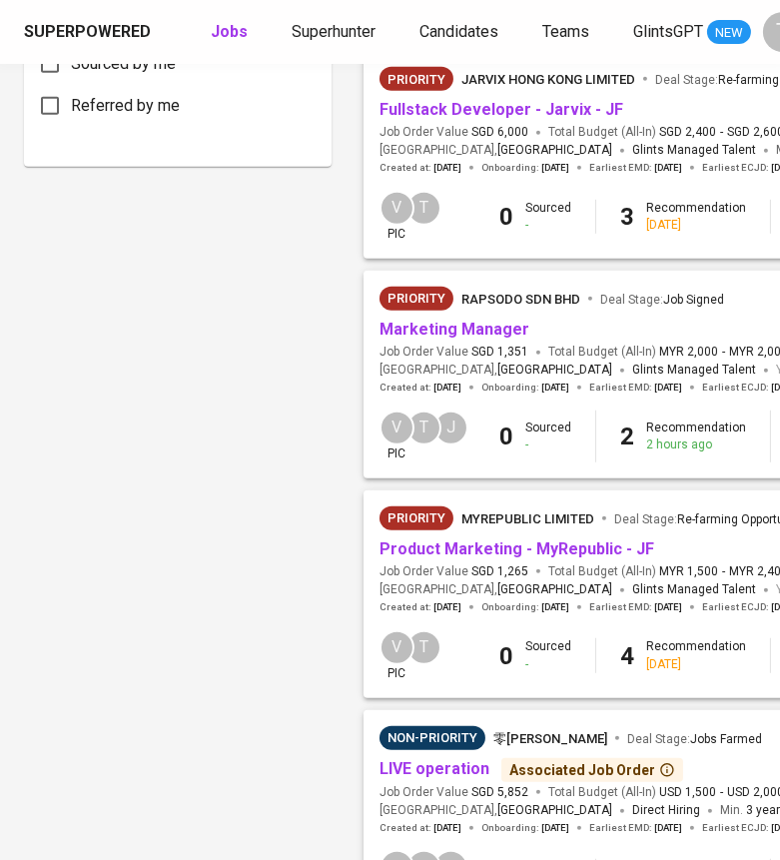
scroll to position [1156, 0]
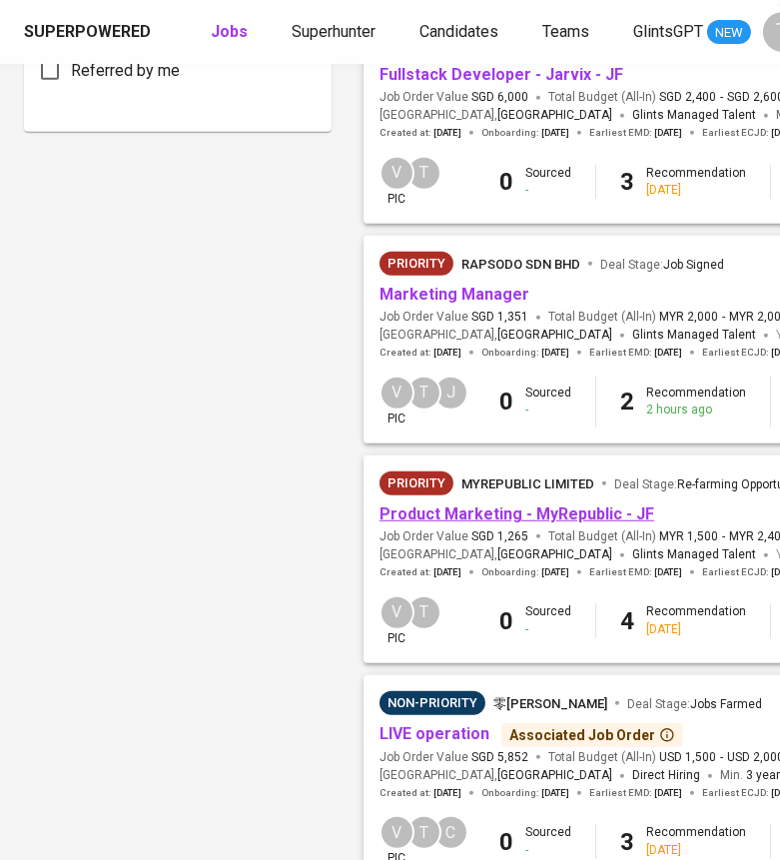
click at [513, 520] on link "Product Marketing - MyRepublic - JF" at bounding box center [517, 513] width 275 height 19
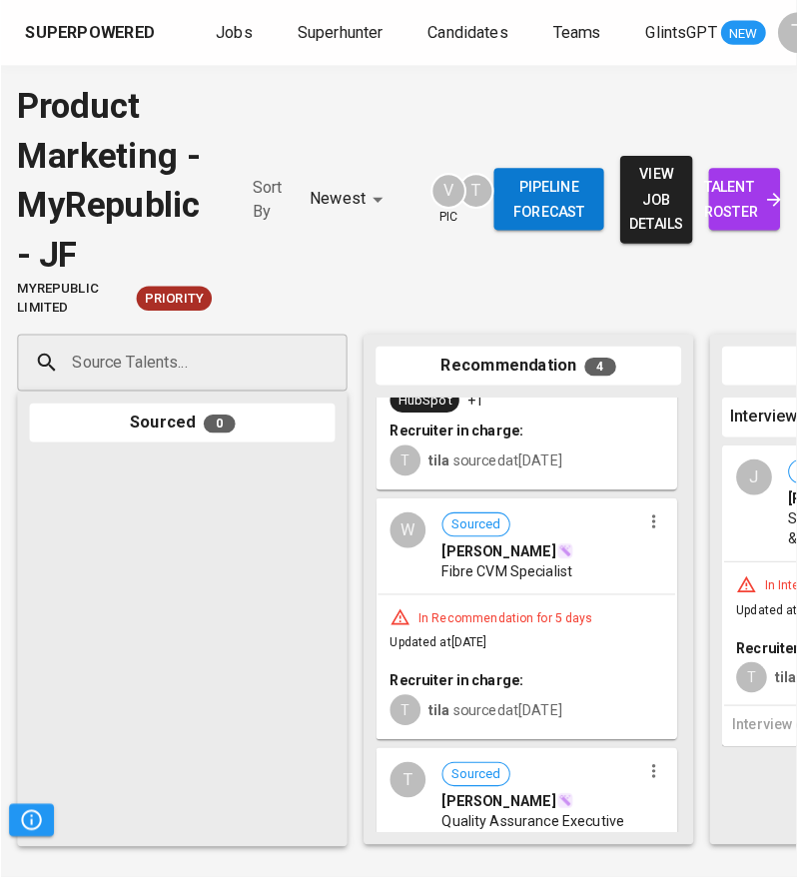
scroll to position [572, 0]
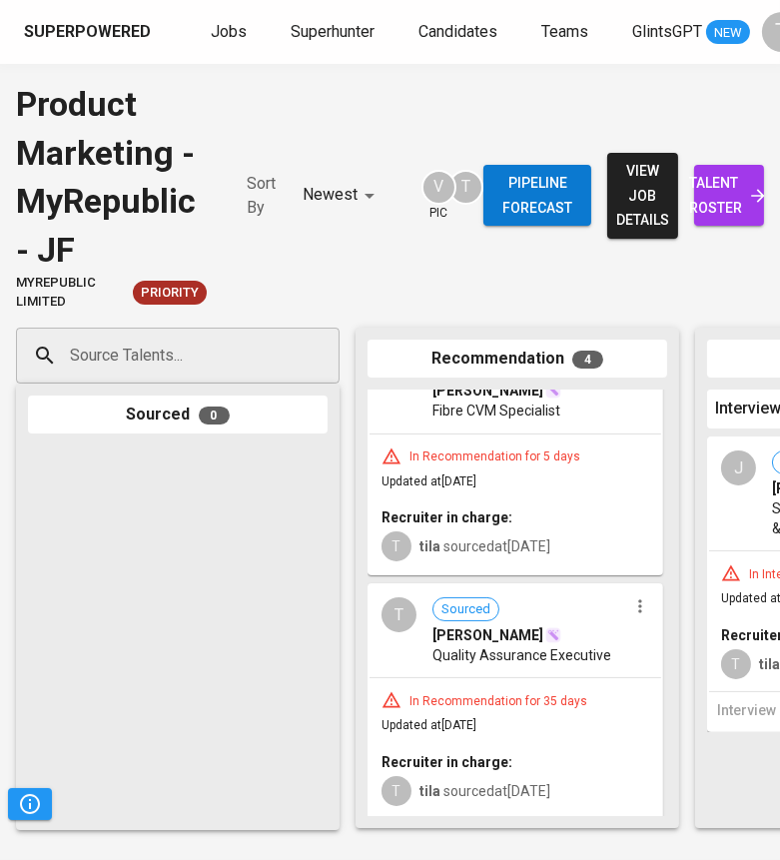
click at [487, 686] on div "In Recommendation for 35 days Updated at [DATE] Recruiter in charge: T tila sou…" at bounding box center [516, 748] width 292 height 140
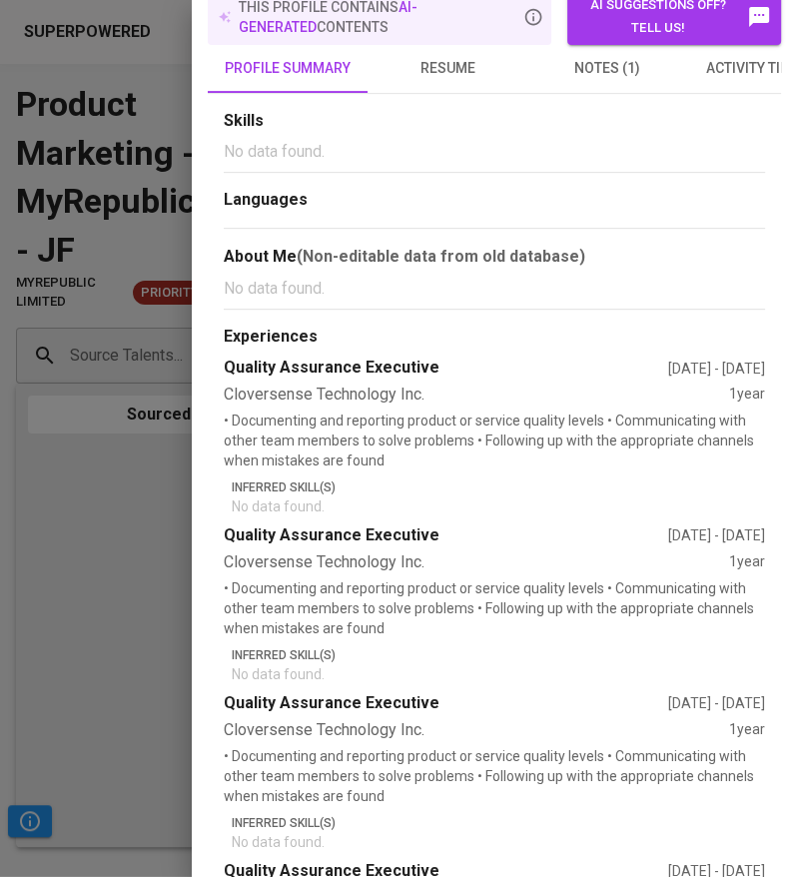
scroll to position [0, 0]
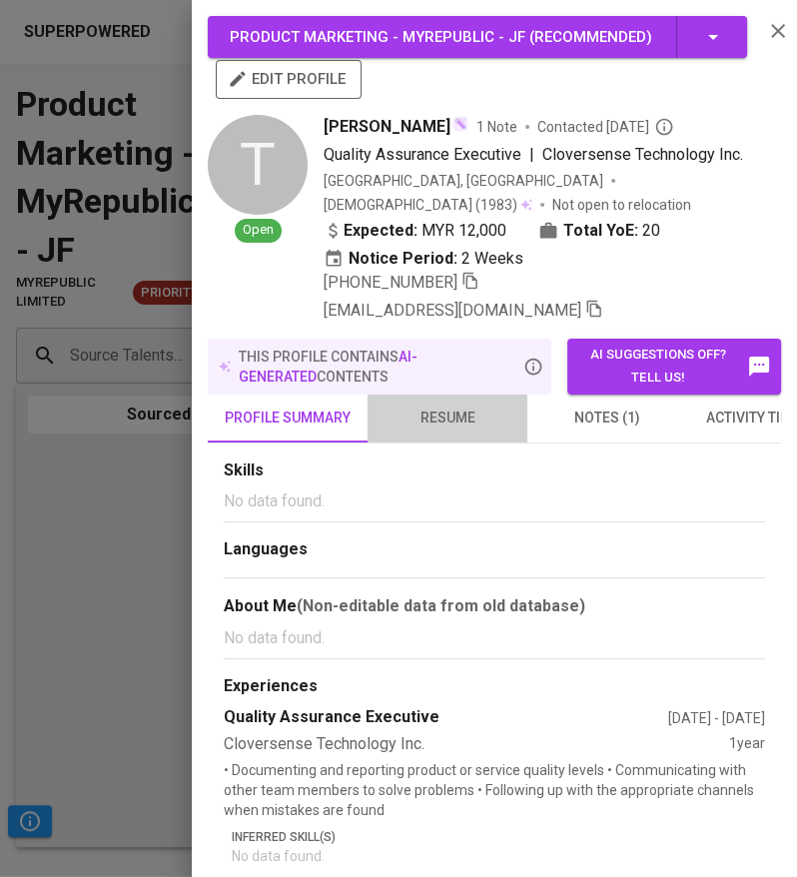
click at [461, 415] on span "resume" at bounding box center [448, 418] width 136 height 25
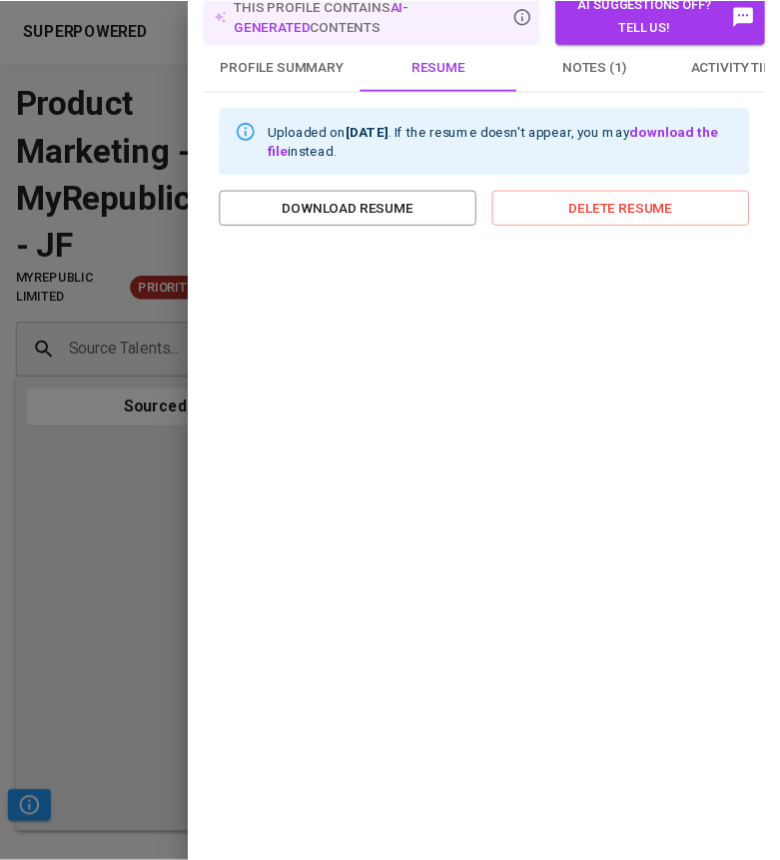
scroll to position [364, 0]
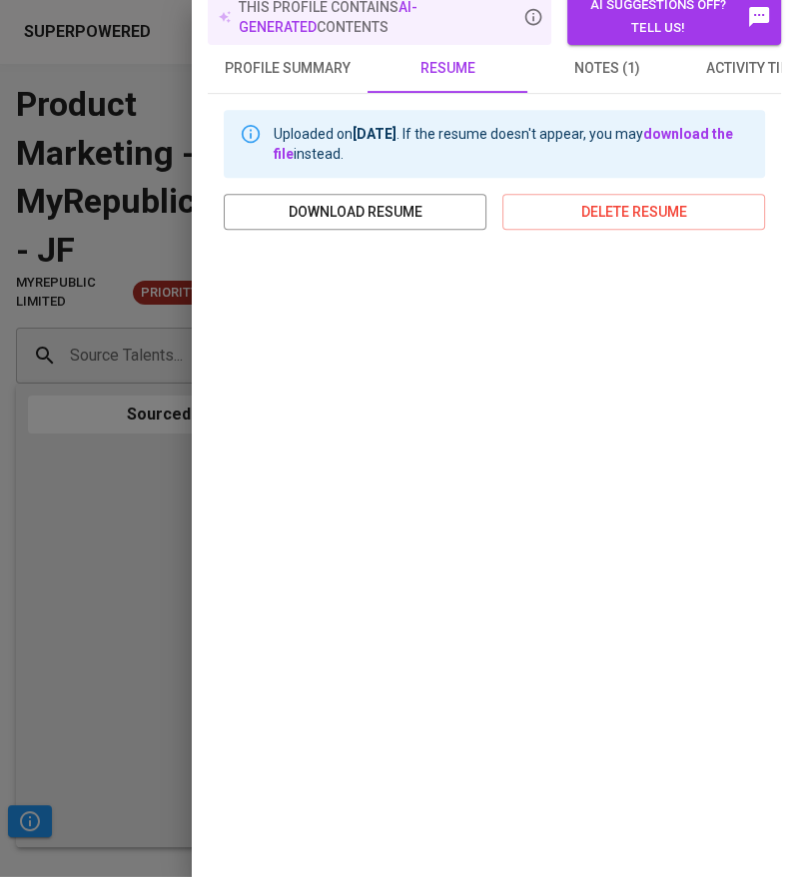
click at [64, 443] on div at bounding box center [398, 438] width 797 height 877
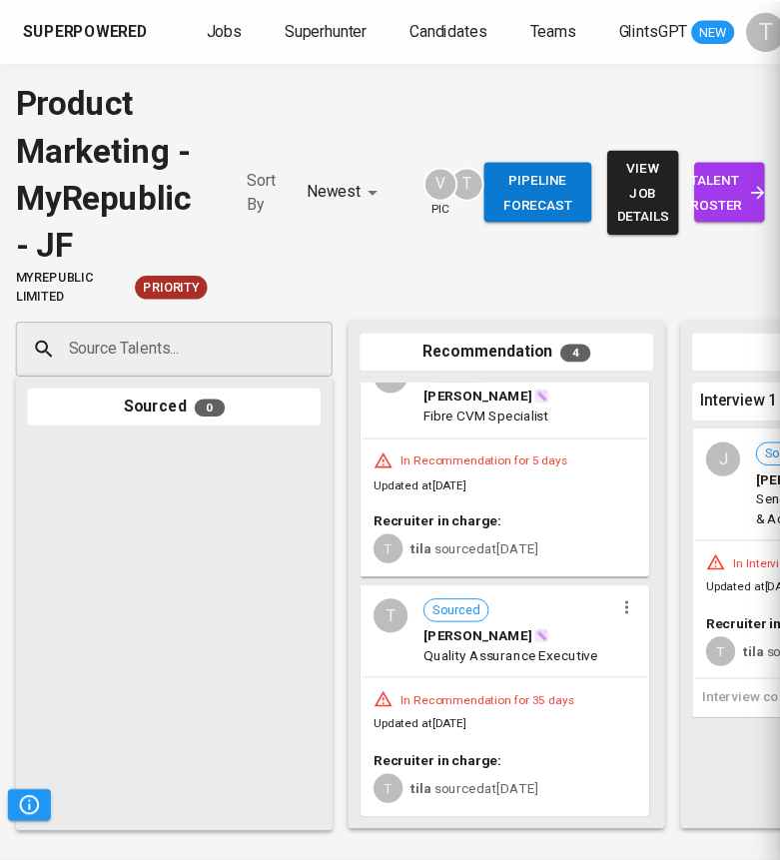
scroll to position [0, 0]
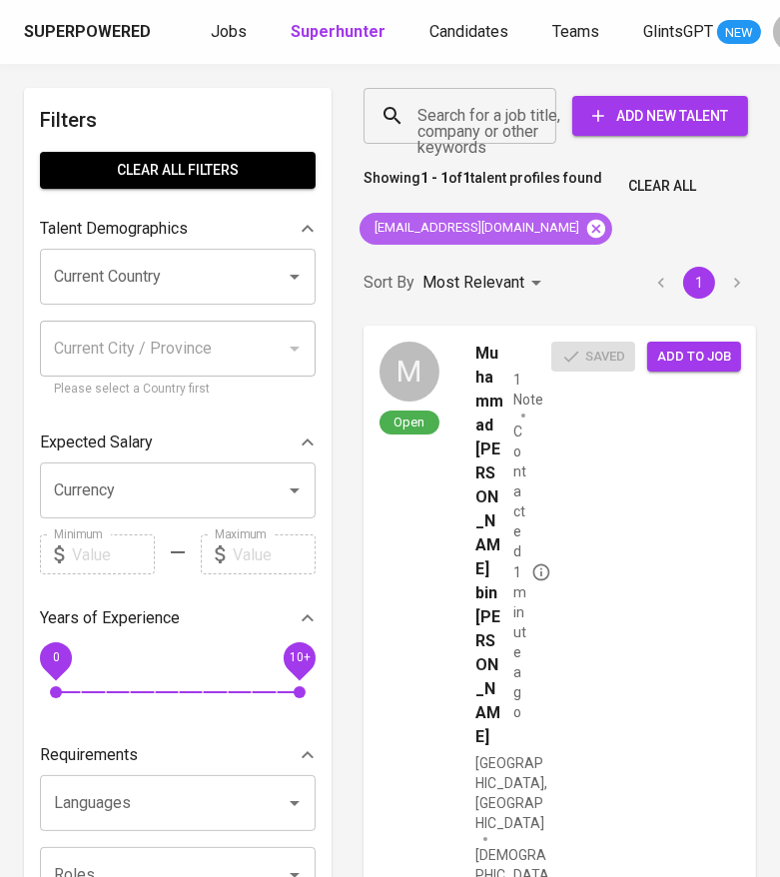
click at [587, 228] on icon at bounding box center [596, 228] width 18 height 18
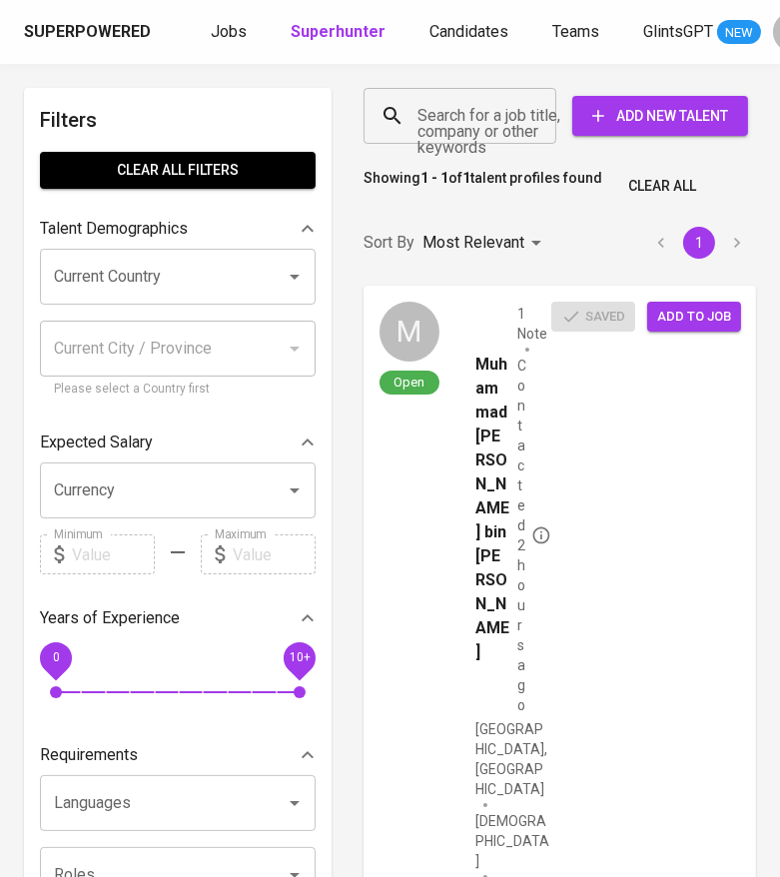
click at [458, 126] on input "Search for a job title, company or other keywords" at bounding box center [465, 116] width 105 height 38
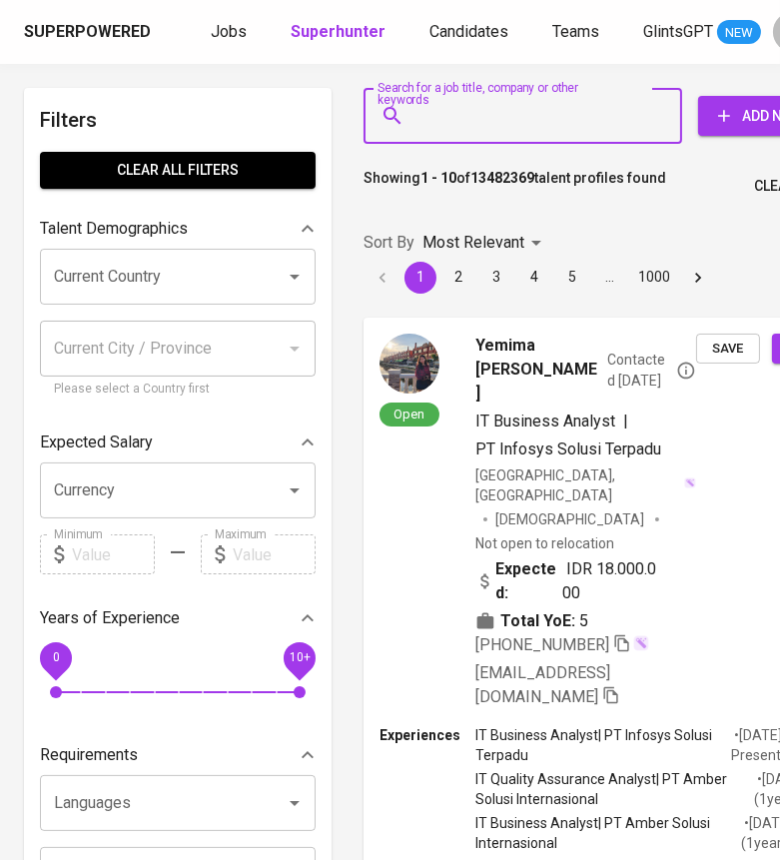
paste input "[EMAIL_ADDRESS][DOMAIN_NAME]"
type input "[EMAIL_ADDRESS][DOMAIN_NAME]"
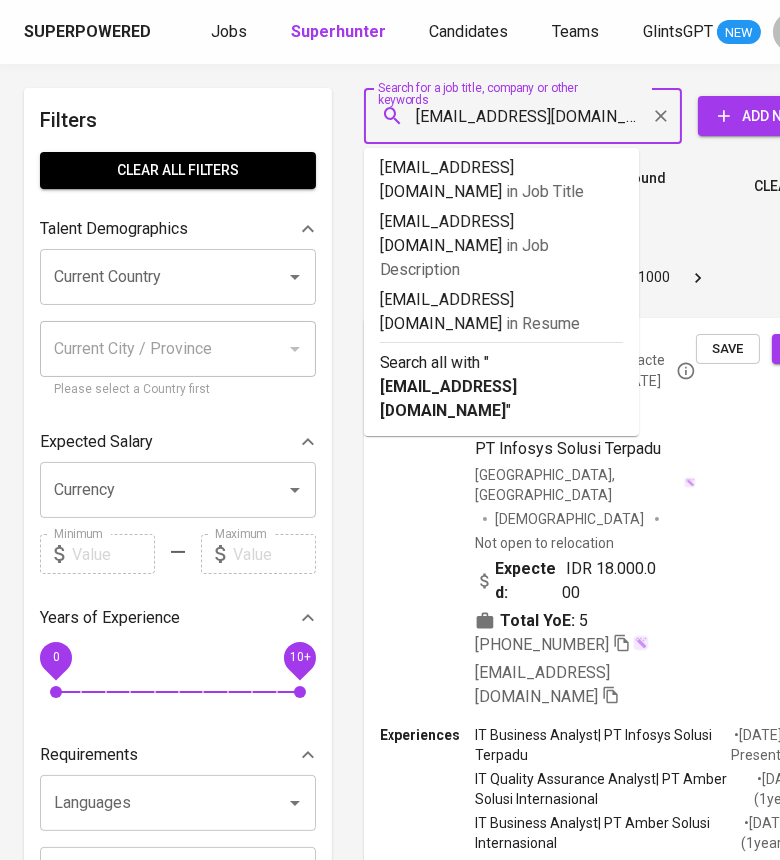
scroll to position [0, 11]
click at [542, 122] on input "Search for a job title, company or other keywords" at bounding box center [528, 116] width 231 height 38
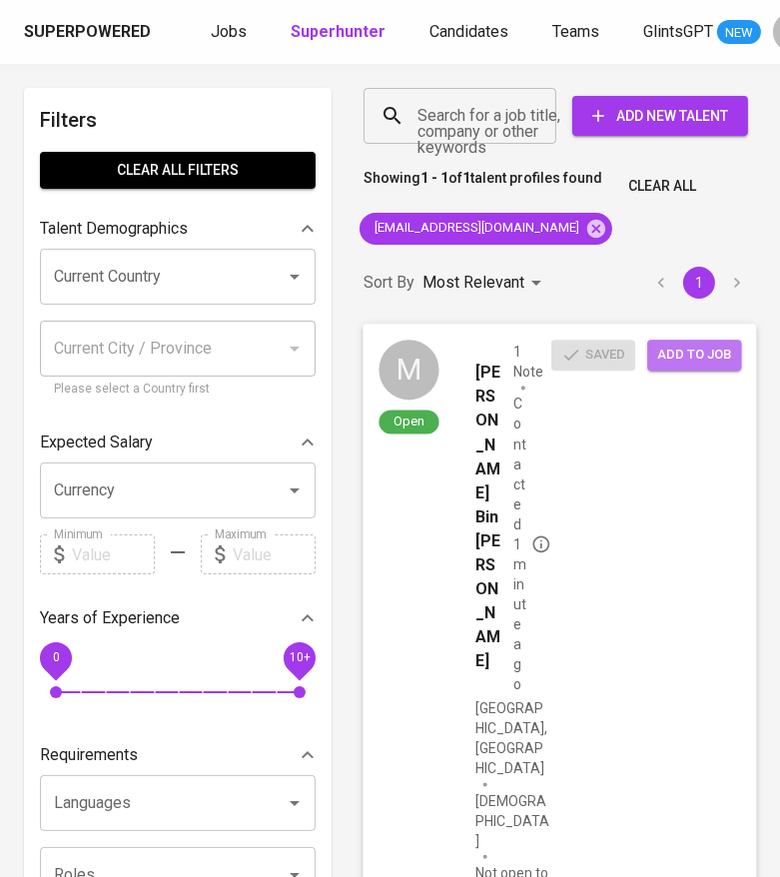
click at [657, 345] on span "Add to job" at bounding box center [694, 355] width 74 height 23
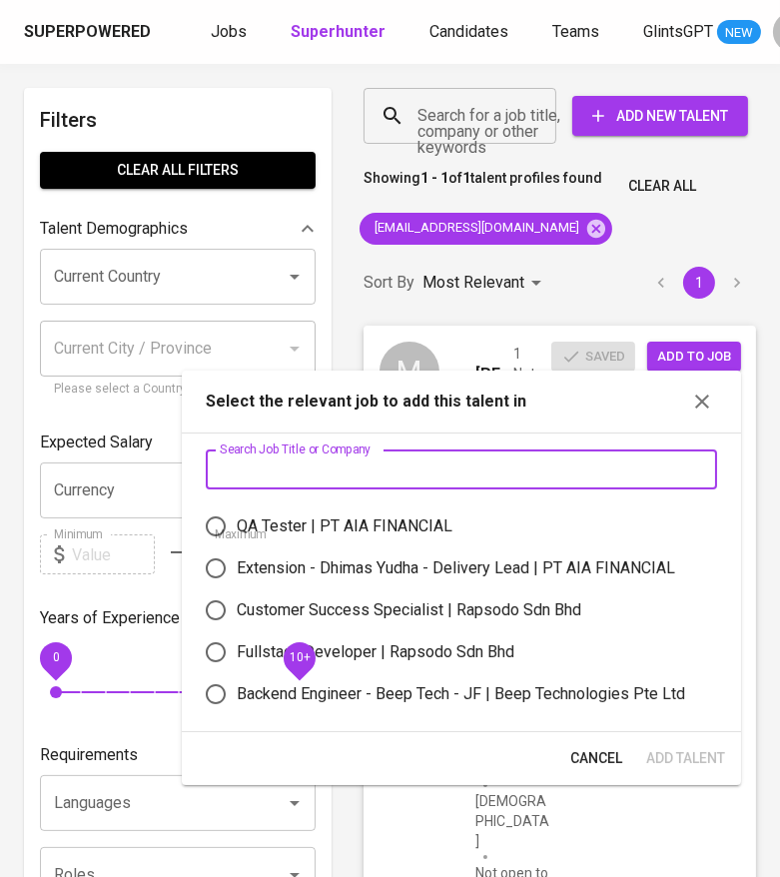
click at [422, 467] on input "text" at bounding box center [461, 469] width 511 height 40
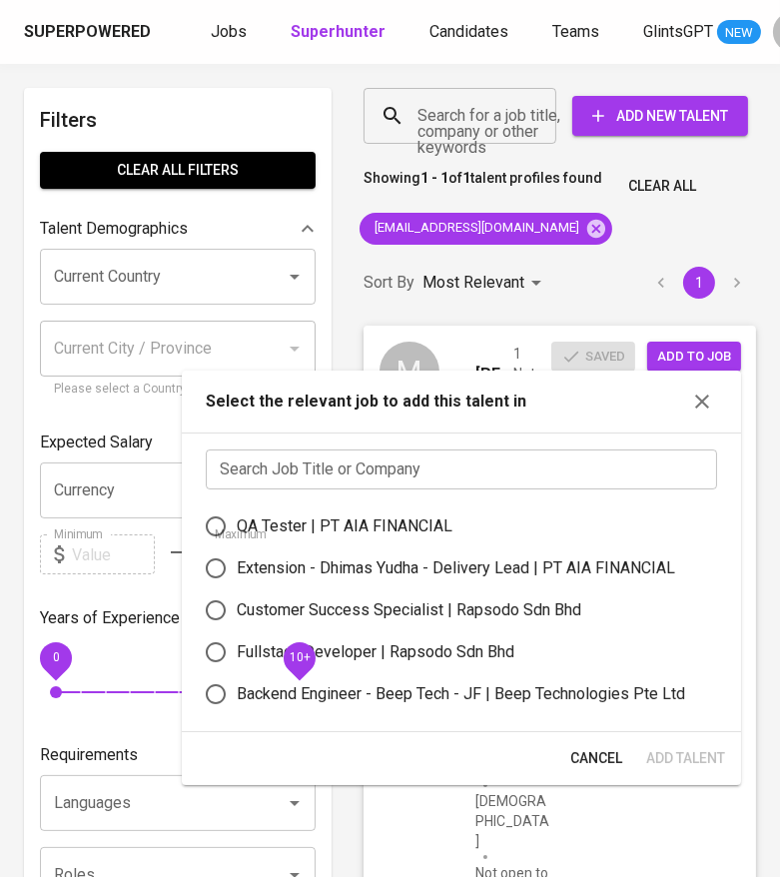
click at [452, 657] on div "Fullstack Developer | Rapsodo Sdn Bhd" at bounding box center [376, 652] width 278 height 24
click at [237, 657] on input "Fullstack Developer | Rapsodo Sdn Bhd" at bounding box center [216, 652] width 42 height 42
radio input "true"
click at [685, 751] on span "Add Talent" at bounding box center [685, 758] width 79 height 25
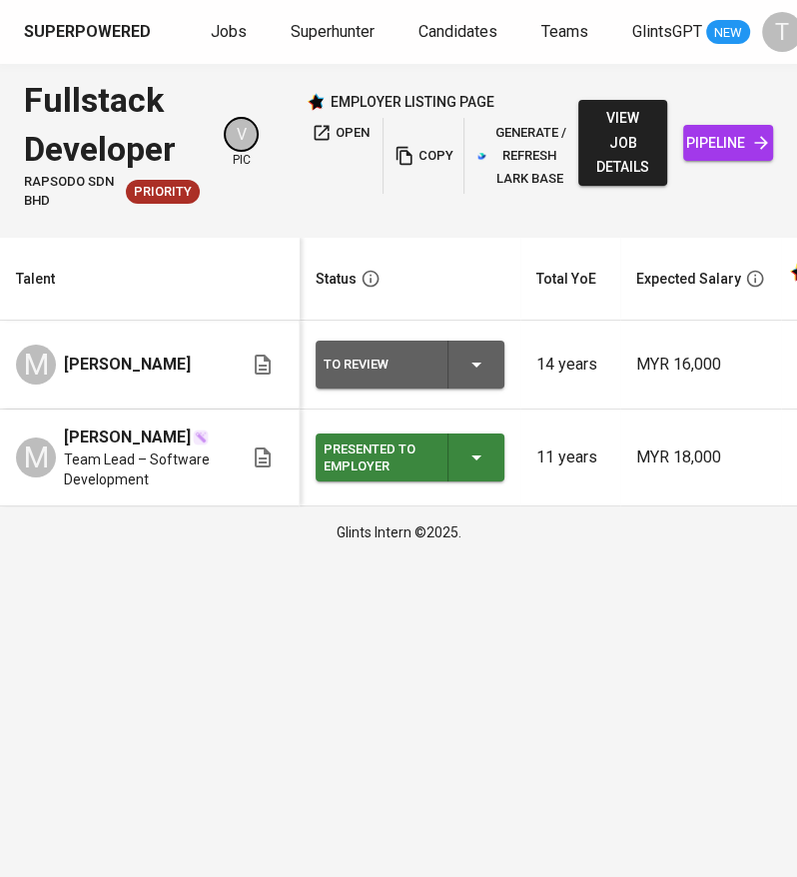
click at [469, 388] on div "To Review" at bounding box center [410, 365] width 173 height 48
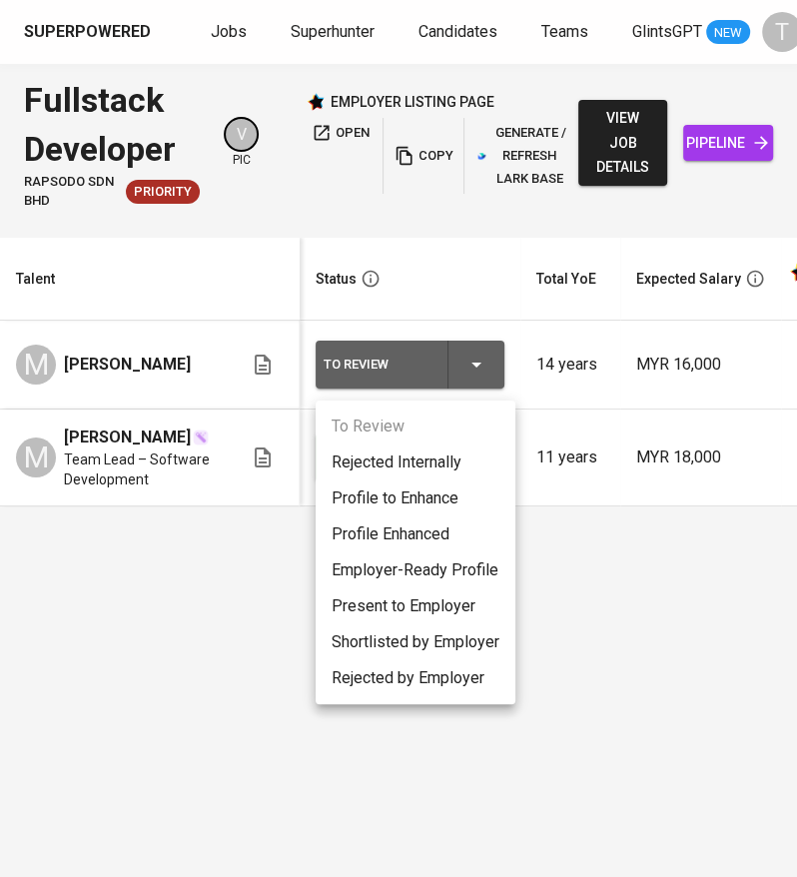
click at [414, 606] on li "Present to Employer" at bounding box center [416, 606] width 200 height 36
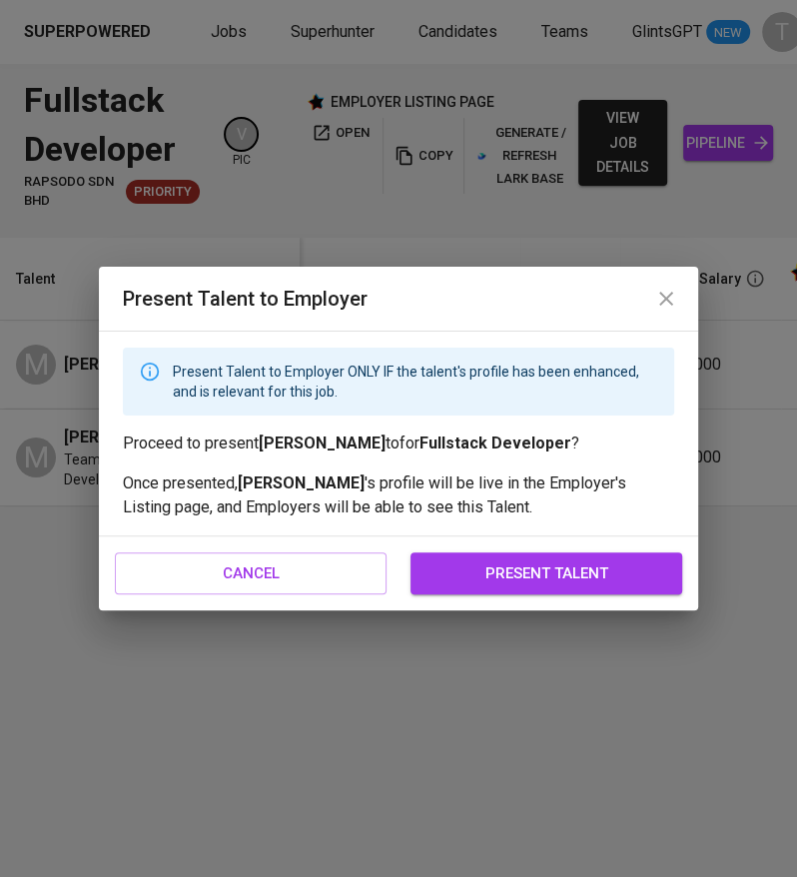
click at [452, 586] on span "present talent" at bounding box center [547, 573] width 228 height 26
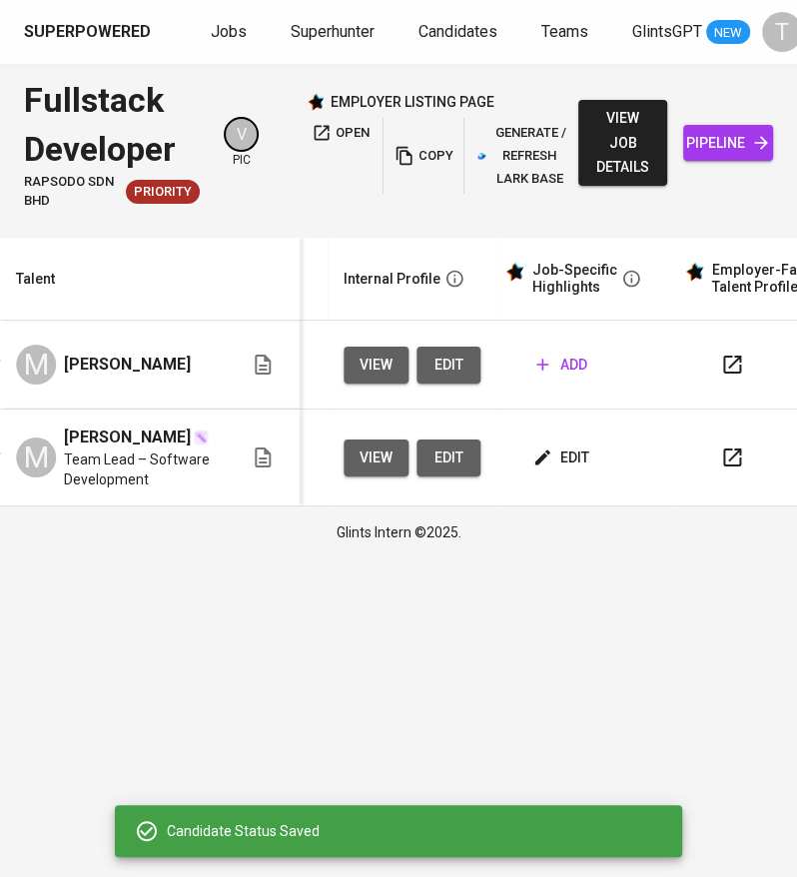
scroll to position [0, 879]
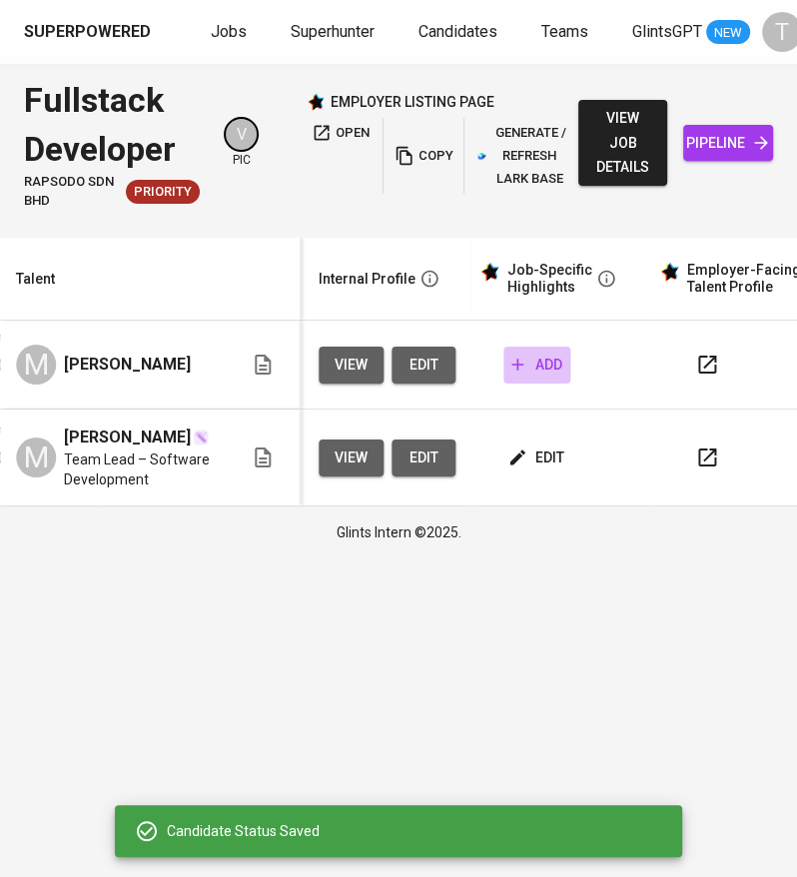
click at [526, 366] on span "add" at bounding box center [536, 365] width 51 height 25
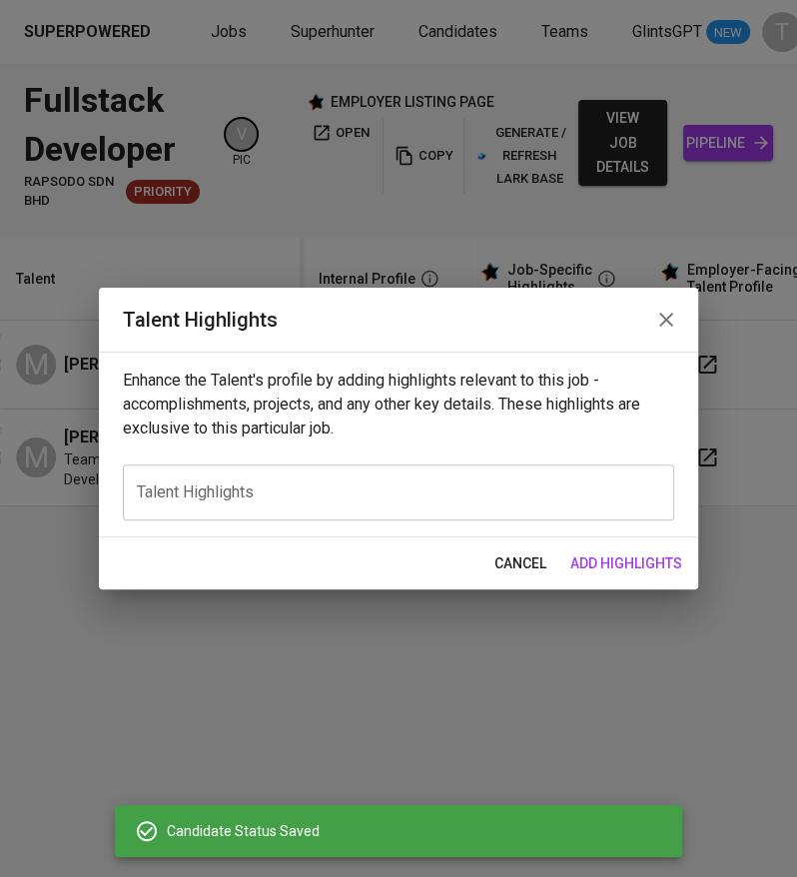
click at [272, 500] on textarea at bounding box center [398, 491] width 523 height 19
paste textarea "Loremipsu: Dolorsit Am Consecte (Adip) Elitseddoe: ~54 tempo | Incidid Utla: Et…"
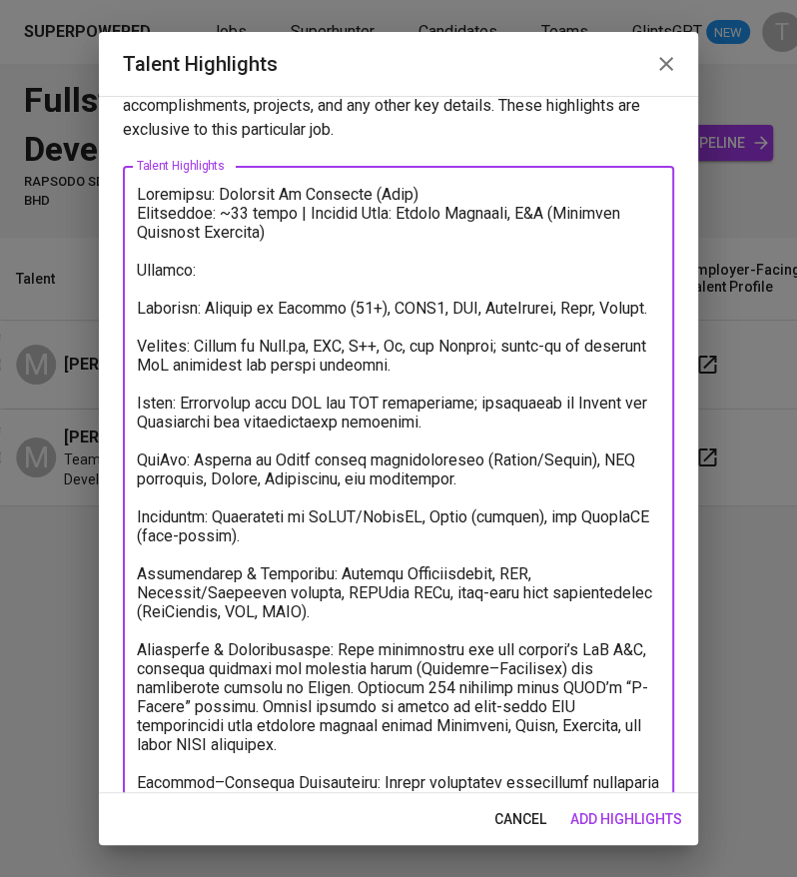
scroll to position [37, 0]
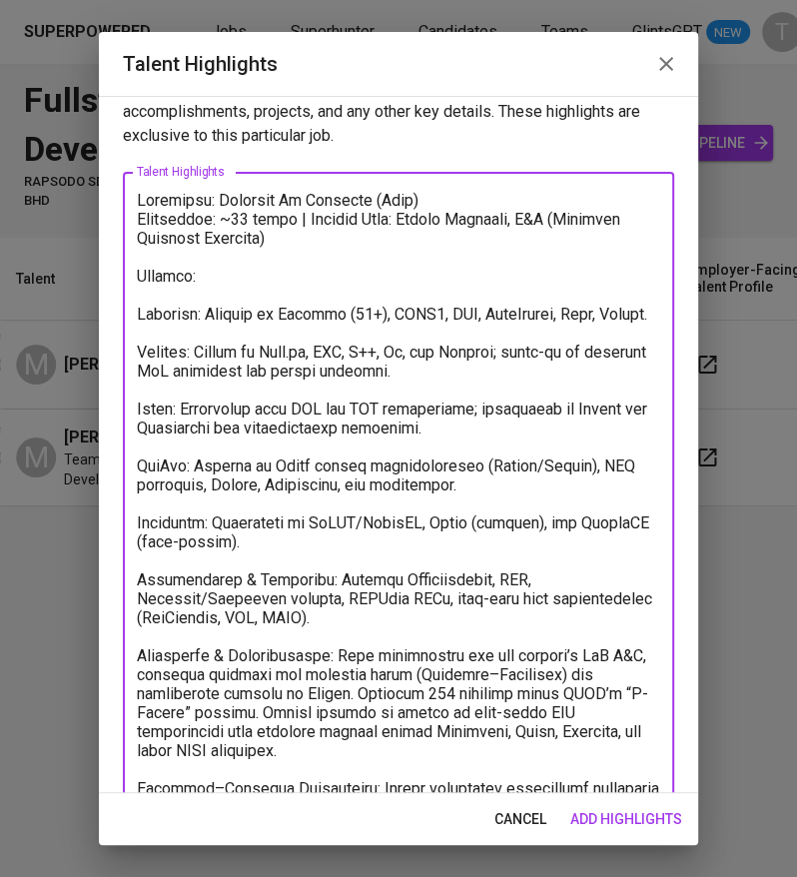
click at [298, 219] on textarea at bounding box center [398, 684] width 523 height 987
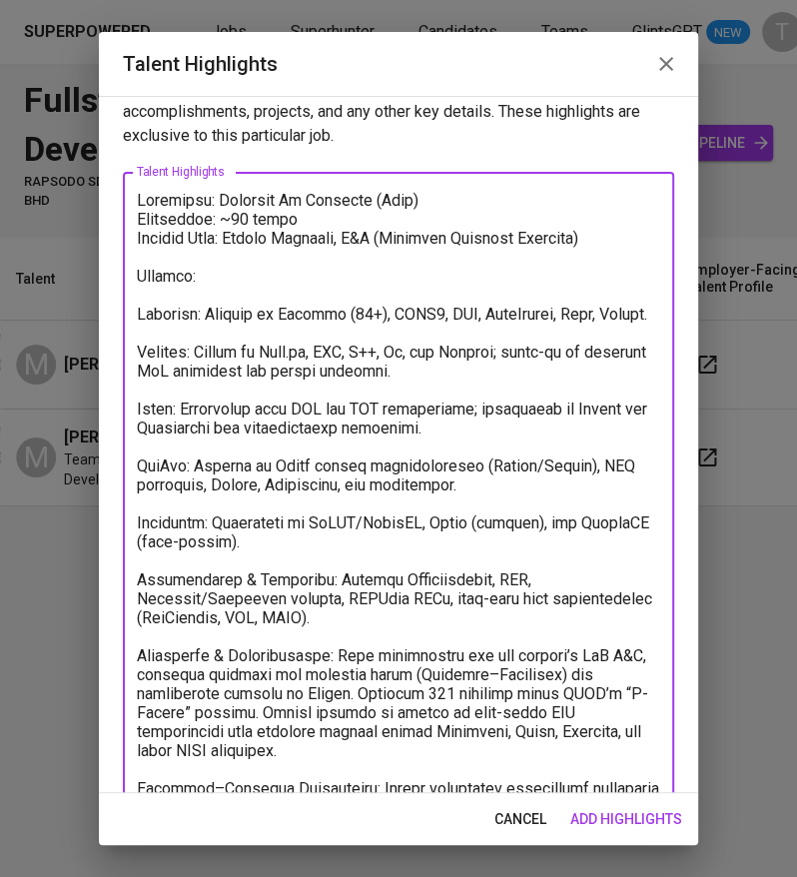
click at [344, 242] on textarea at bounding box center [398, 684] width 523 height 987
click at [297, 238] on textarea at bounding box center [398, 684] width 523 height 987
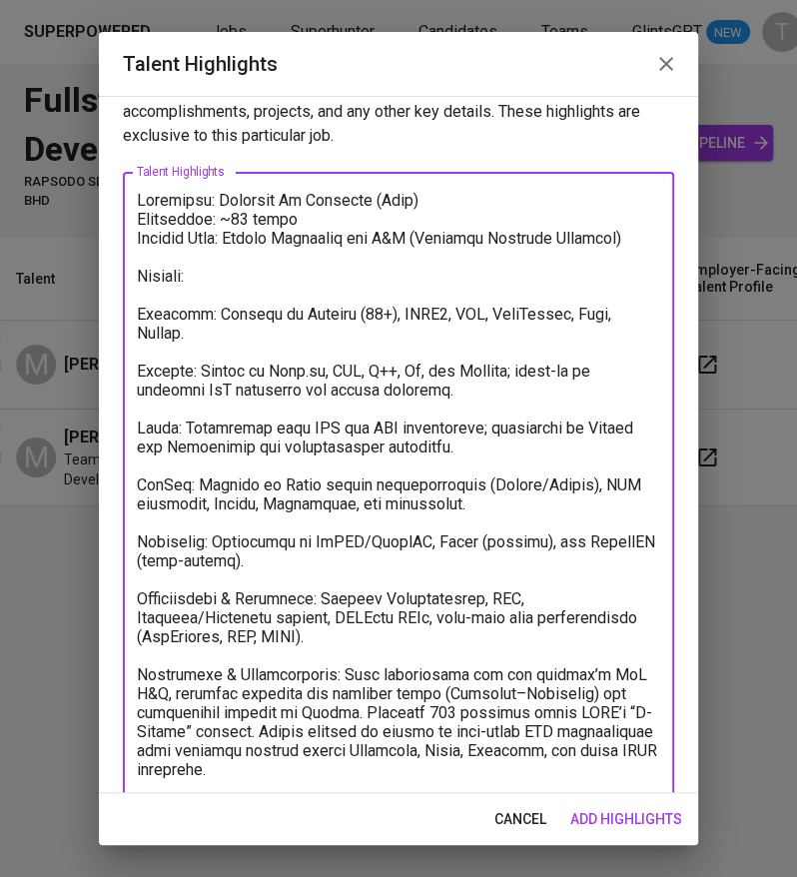
click at [423, 234] on textarea at bounding box center [398, 684] width 523 height 987
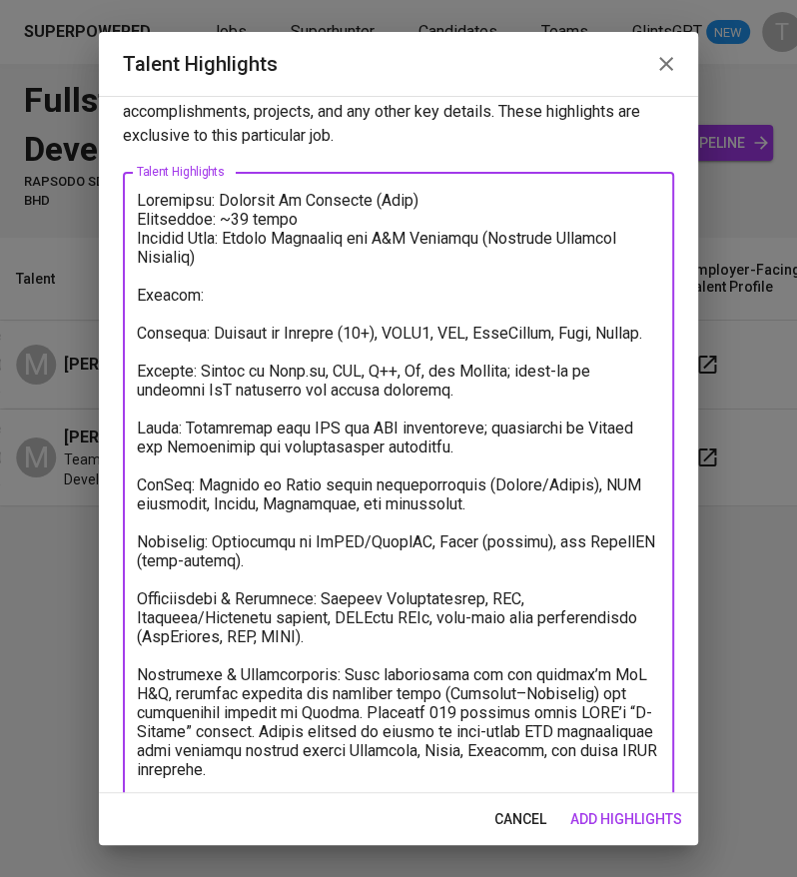
click at [221, 266] on textarea at bounding box center [398, 694] width 523 height 1006
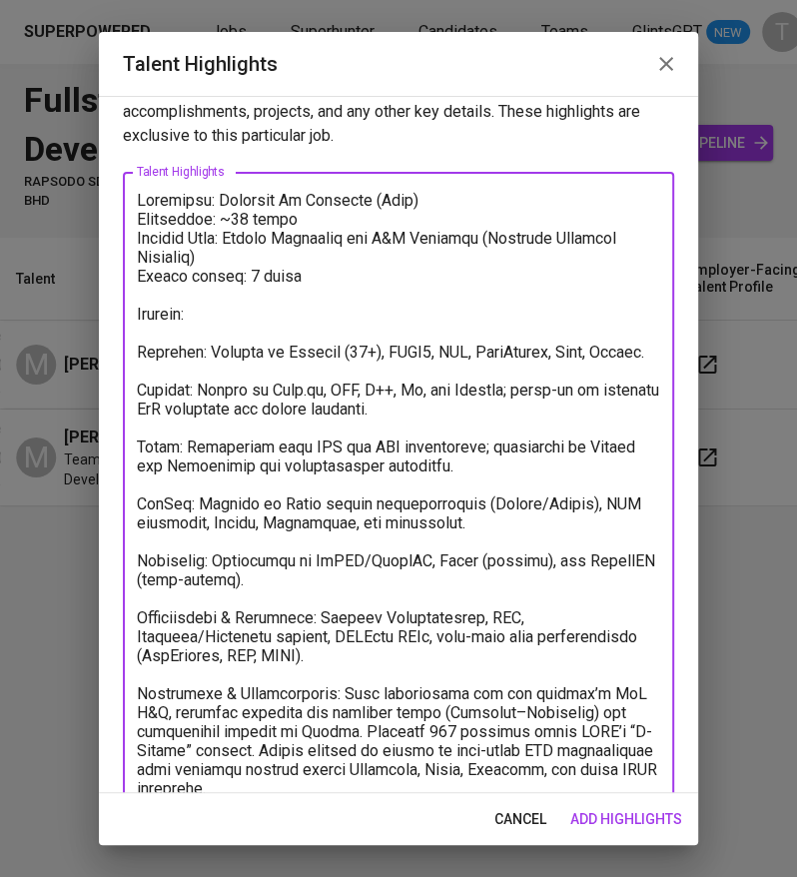
click at [138, 347] on textarea at bounding box center [398, 703] width 523 height 1025
click at [139, 405] on textarea at bounding box center [398, 703] width 523 height 1025
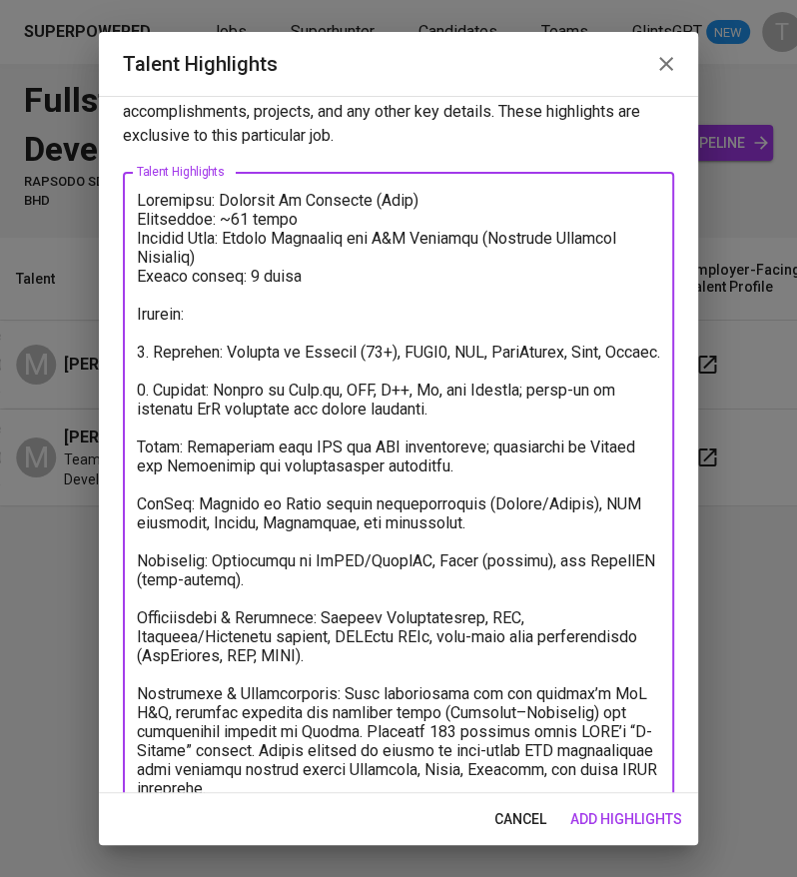
click at [141, 462] on textarea at bounding box center [398, 703] width 523 height 1025
click at [140, 517] on textarea at bounding box center [398, 703] width 523 height 1025
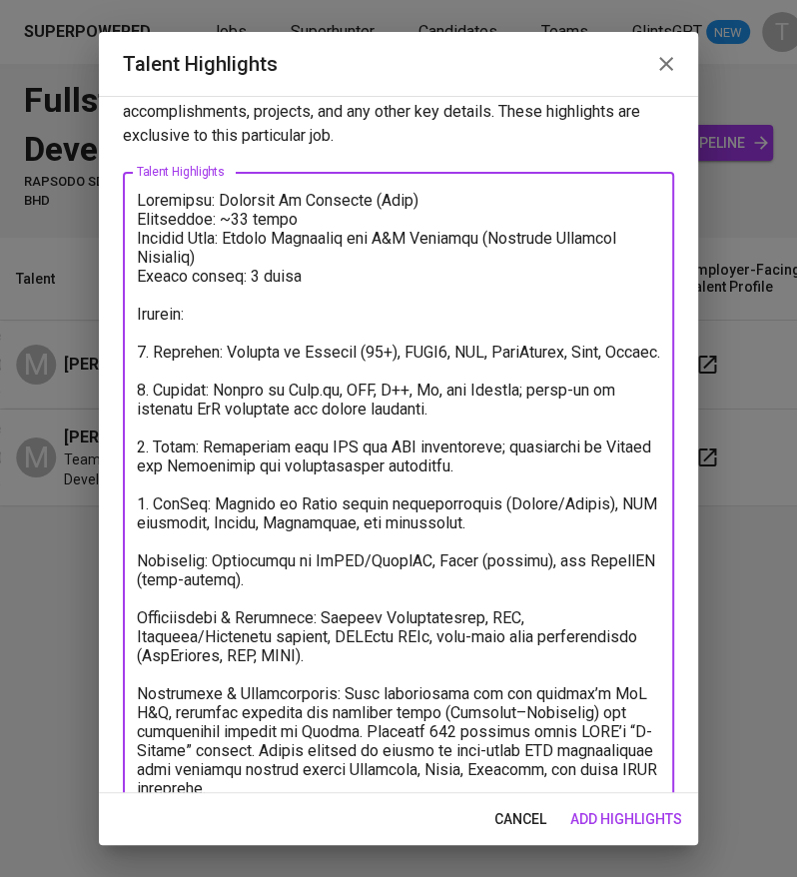
click at [138, 571] on textarea at bounding box center [398, 703] width 523 height 1025
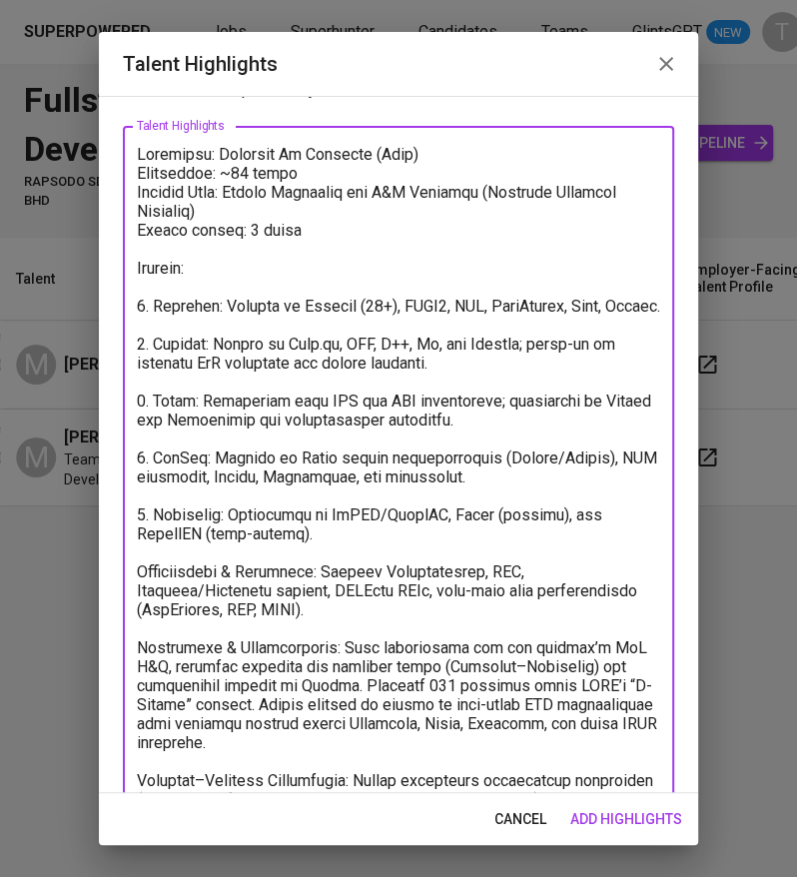
scroll to position [91, 0]
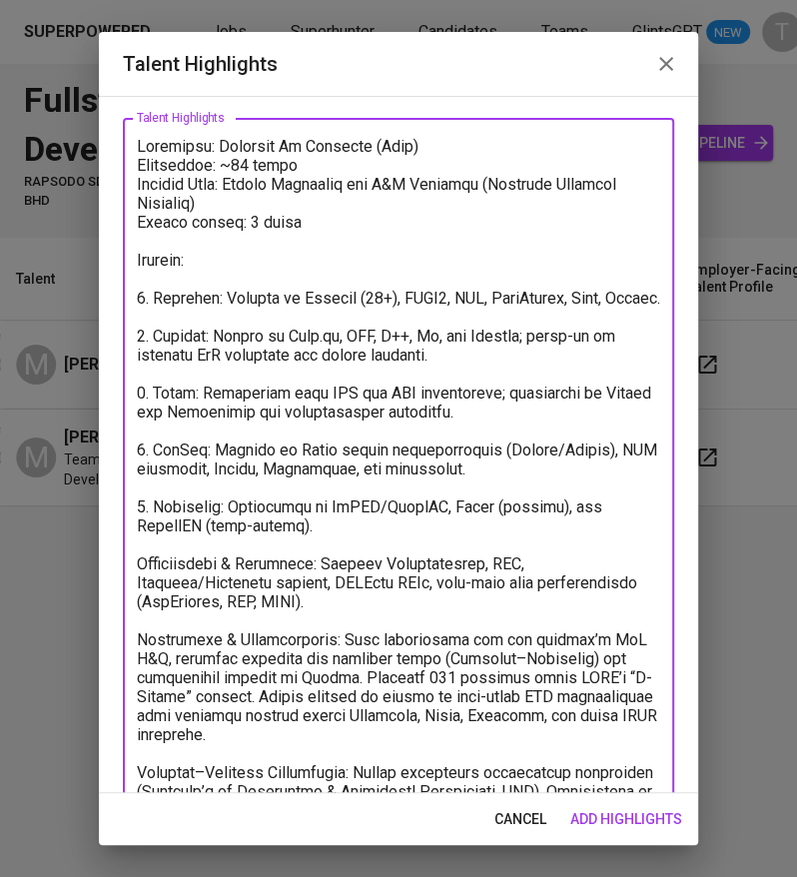
click at [139, 578] on textarea at bounding box center [398, 649] width 523 height 1025
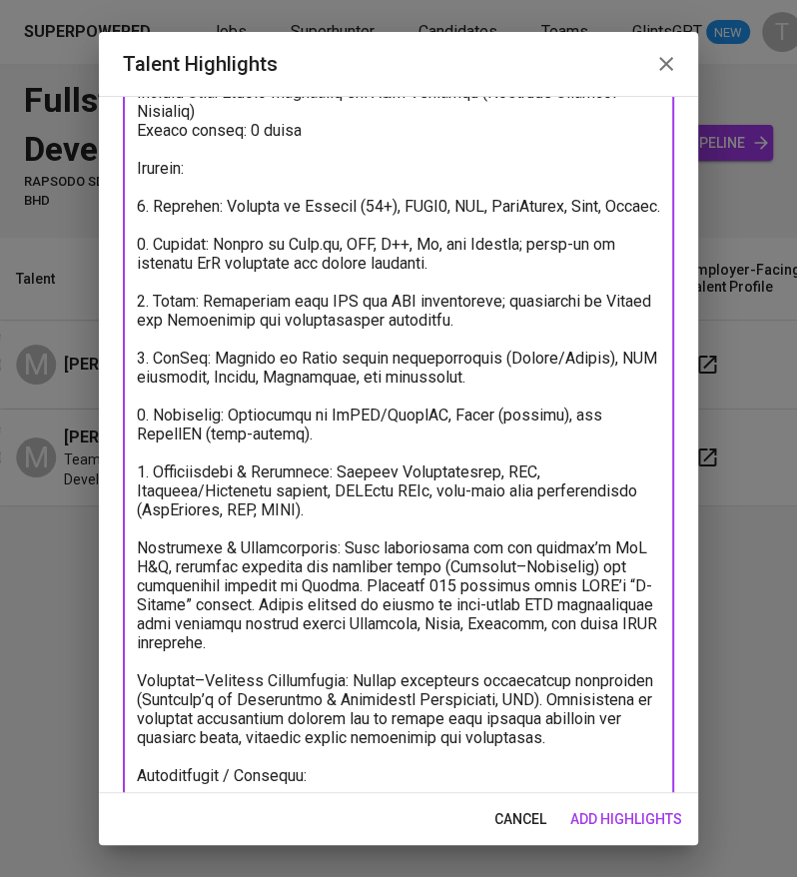
scroll to position [184, 0]
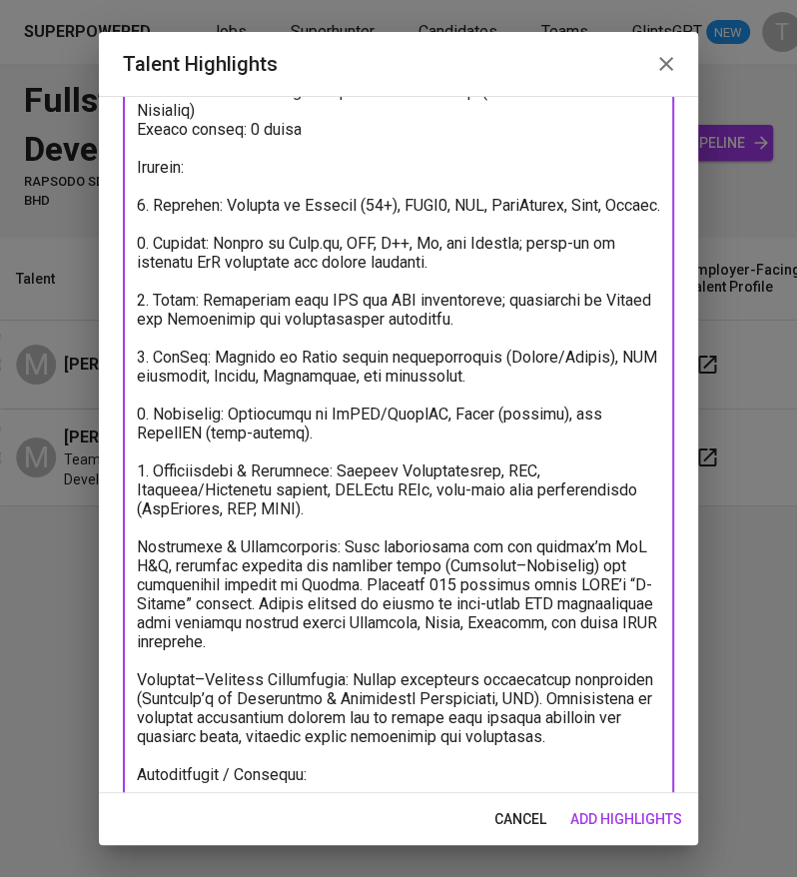
click at [137, 569] on textarea at bounding box center [398, 556] width 523 height 1025
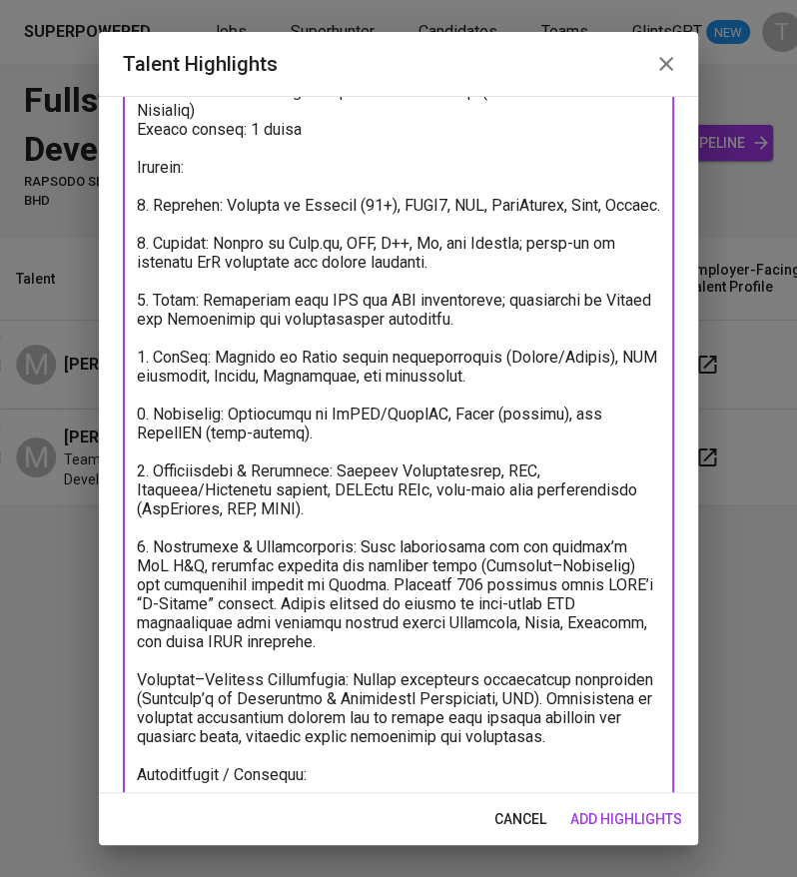
click at [355, 565] on textarea at bounding box center [398, 556] width 523 height 1025
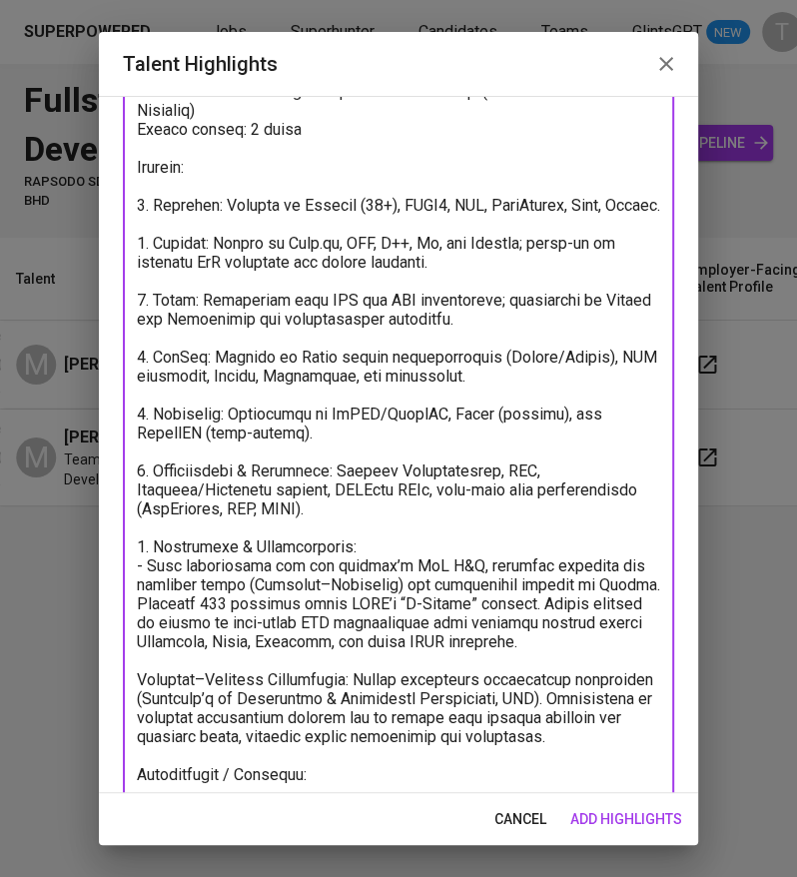
click at [188, 622] on textarea at bounding box center [398, 556] width 523 height 1025
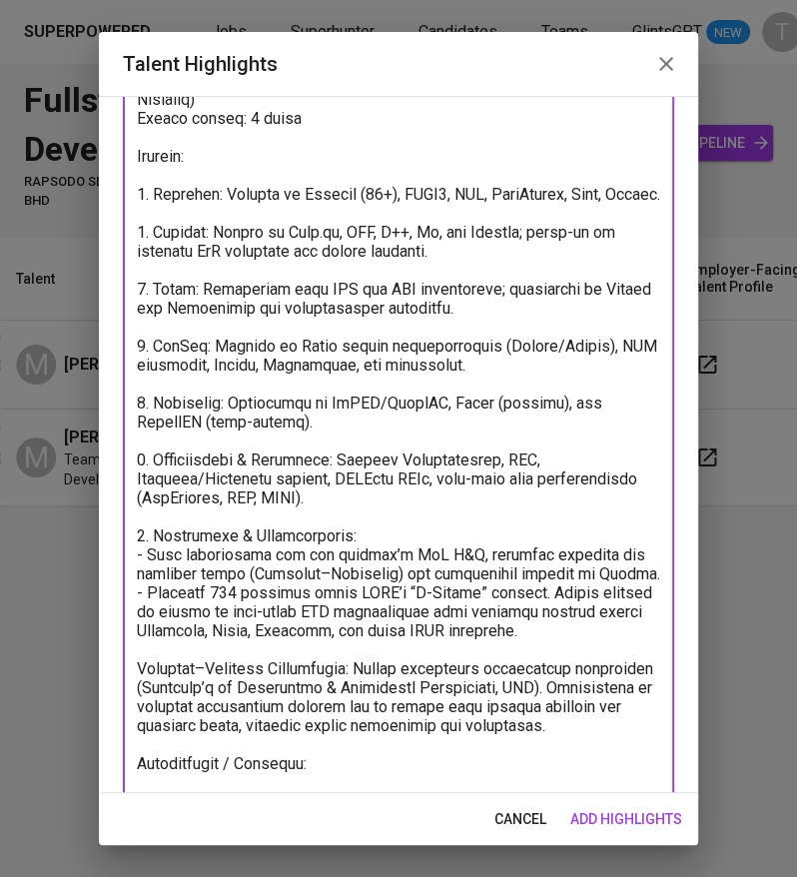
scroll to position [197, 0]
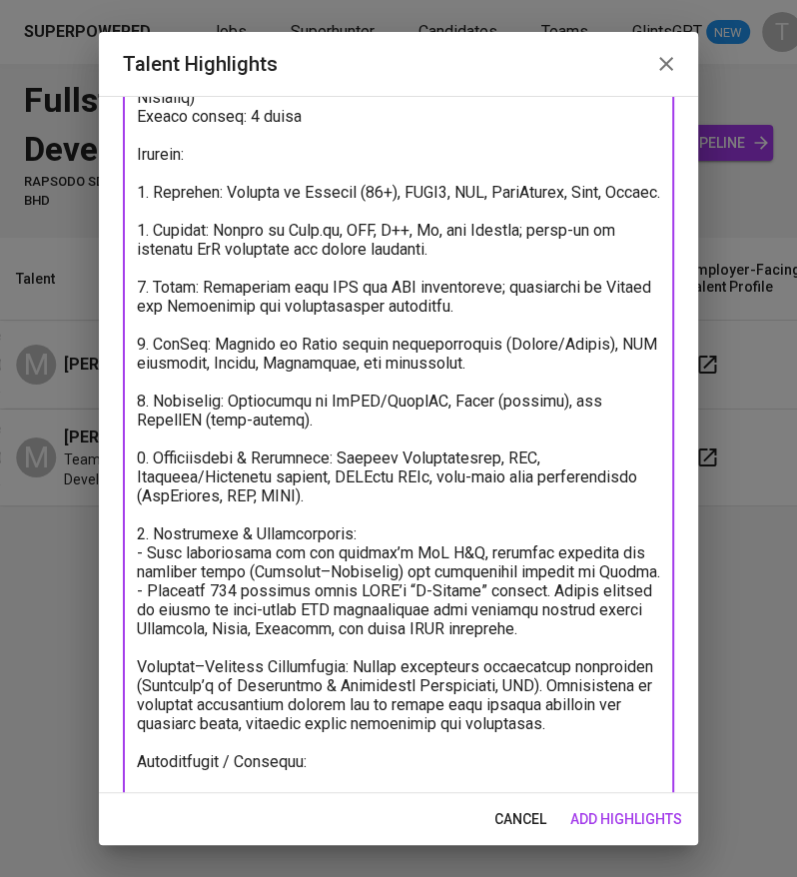
click at [559, 624] on textarea at bounding box center [398, 553] width 523 height 1044
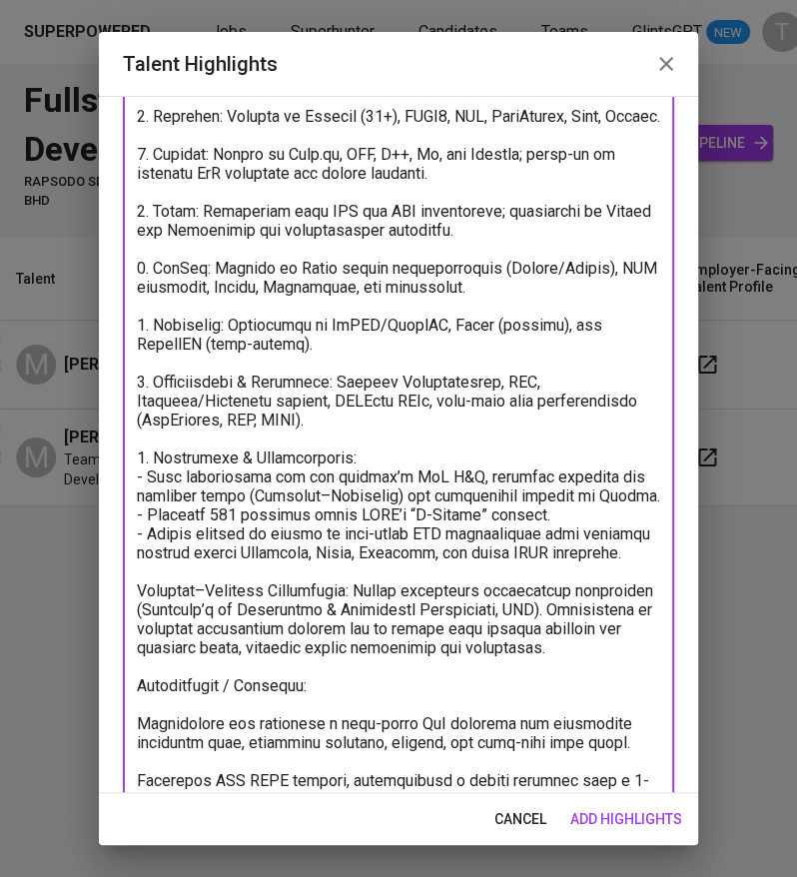
scroll to position [274, 0]
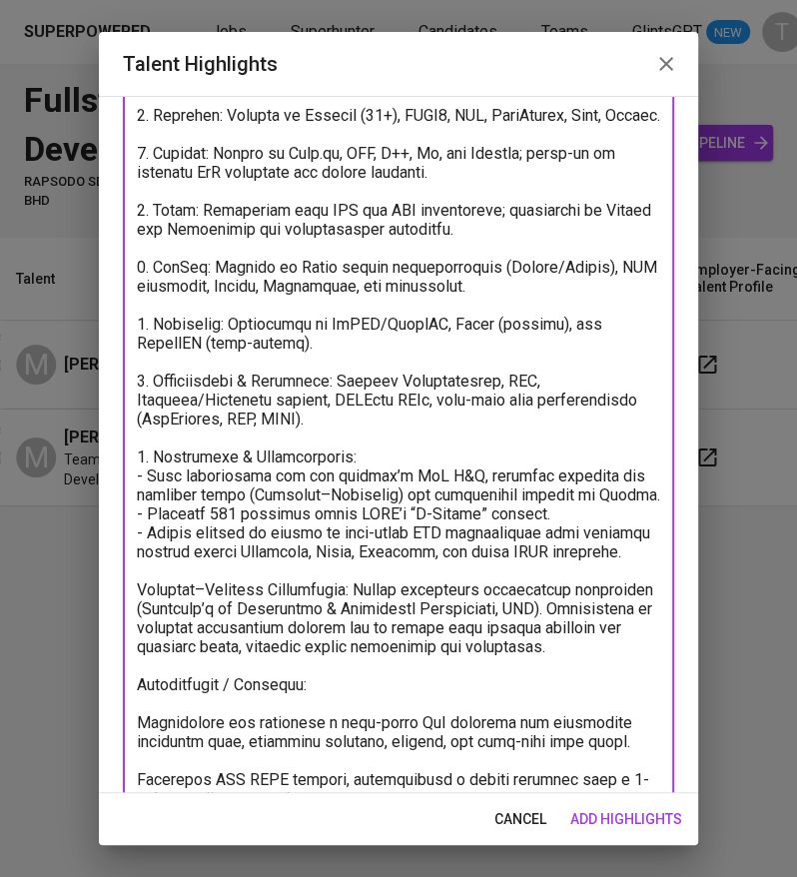
click at [138, 625] on textarea at bounding box center [398, 476] width 523 height 1044
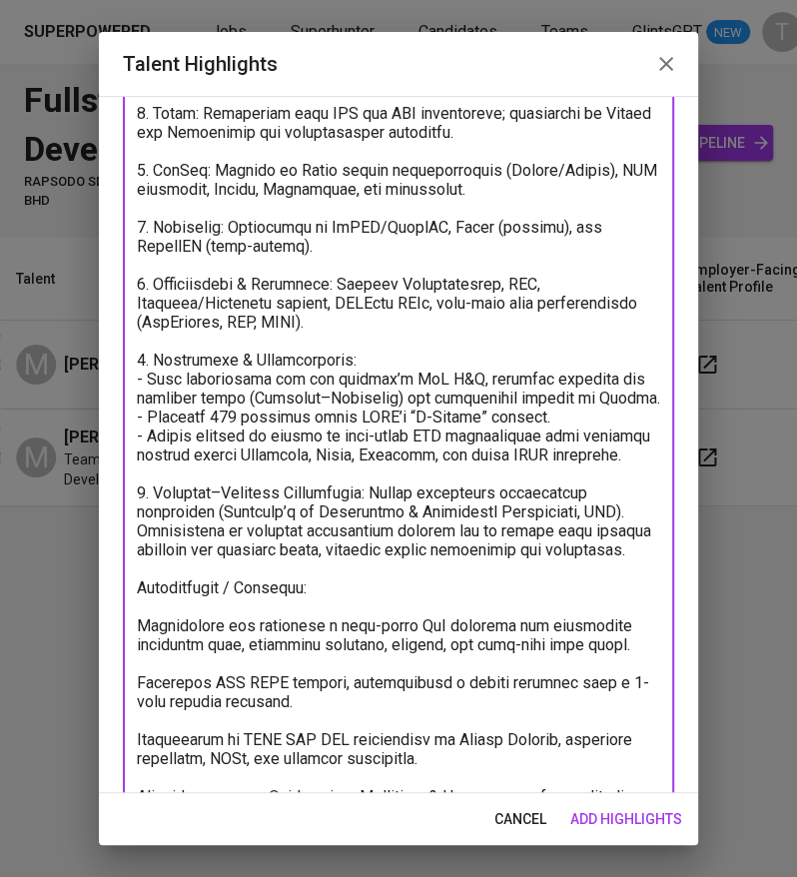
scroll to position [372, 0]
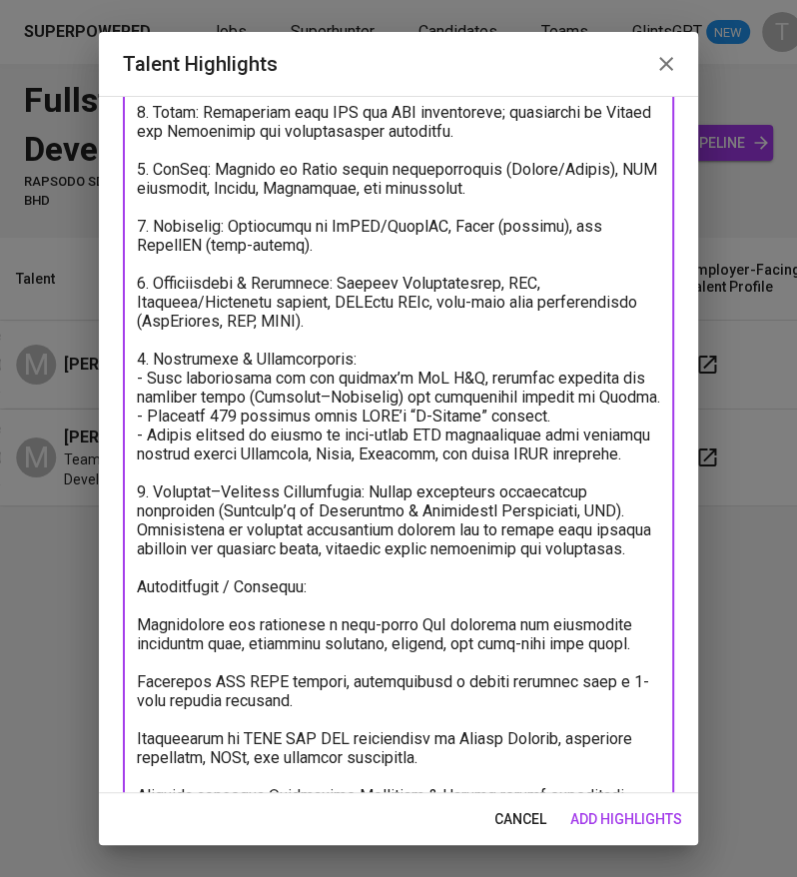
click at [137, 680] on textarea at bounding box center [398, 378] width 523 height 1044
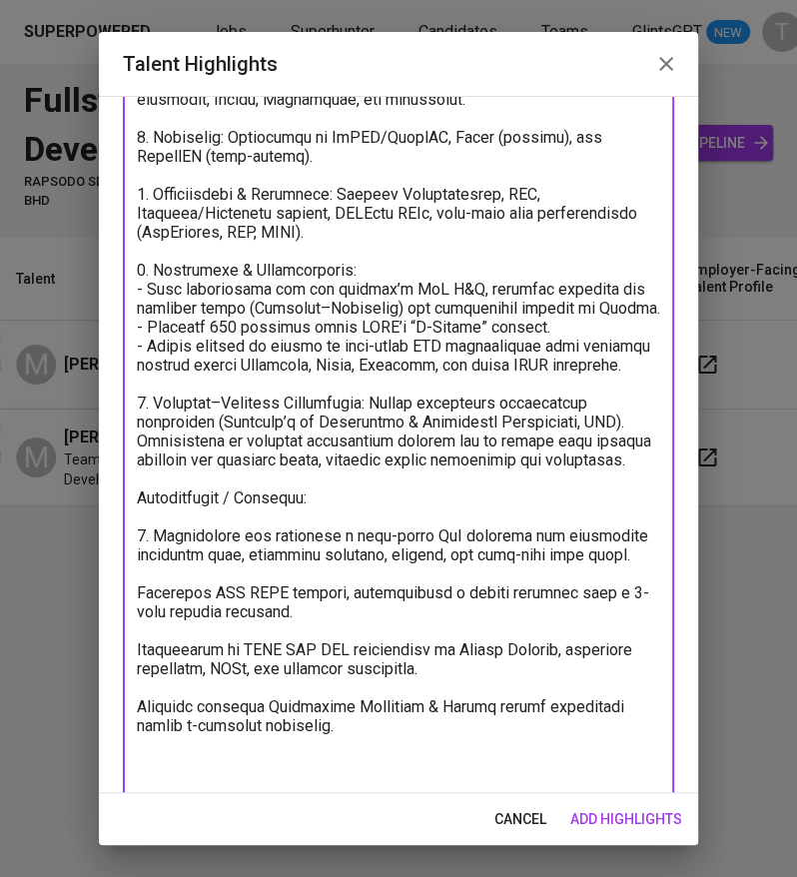
scroll to position [470, 0]
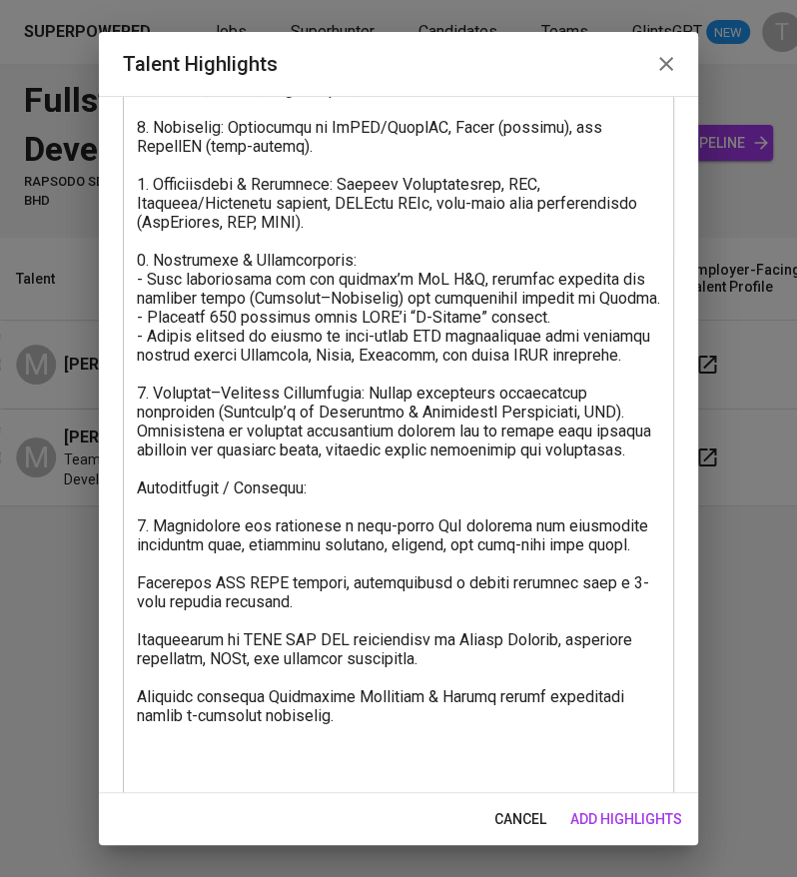
click at [135, 654] on div "x Talent Highlights" at bounding box center [398, 278] width 551 height 1081
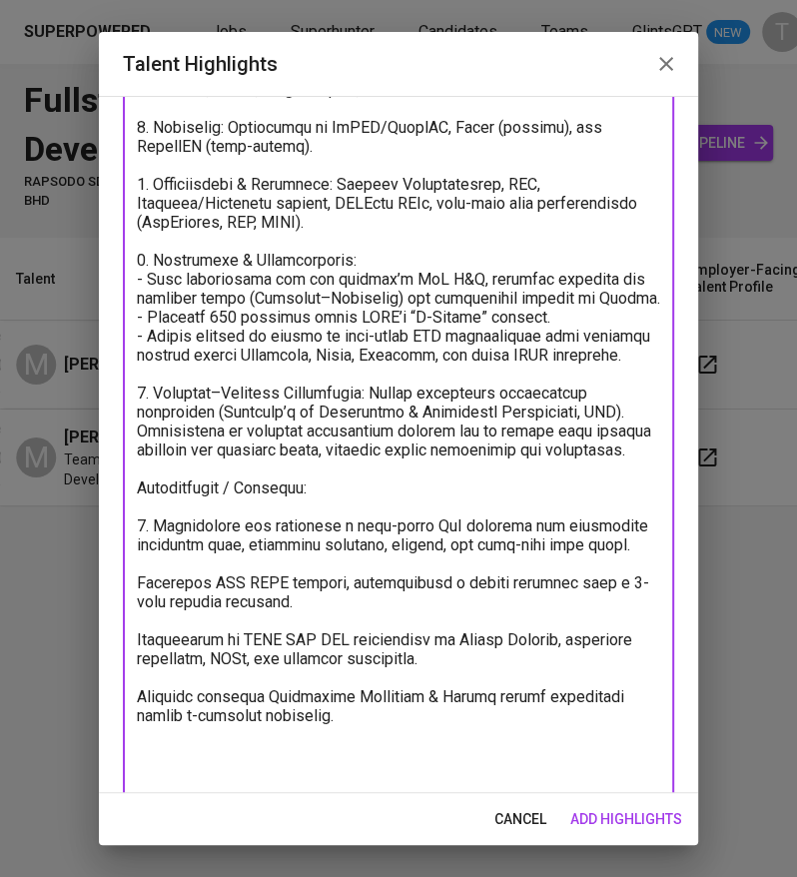
click at [144, 656] on textarea at bounding box center [398, 279] width 523 height 1044
click at [138, 656] on textarea at bounding box center [398, 279] width 523 height 1044
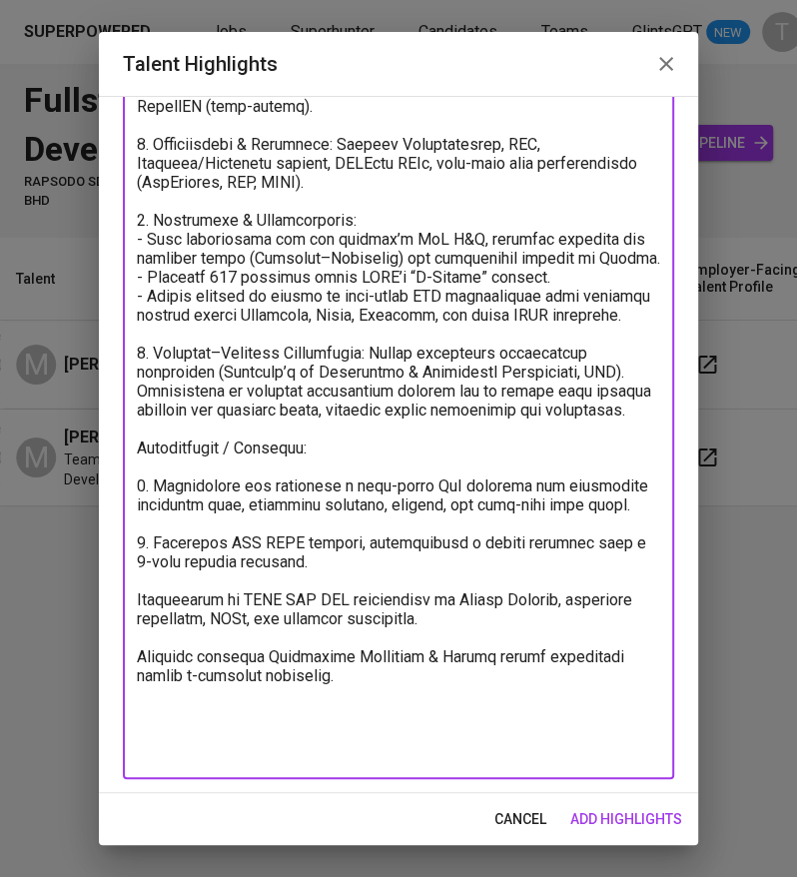
scroll to position [511, 0]
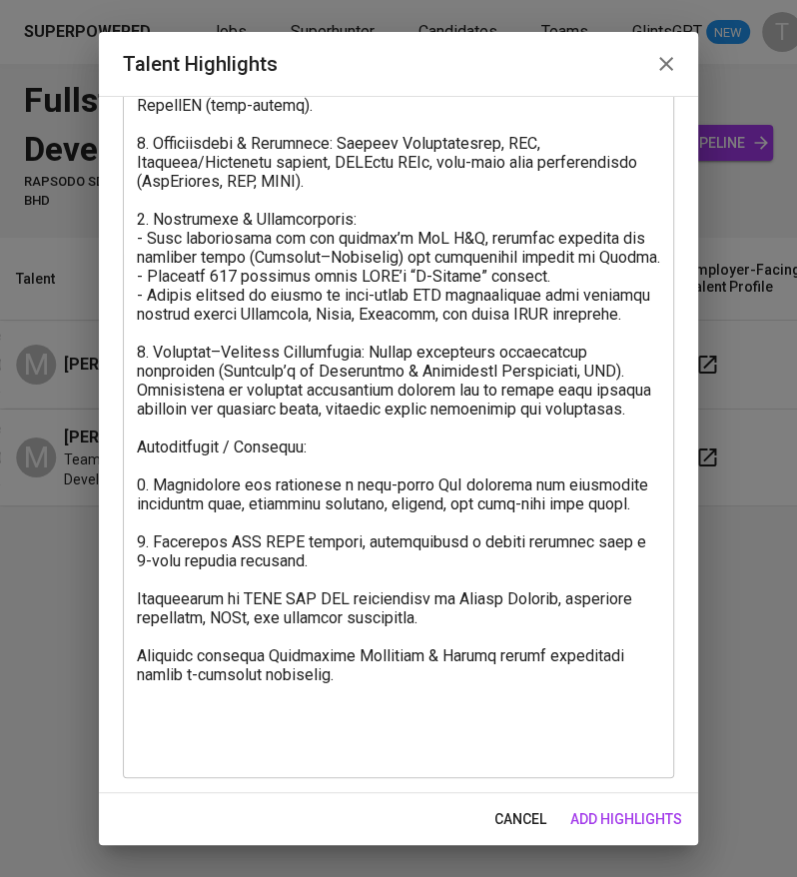
click at [135, 671] on div "x Talent Highlights" at bounding box center [398, 237] width 551 height 1081
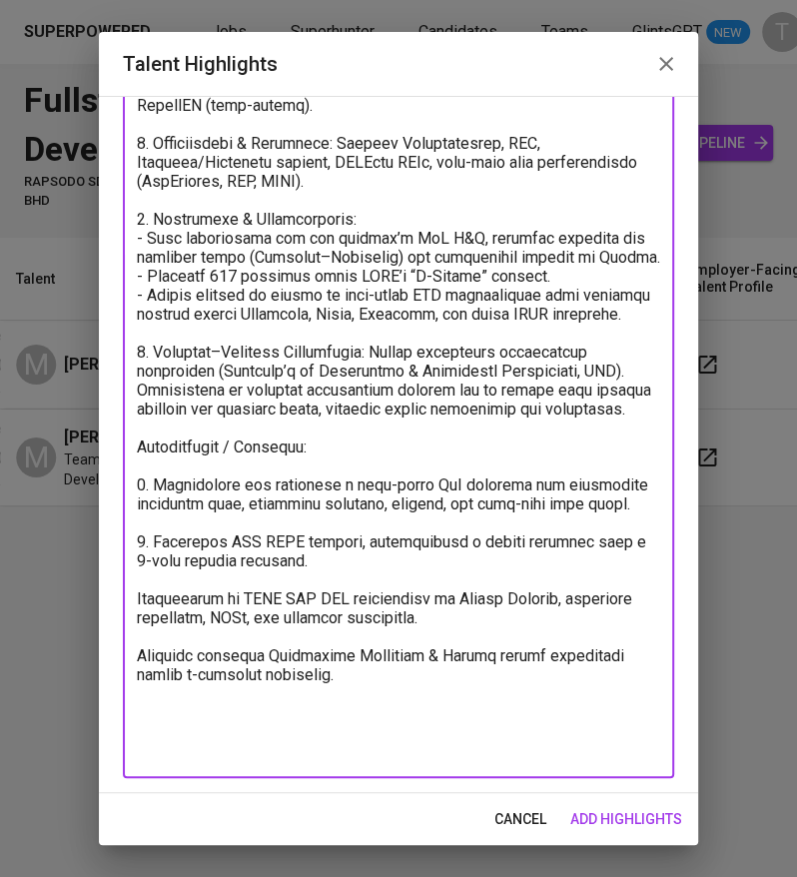
click at [138, 672] on textarea at bounding box center [398, 238] width 523 height 1044
click at [140, 722] on textarea at bounding box center [398, 238] width 523 height 1044
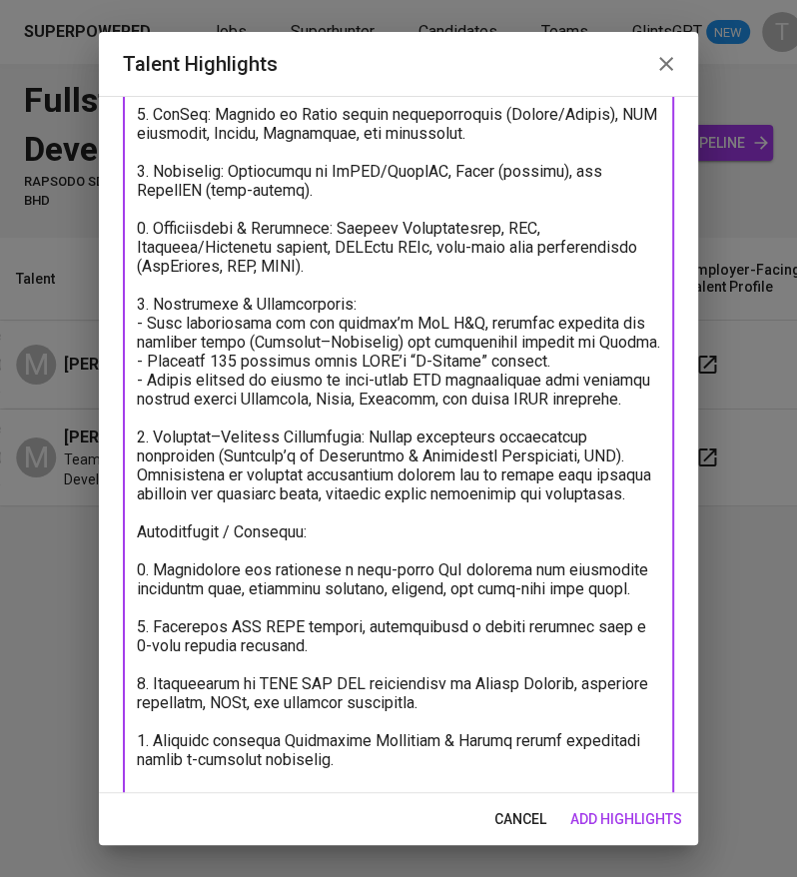
scroll to position [512, 0]
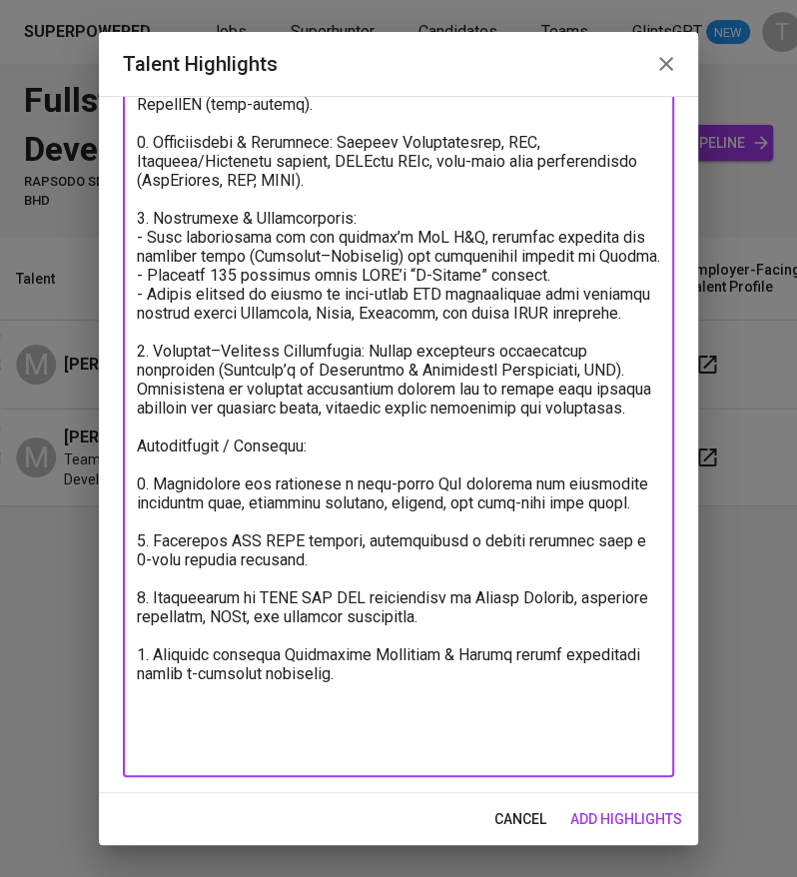
type textarea "Loremipsu: Dolorsit Am Consecte (Adip) Elitseddoe: ~72 tempo Incidid Utla: Etdo…"
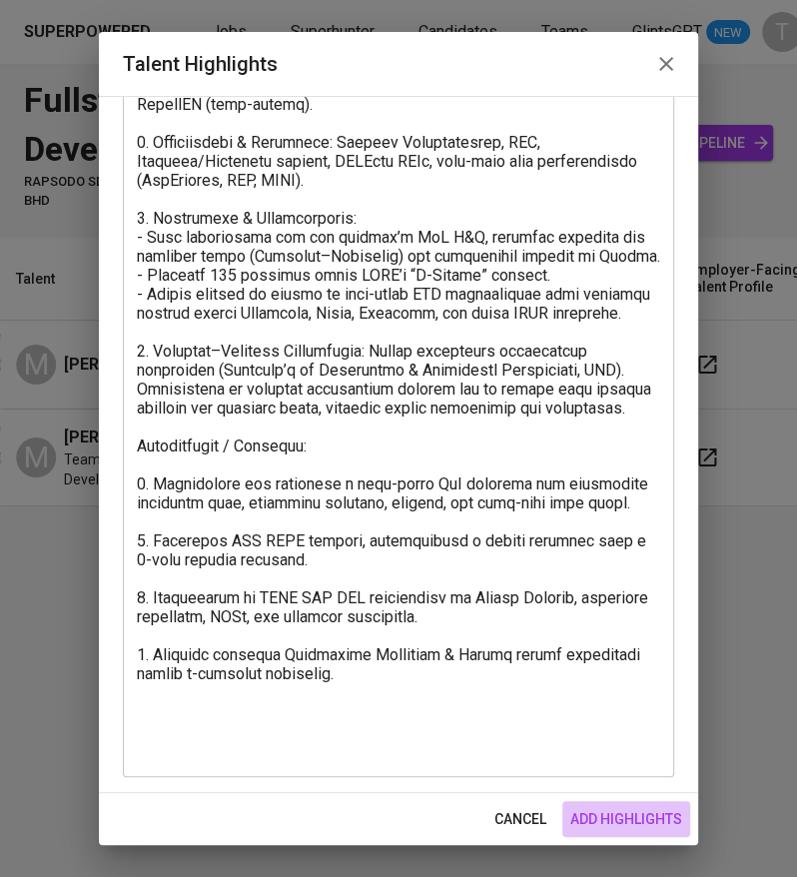
click at [581, 821] on span "add highlights" at bounding box center [626, 819] width 112 height 25
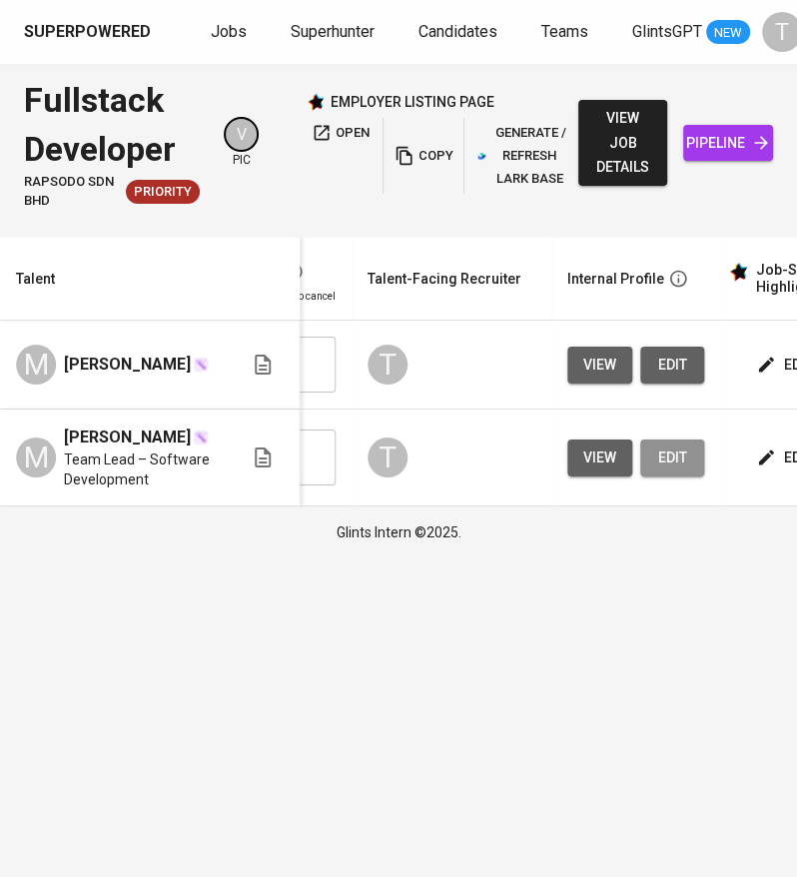
click at [672, 470] on span "edit" at bounding box center [672, 457] width 32 height 25
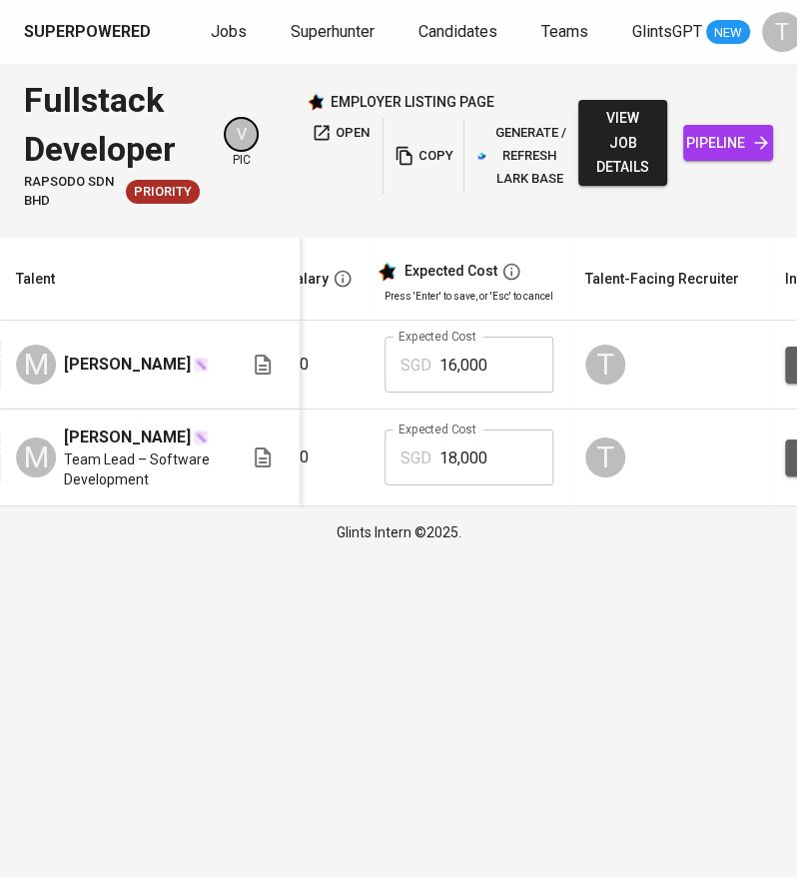
click at [451, 379] on input "16,000" at bounding box center [496, 365] width 114 height 56
type input "17,000"
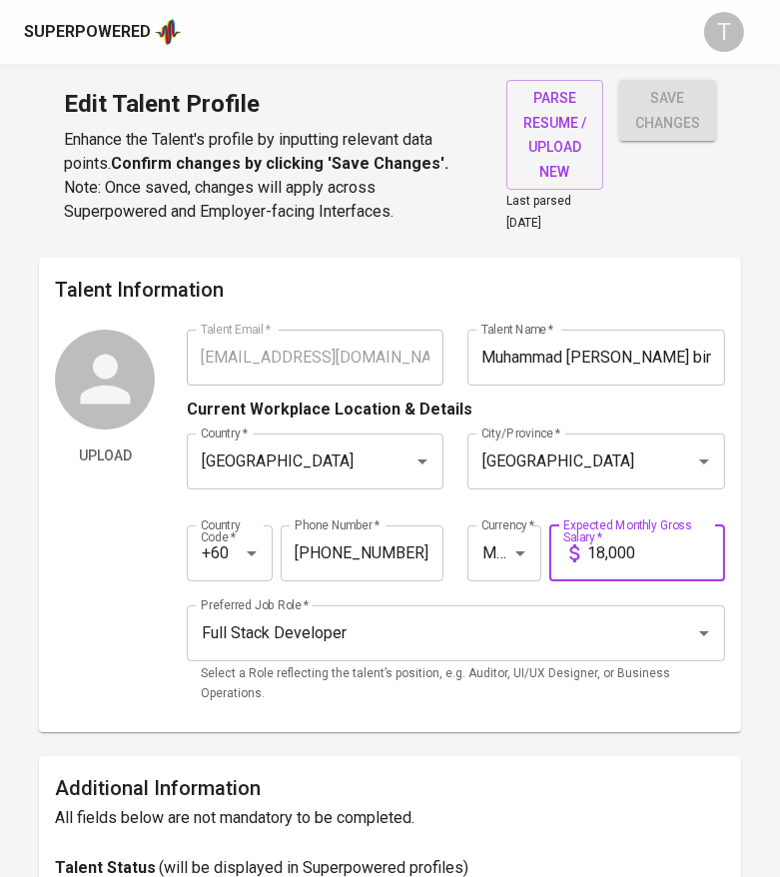
click at [602, 549] on input "18,000" at bounding box center [656, 553] width 138 height 56
type input "15,000"
click at [689, 101] on span "save changes" at bounding box center [667, 110] width 65 height 49
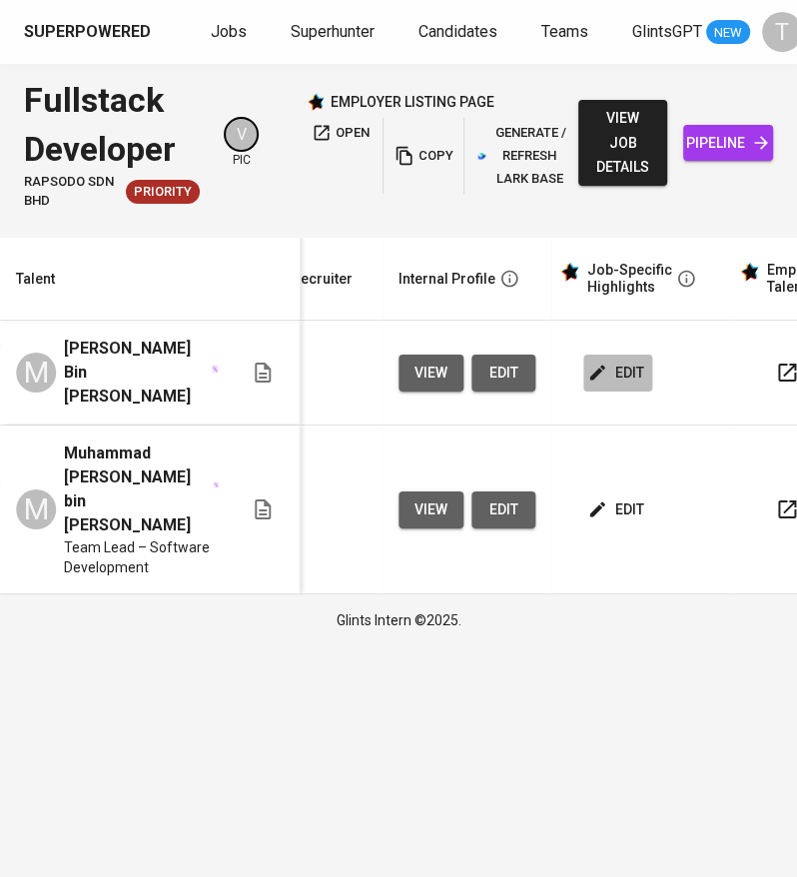
click at [621, 364] on span "edit" at bounding box center [617, 373] width 53 height 25
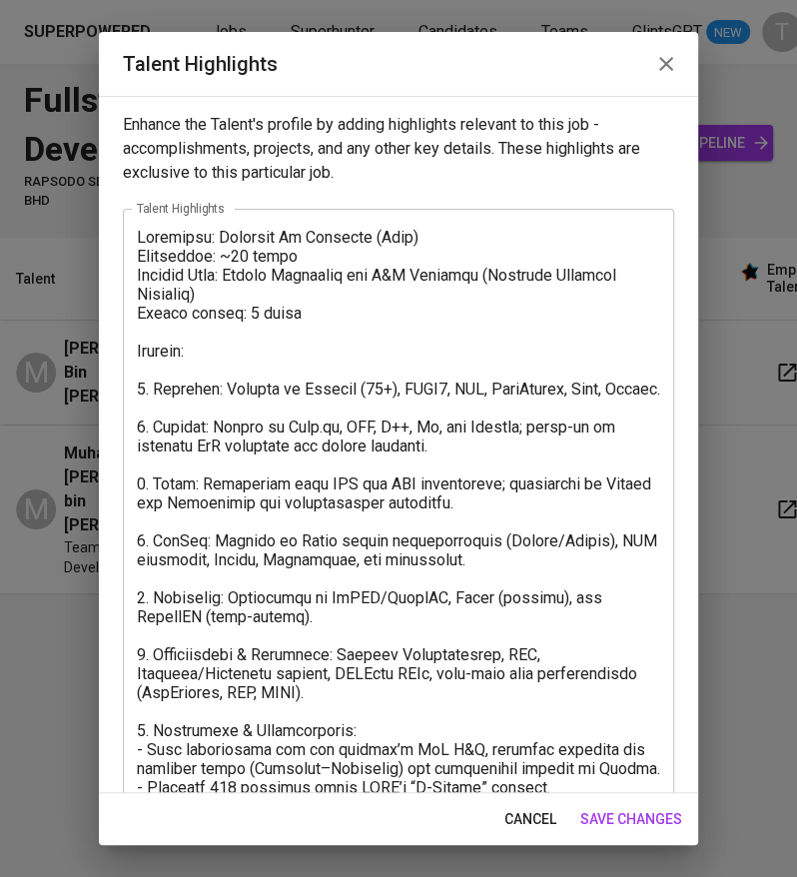
click at [318, 311] on textarea at bounding box center [398, 750] width 523 height 1044
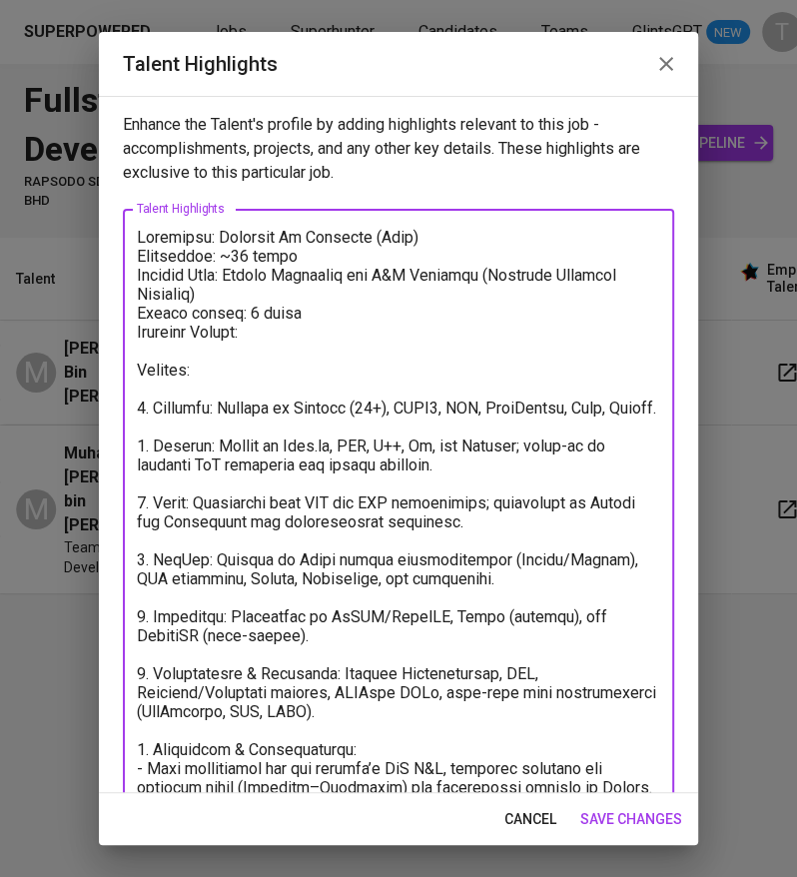
click at [273, 341] on textarea at bounding box center [398, 759] width 523 height 1063
click at [276, 332] on textarea at bounding box center [398, 759] width 523 height 1063
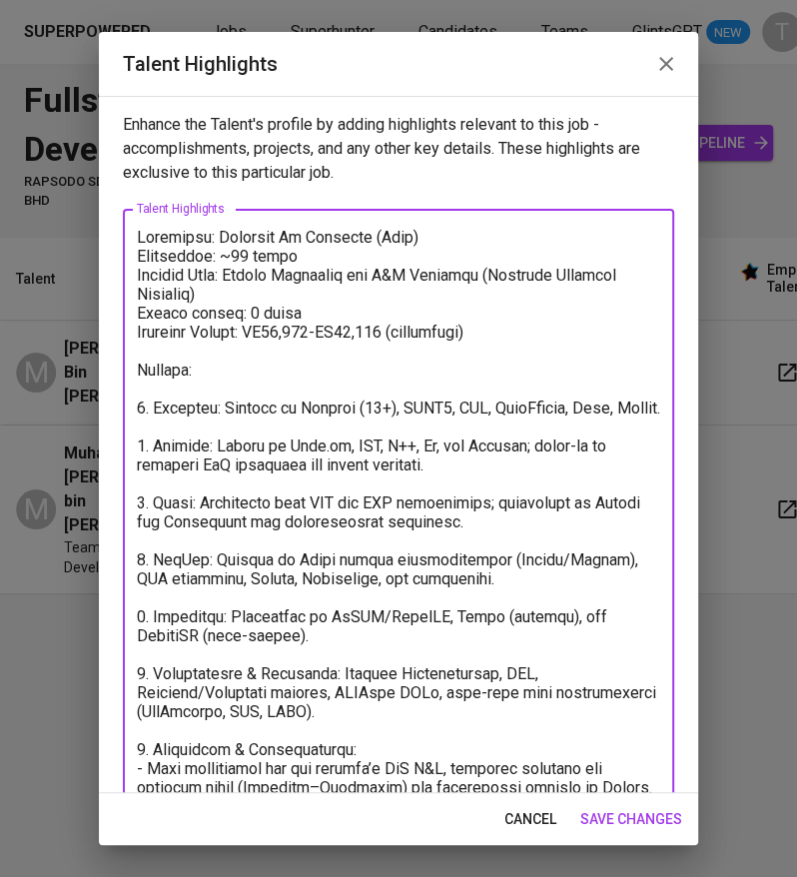
type textarea "Loremipsu: Dolorsit Am Consecte (Adip) Elitseddoe: ~14 tempo Incidid Utla: Etdo…"
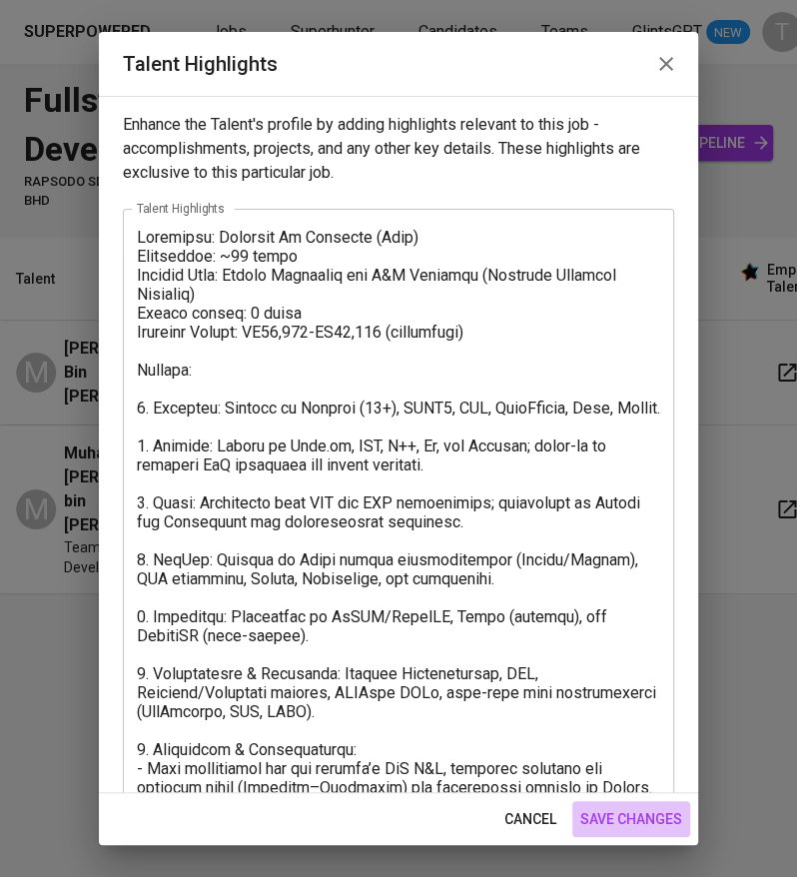
click at [607, 824] on span "save changes" at bounding box center [631, 819] width 102 height 25
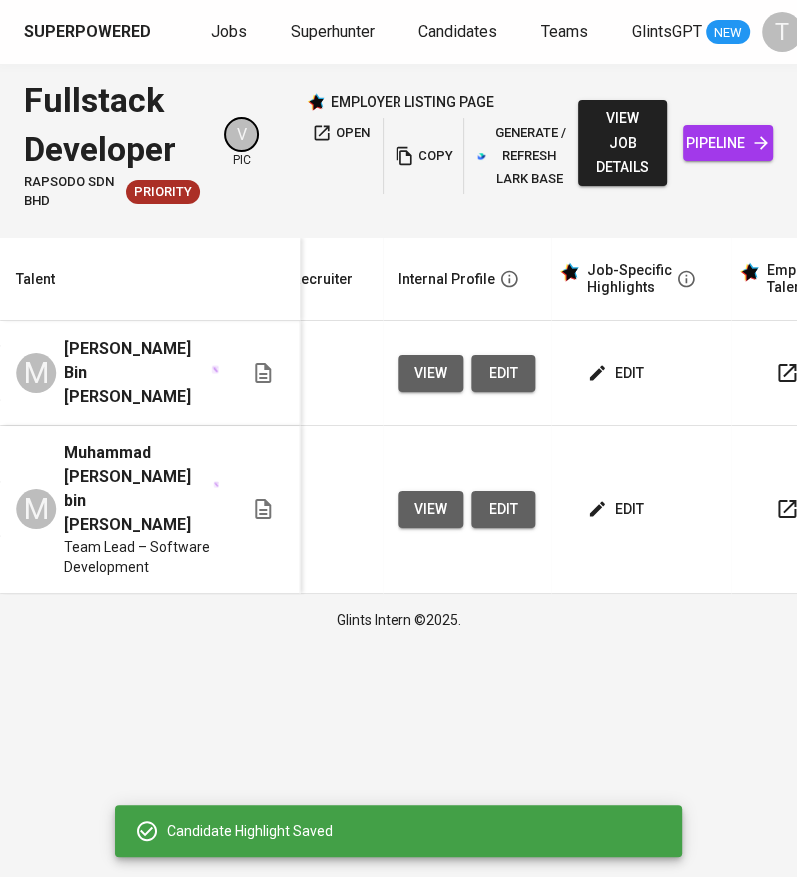
click at [428, 153] on span "copy" at bounding box center [424, 156] width 54 height 23
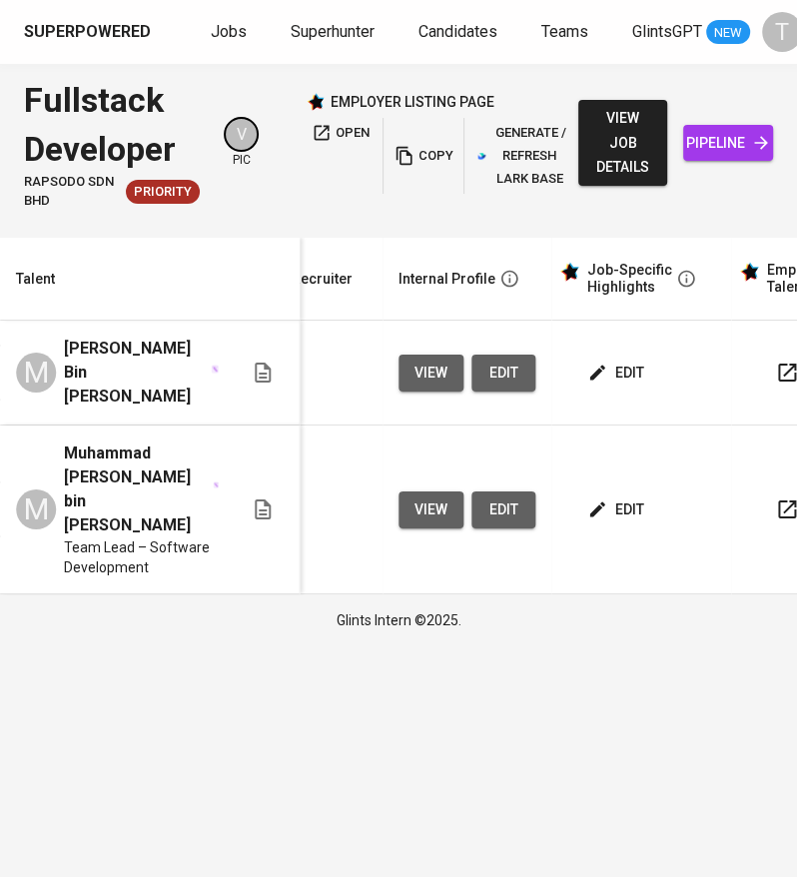
scroll to position [0, 927]
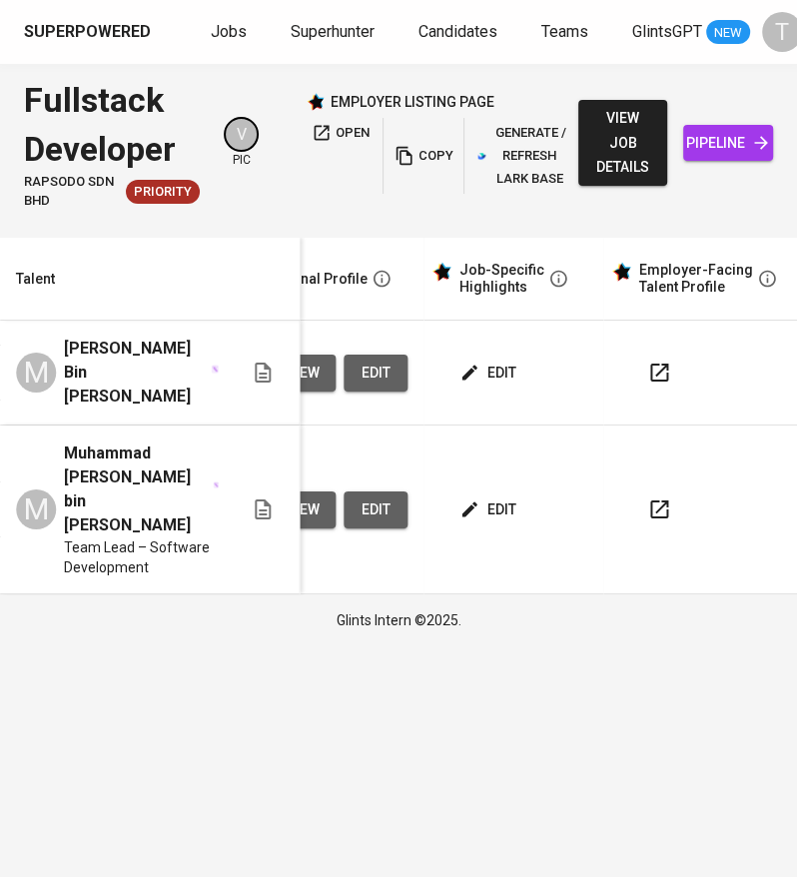
click at [492, 370] on span "edit" at bounding box center [489, 373] width 53 height 25
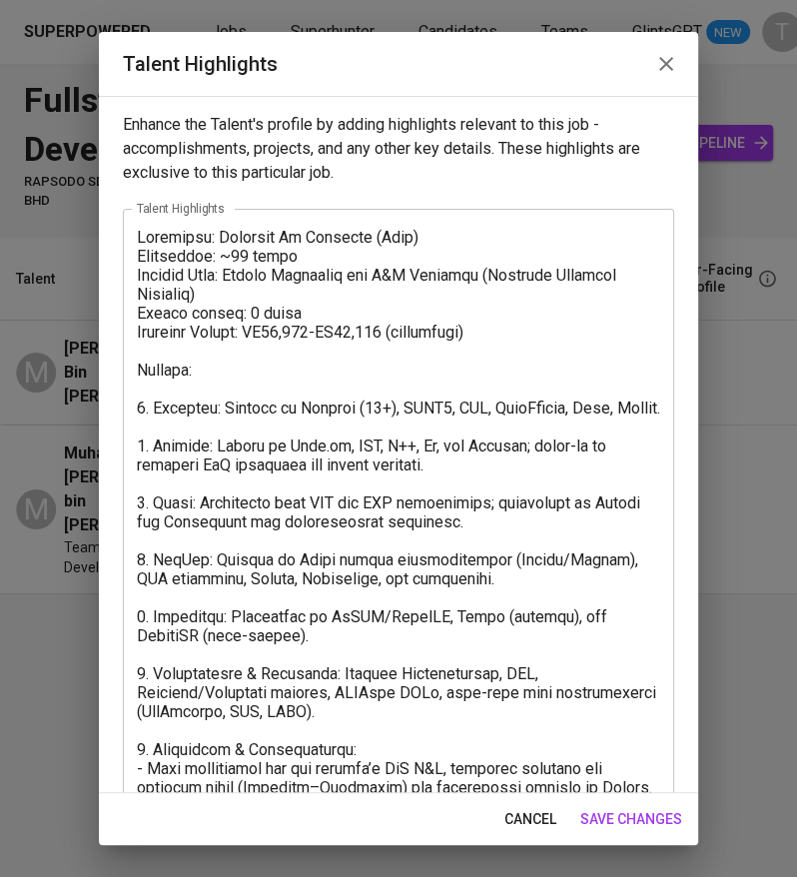
drag, startPoint x: 135, startPoint y: 238, endPoint x: 377, endPoint y: 368, distance: 274.4
click at [377, 368] on div "x Talent Highlights" at bounding box center [398, 759] width 551 height 1100
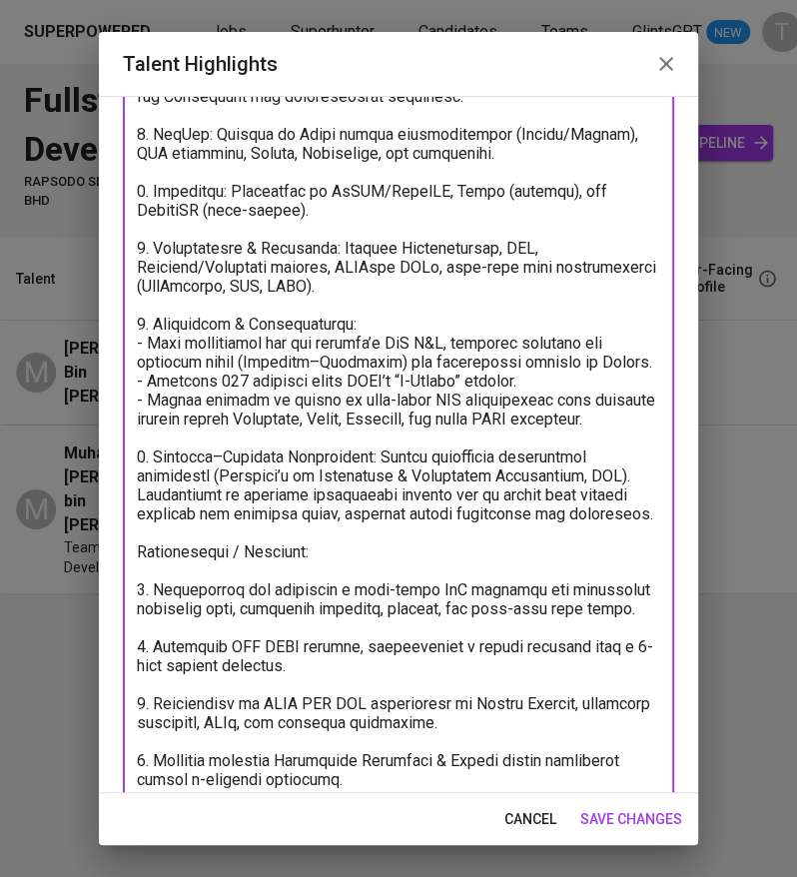
scroll to position [531, 0]
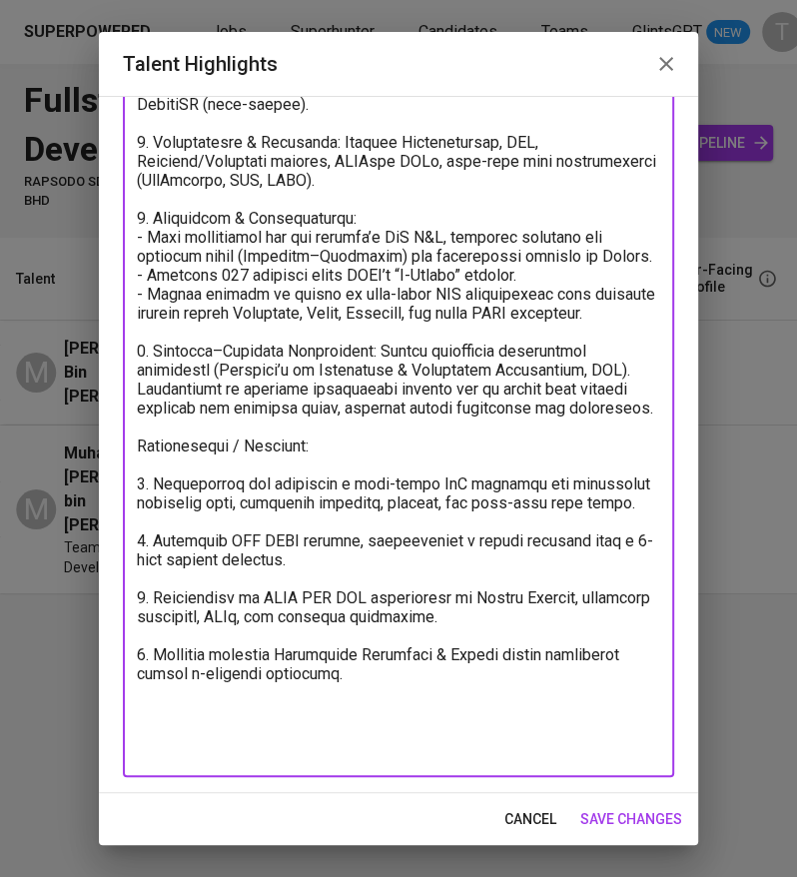
drag, startPoint x: 137, startPoint y: 233, endPoint x: 570, endPoint y: 920, distance: 812.5
click at [570, 646] on html "Superpowered Jobs Superhunter Candidates Teams GlintsGPT NEW T Fullstack Develo…" at bounding box center [398, 323] width 797 height 646
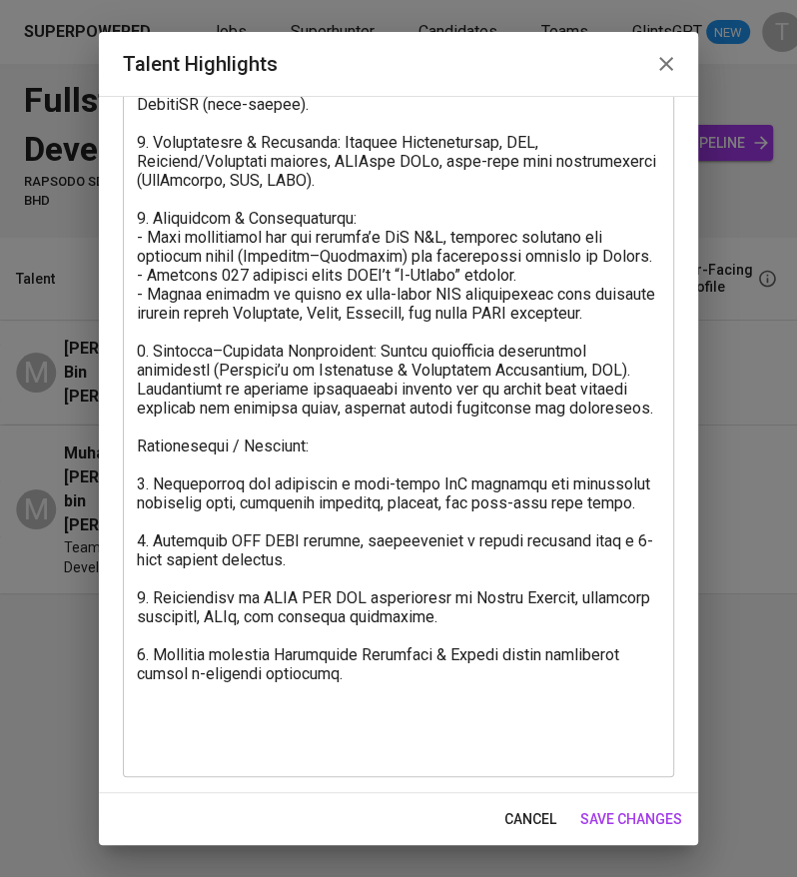
drag, startPoint x: 55, startPoint y: 643, endPoint x: 126, endPoint y: 621, distance: 74.2
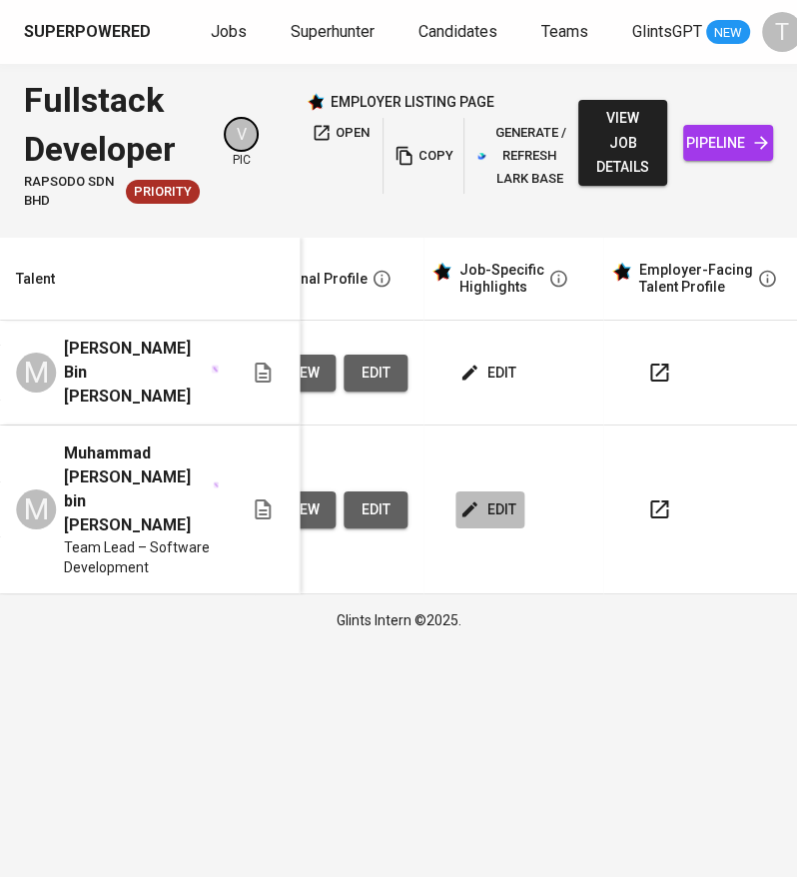
click at [500, 491] on button "edit" at bounding box center [489, 509] width 69 height 37
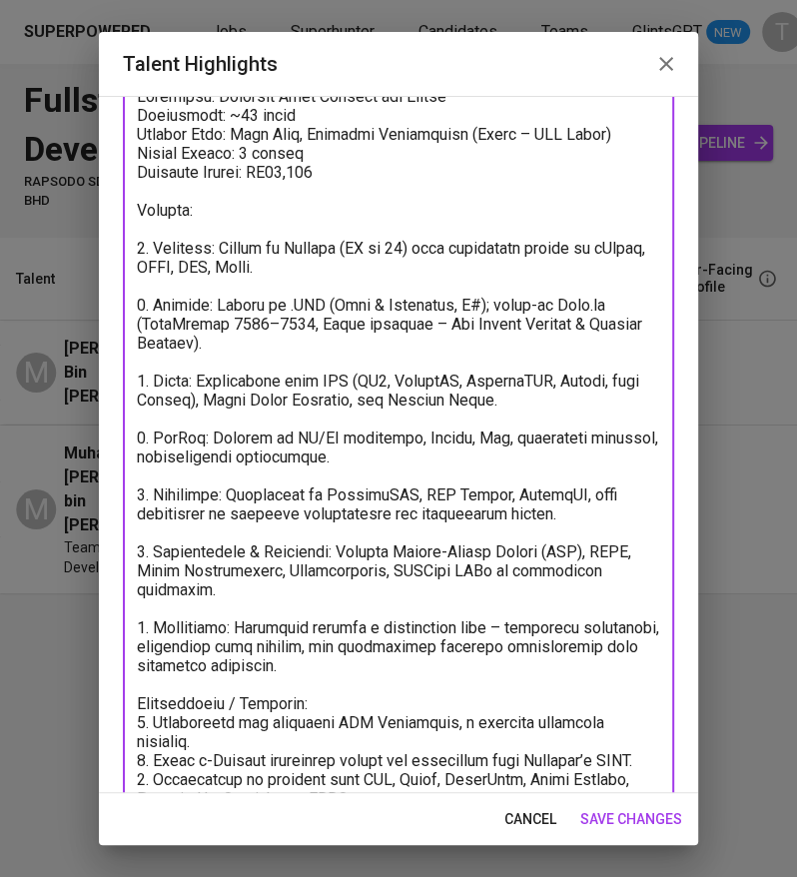
scroll to position [210, 0]
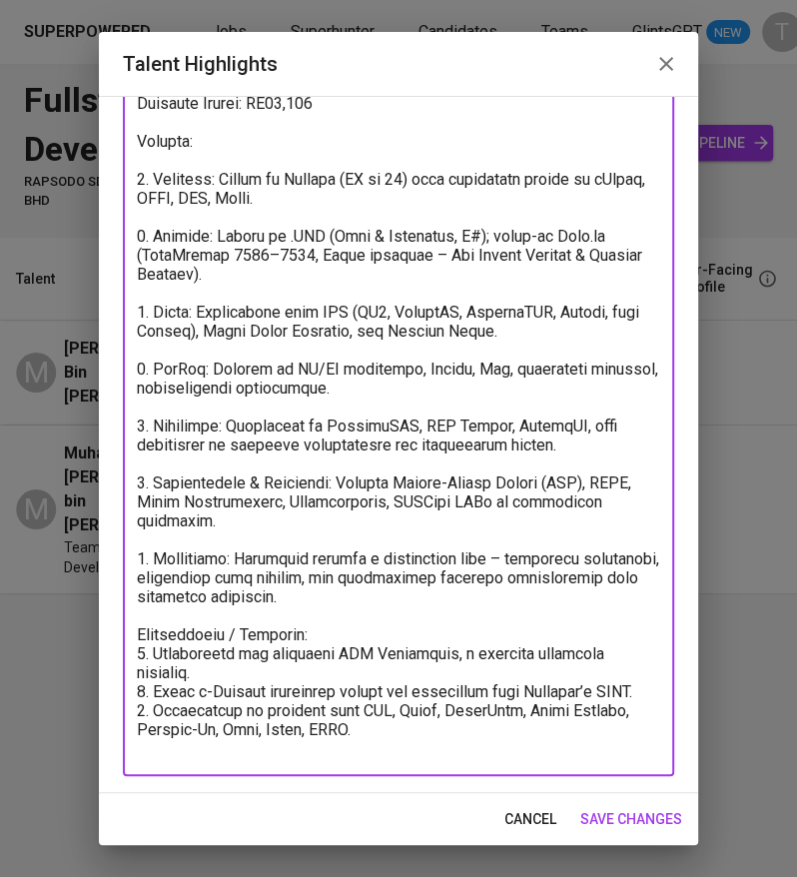
drag, startPoint x: 150, startPoint y: 248, endPoint x: 546, endPoint y: 830, distance: 704.5
click at [546, 830] on div "Talent Highlights Enhance the Talent's profile by adding highlights relevant to…" at bounding box center [398, 438] width 599 height 813
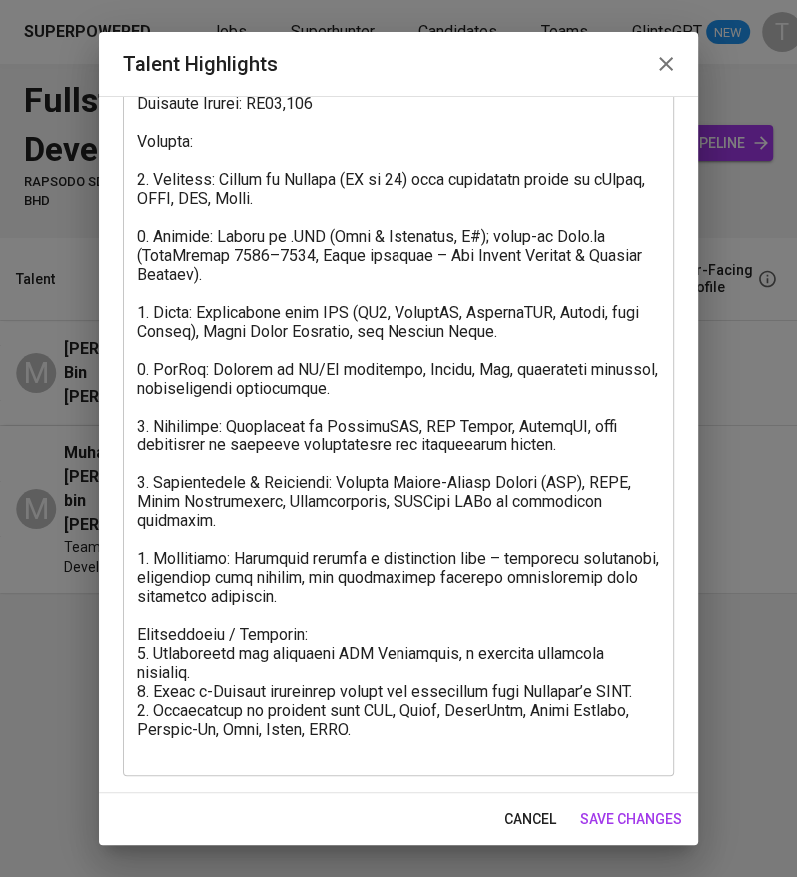
click at [244, 308] on textarea at bounding box center [398, 388] width 523 height 740
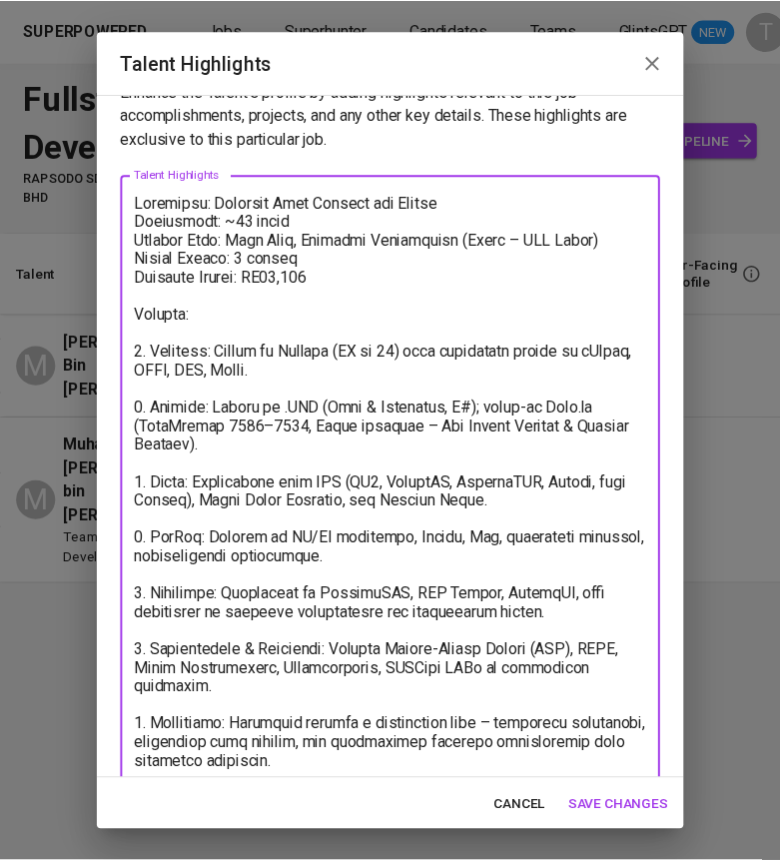
scroll to position [0, 0]
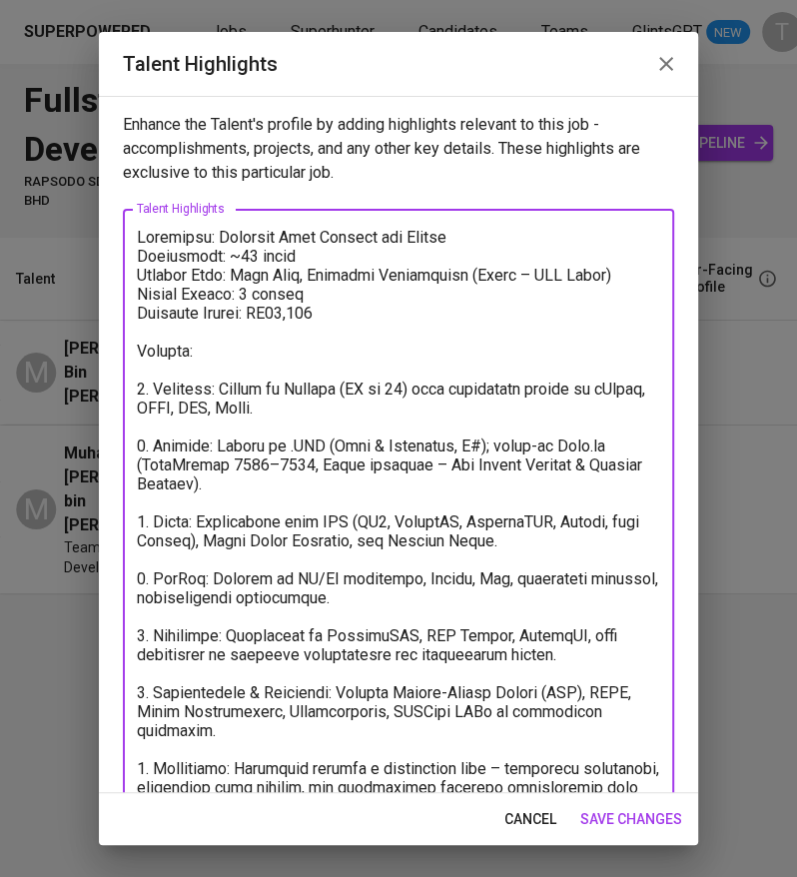
click at [674, 61] on icon "button" at bounding box center [666, 64] width 24 height 24
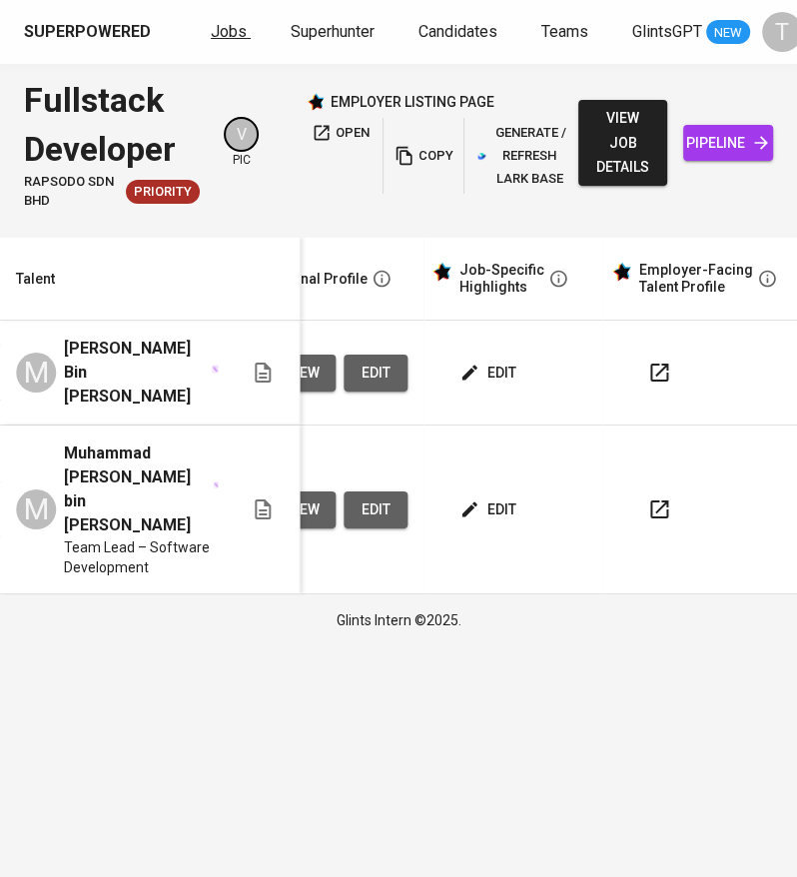
click at [227, 27] on span "Jobs" at bounding box center [229, 31] width 36 height 19
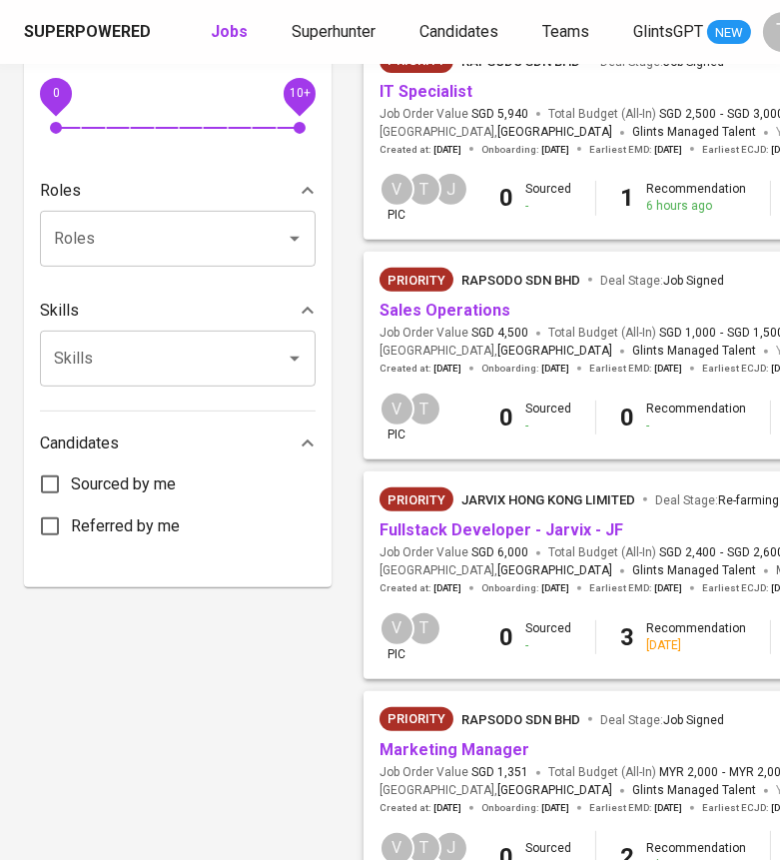
scroll to position [882, 0]
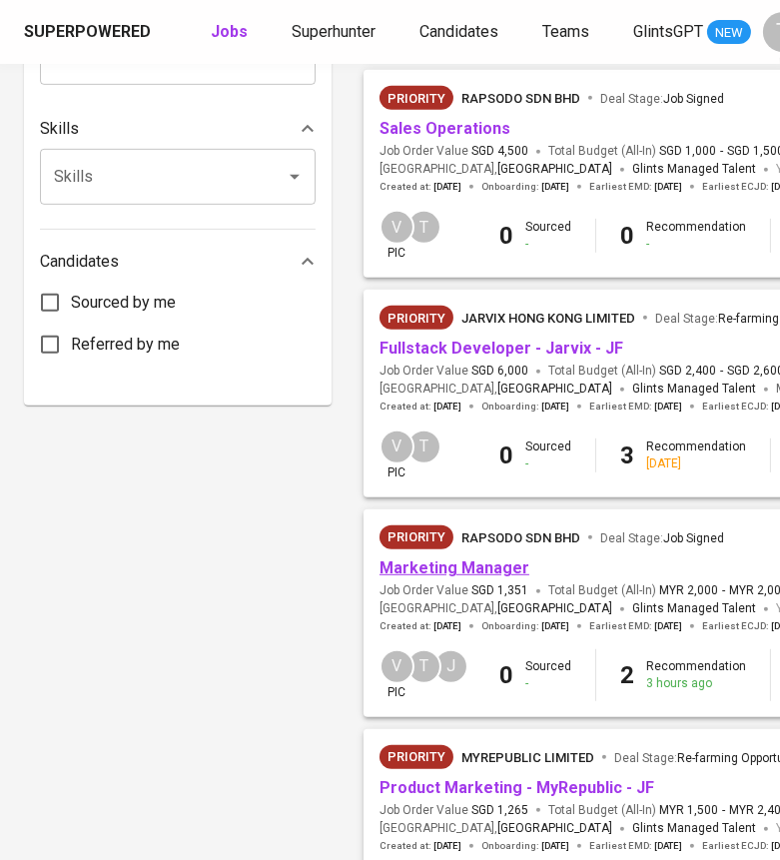
click at [470, 572] on link "Marketing Manager" at bounding box center [455, 567] width 150 height 19
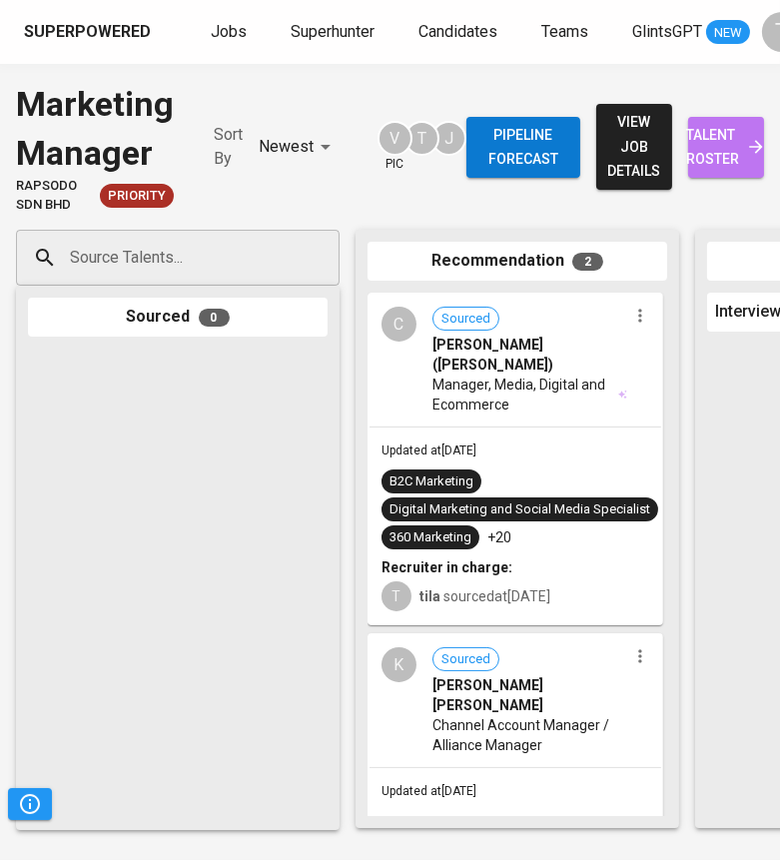
click at [704, 141] on span "talent roster" at bounding box center [726, 147] width 44 height 49
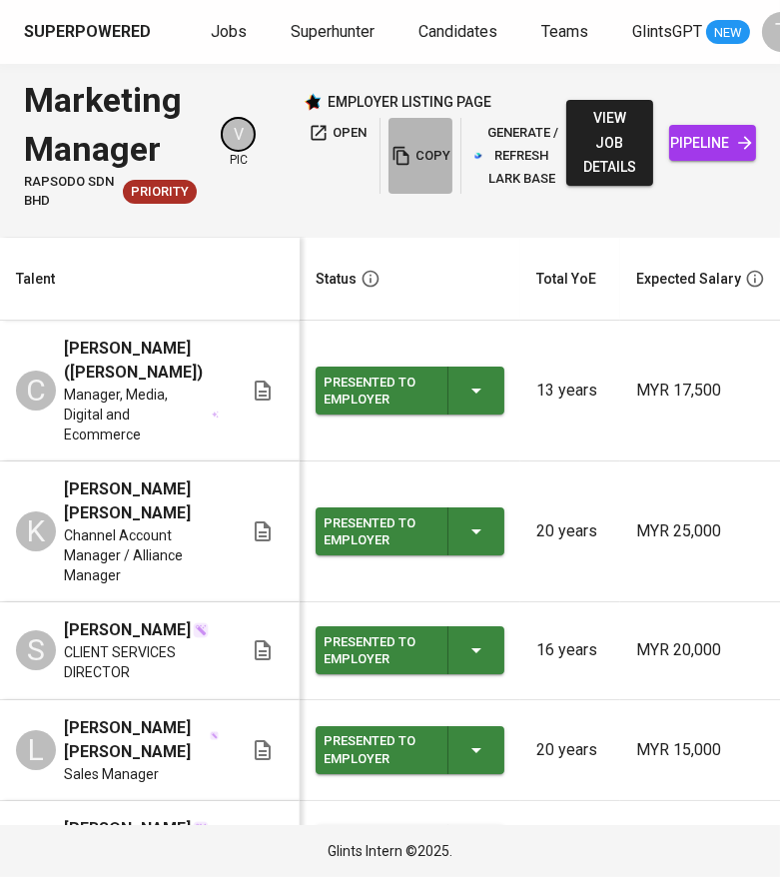
click at [424, 159] on span "copy" at bounding box center [421, 156] width 54 height 23
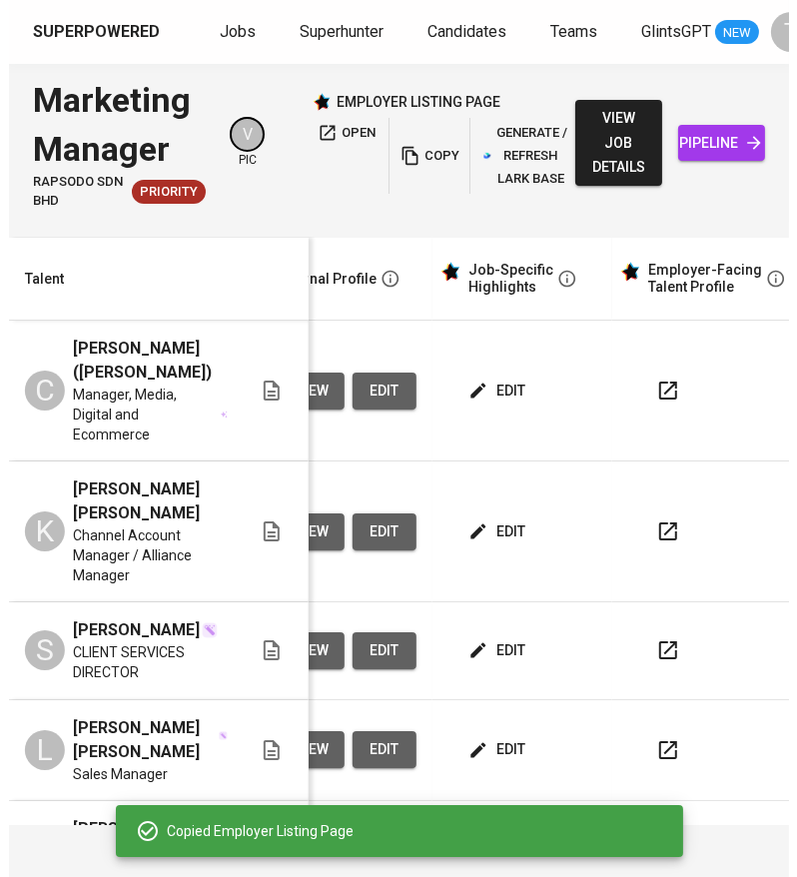
scroll to position [0, 930]
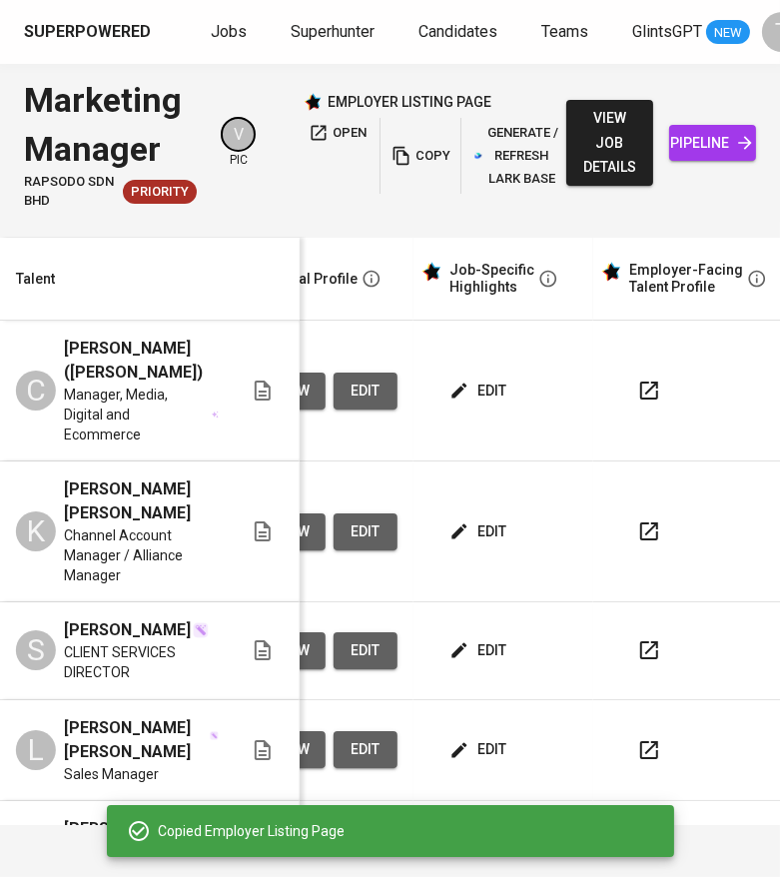
click at [470, 379] on span "edit" at bounding box center [479, 391] width 53 height 25
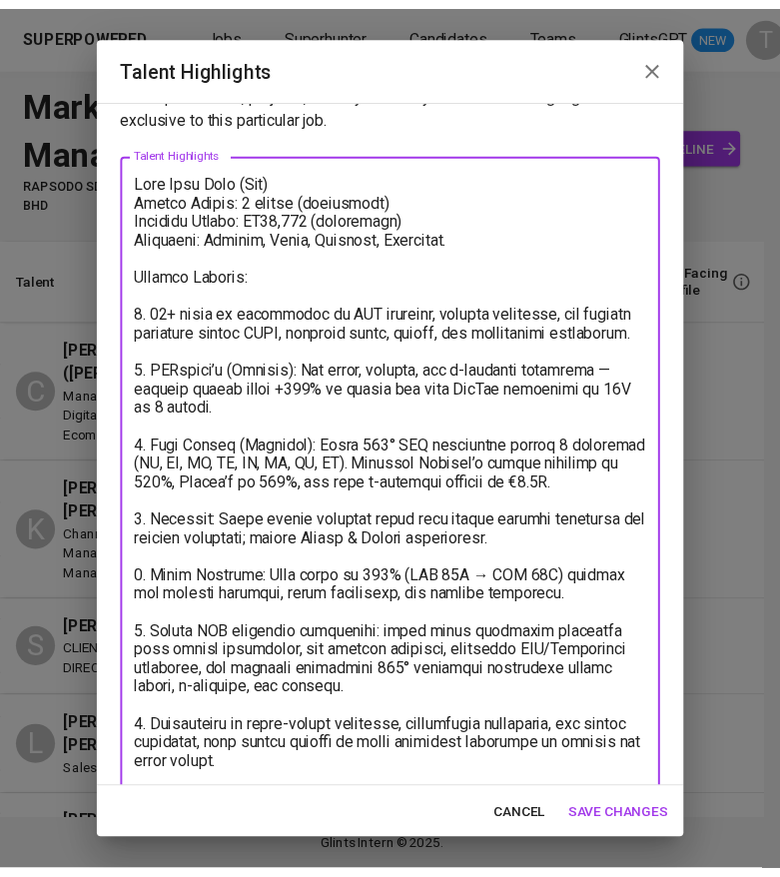
scroll to position [115, 0]
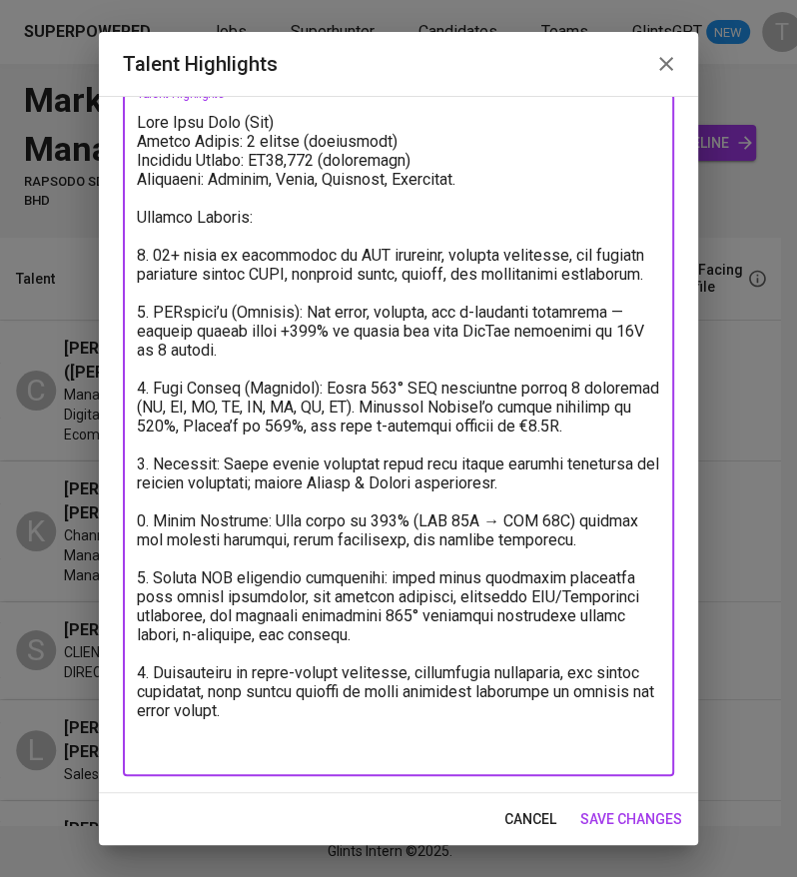
drag, startPoint x: 140, startPoint y: 240, endPoint x: 543, endPoint y: 806, distance: 695.4
click at [543, 806] on div "Talent Highlights Enhance the Talent's profile by adding highlights relevant to…" at bounding box center [398, 438] width 599 height 813
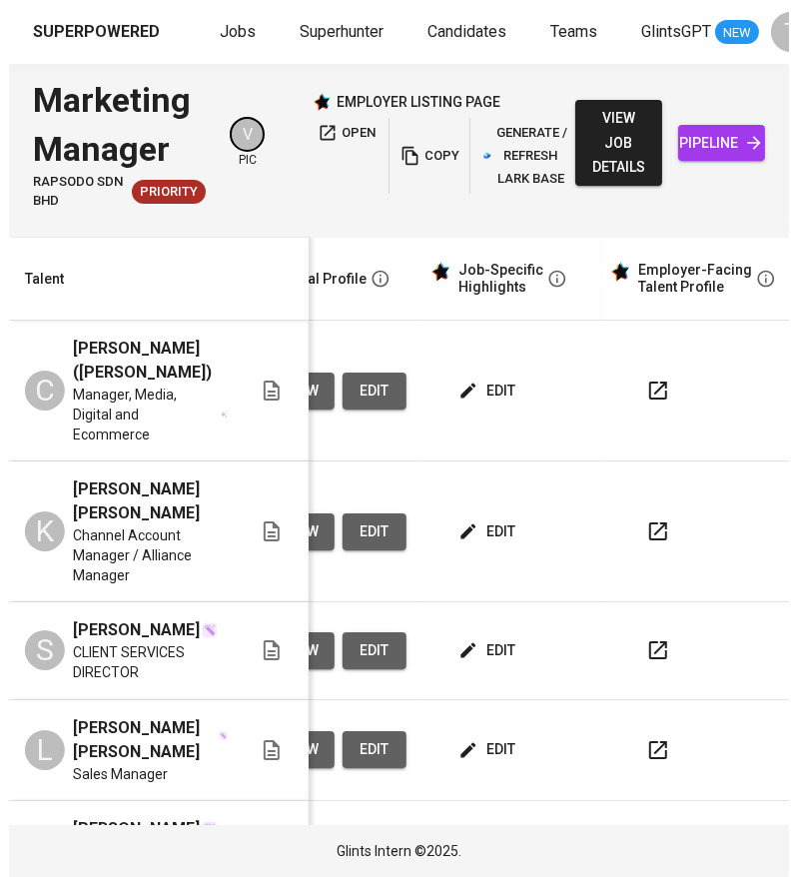
scroll to position [0, 927]
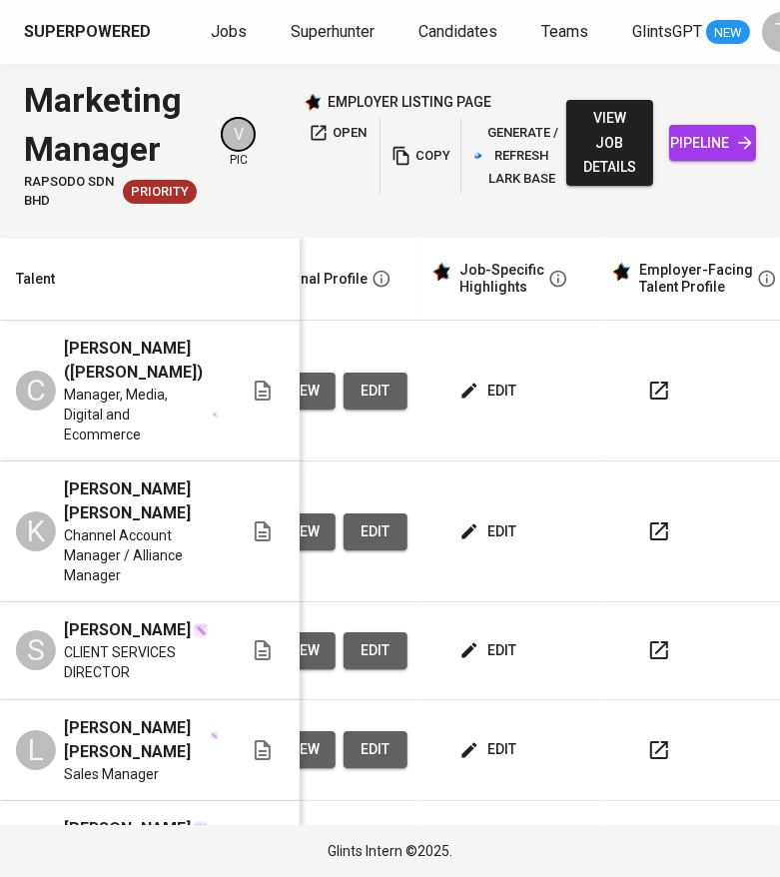
click at [499, 519] on span "edit" at bounding box center [489, 531] width 53 height 25
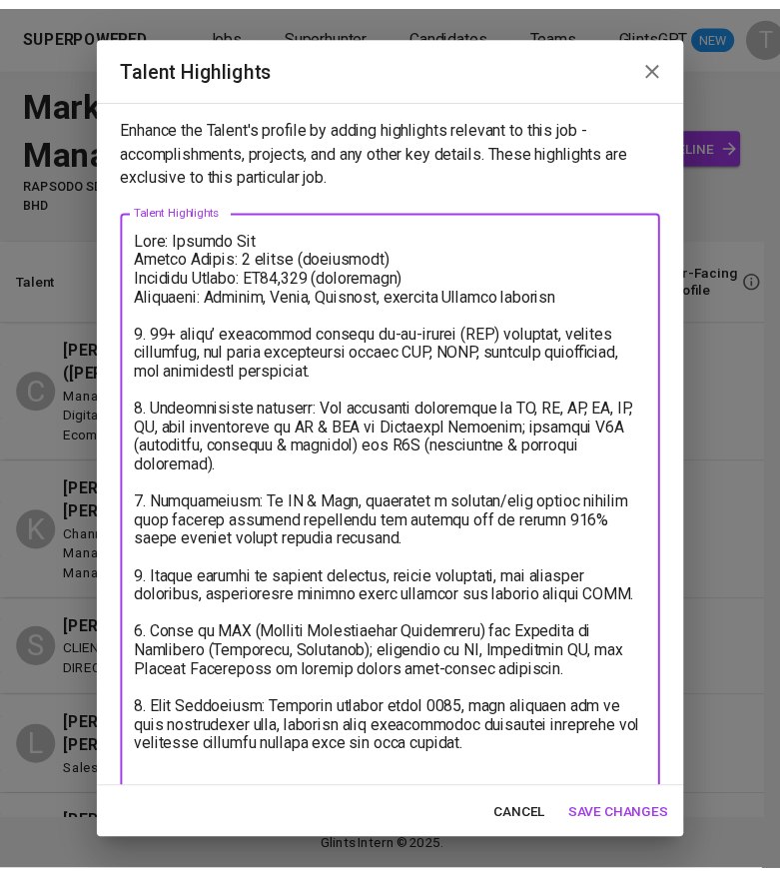
scroll to position [20, 0]
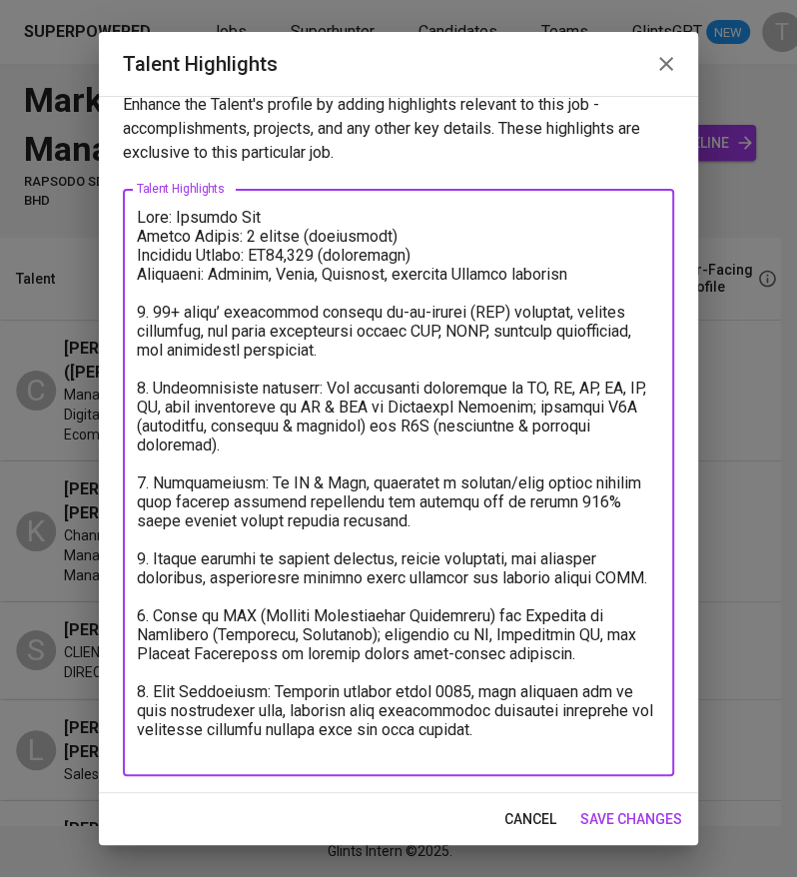
drag, startPoint x: 137, startPoint y: 238, endPoint x: 582, endPoint y: 839, distance: 748.4
click at [582, 839] on div "Talent Highlights Enhance the Talent's profile by adding highlights relevant to…" at bounding box center [398, 438] width 599 height 813
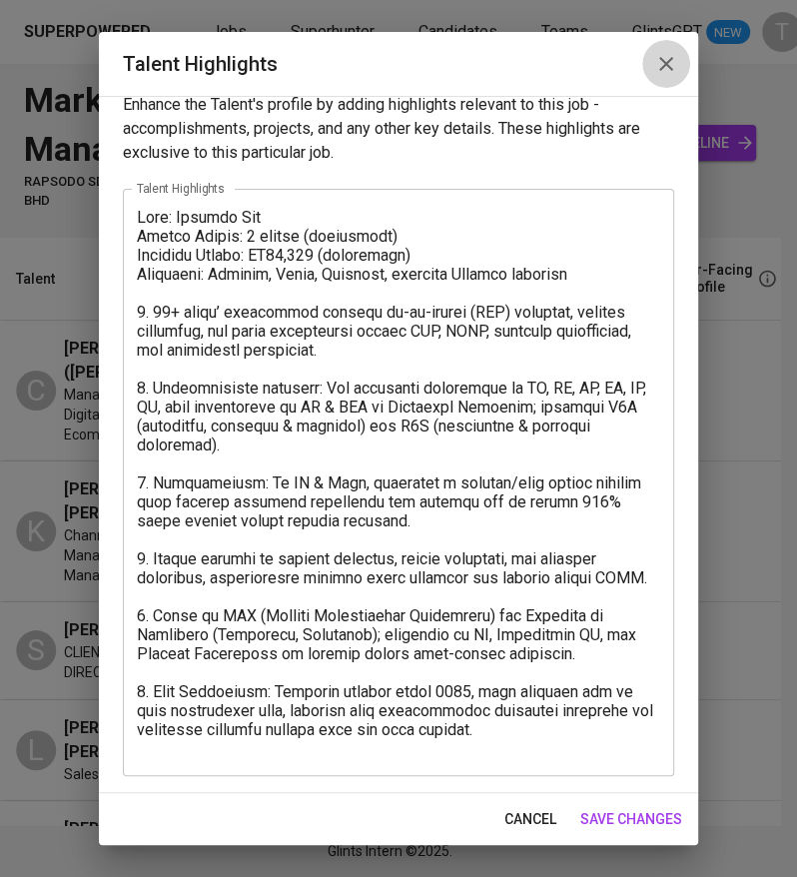
click at [665, 61] on icon "button" at bounding box center [666, 64] width 24 height 24
